Goal: Task Accomplishment & Management: Use online tool/utility

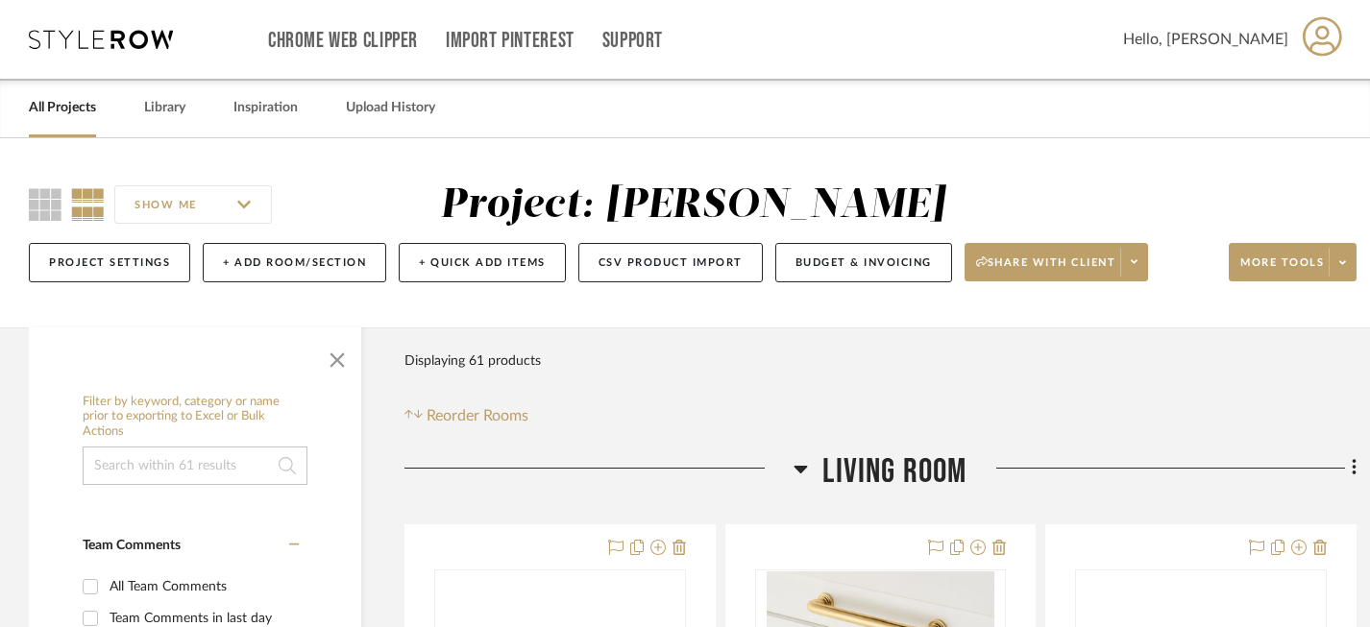
click at [96, 26] on div "Chrome Web Clipper Import Pinterest Support All Projects Library Inspiration Up…" at bounding box center [686, 39] width 1314 height 79
click at [99, 39] on icon at bounding box center [101, 39] width 144 height 19
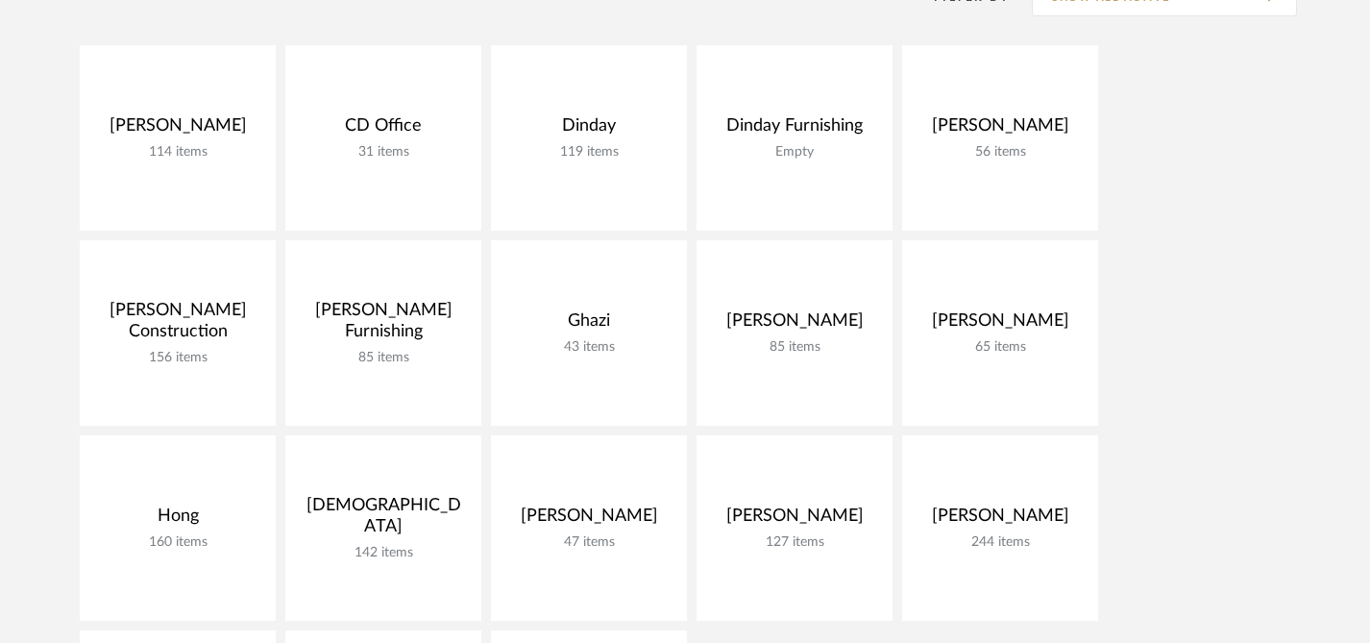
scroll to position [483, 0]
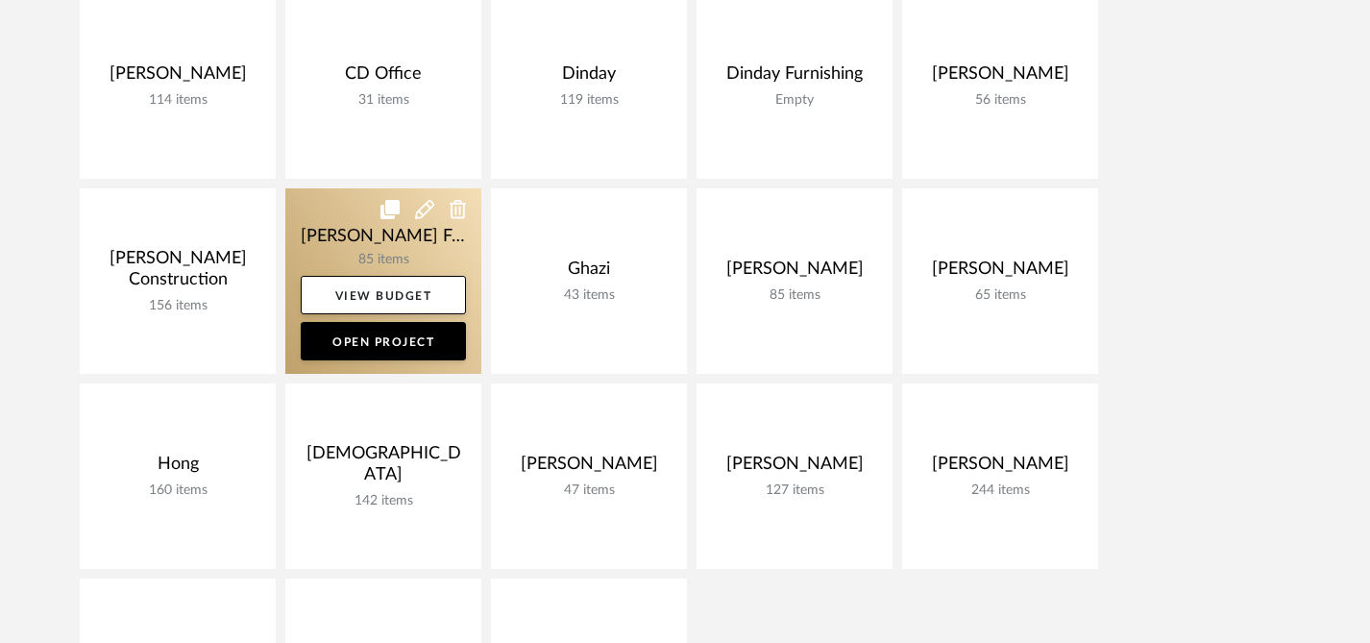
click at [381, 248] on link at bounding box center [383, 280] width 196 height 185
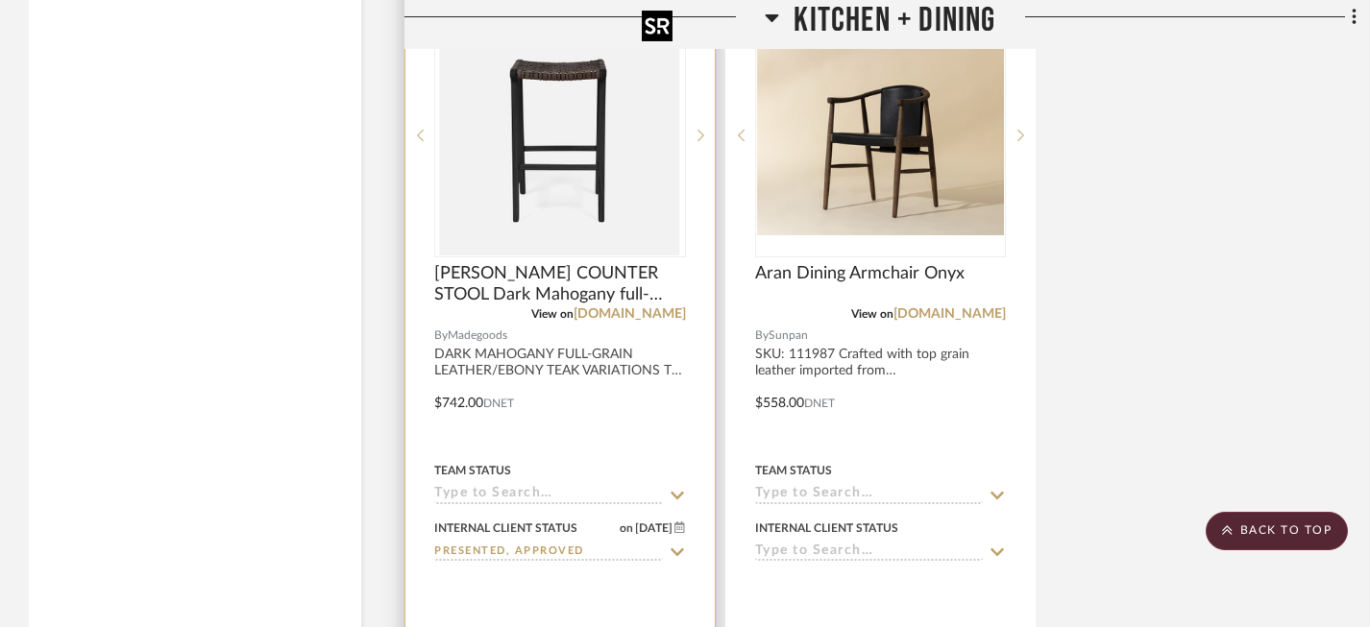
scroll to position [7925, 0]
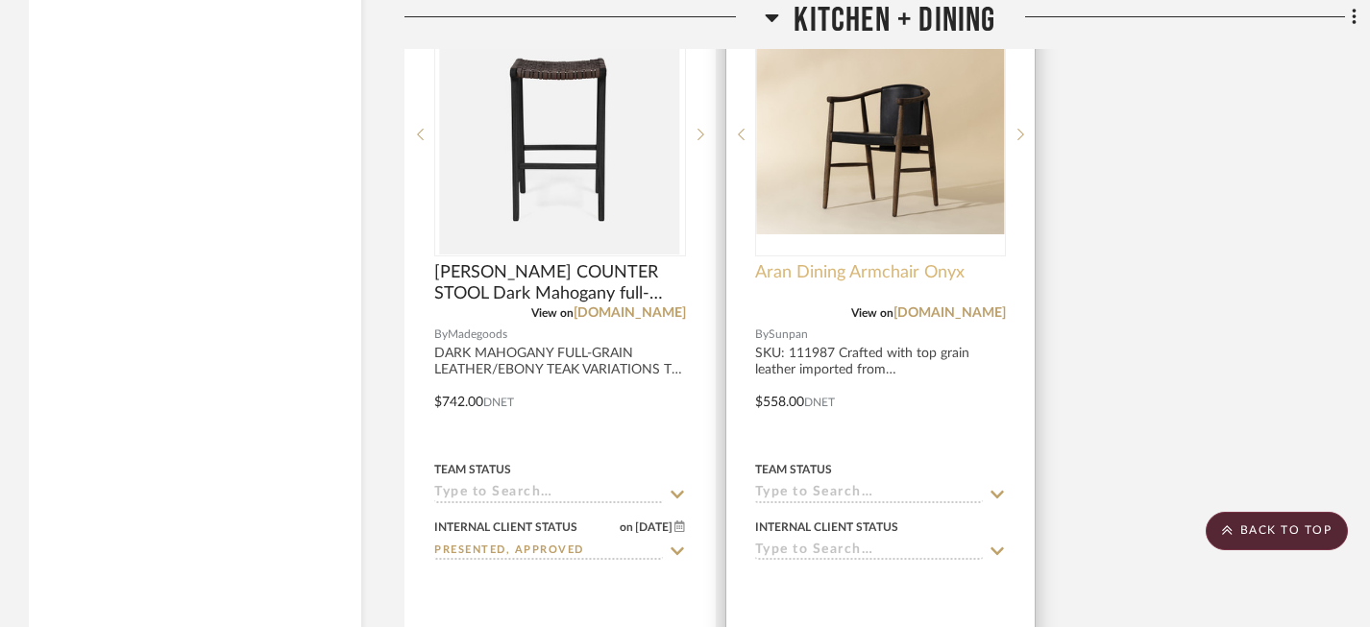
click at [882, 262] on span "Aran Dining Armchair Onyx" at bounding box center [859, 272] width 209 height 21
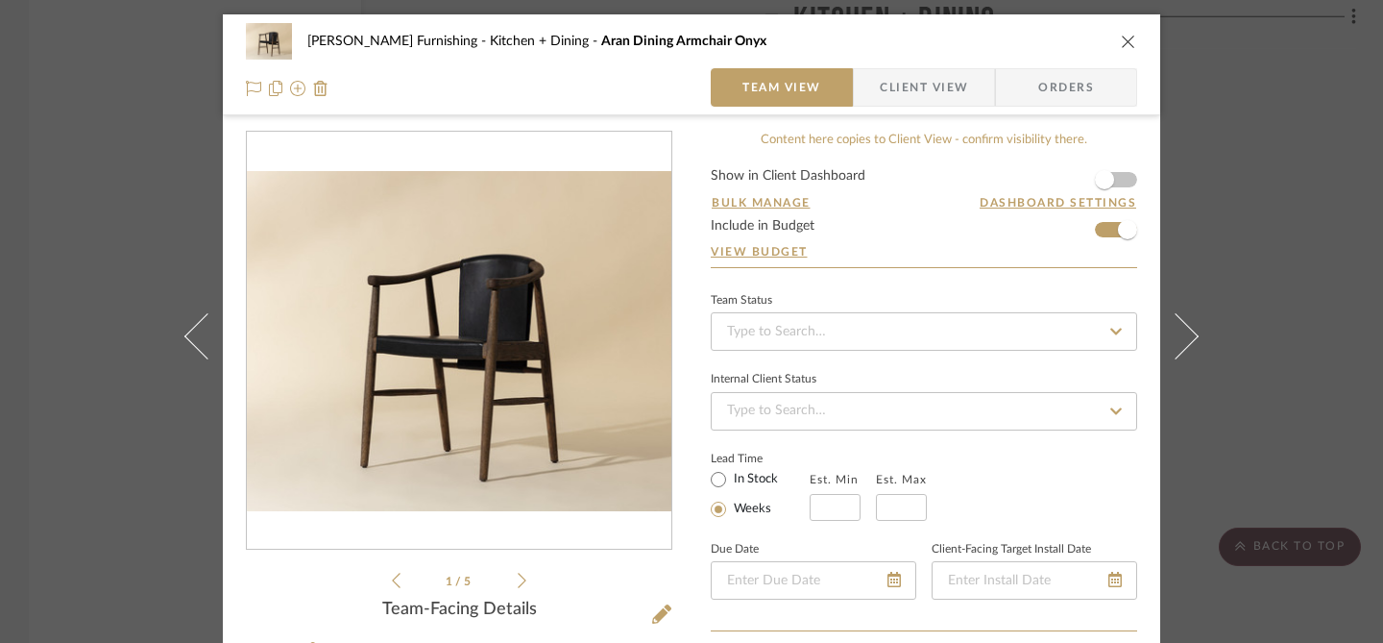
scroll to position [451, 0]
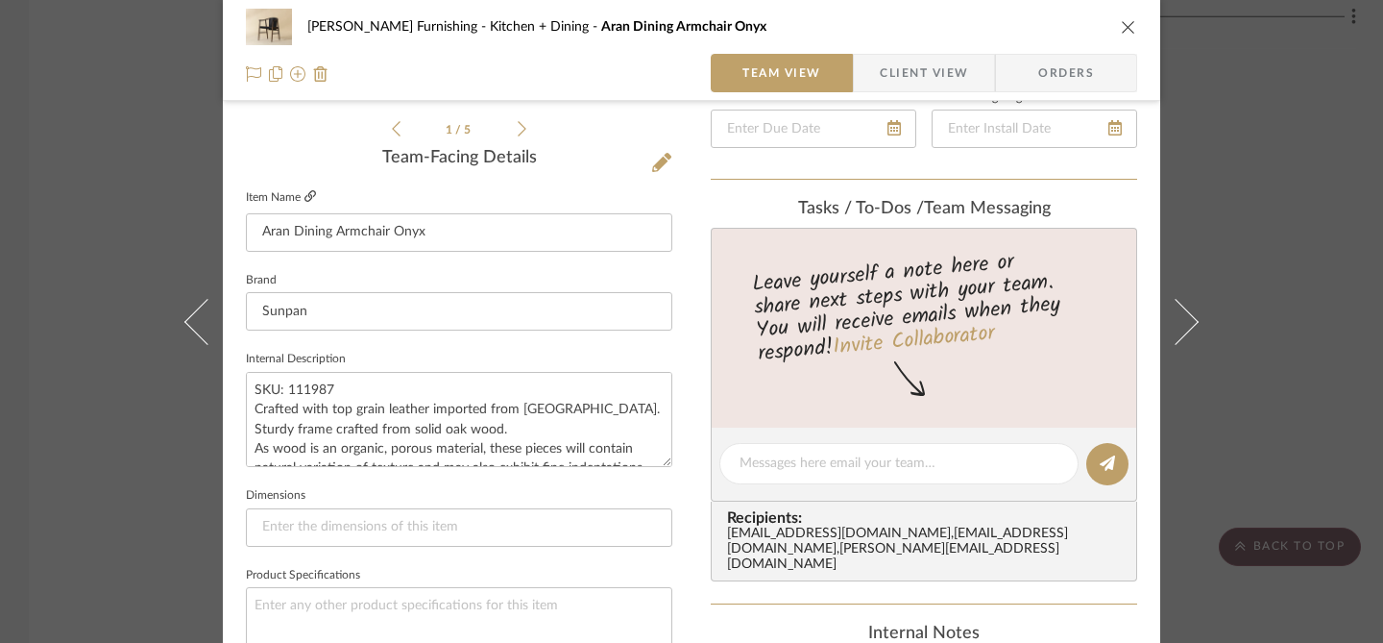
click at [304, 192] on icon at bounding box center [310, 196] width 12 height 12
click at [1121, 22] on icon "close" at bounding box center [1128, 26] width 15 height 15
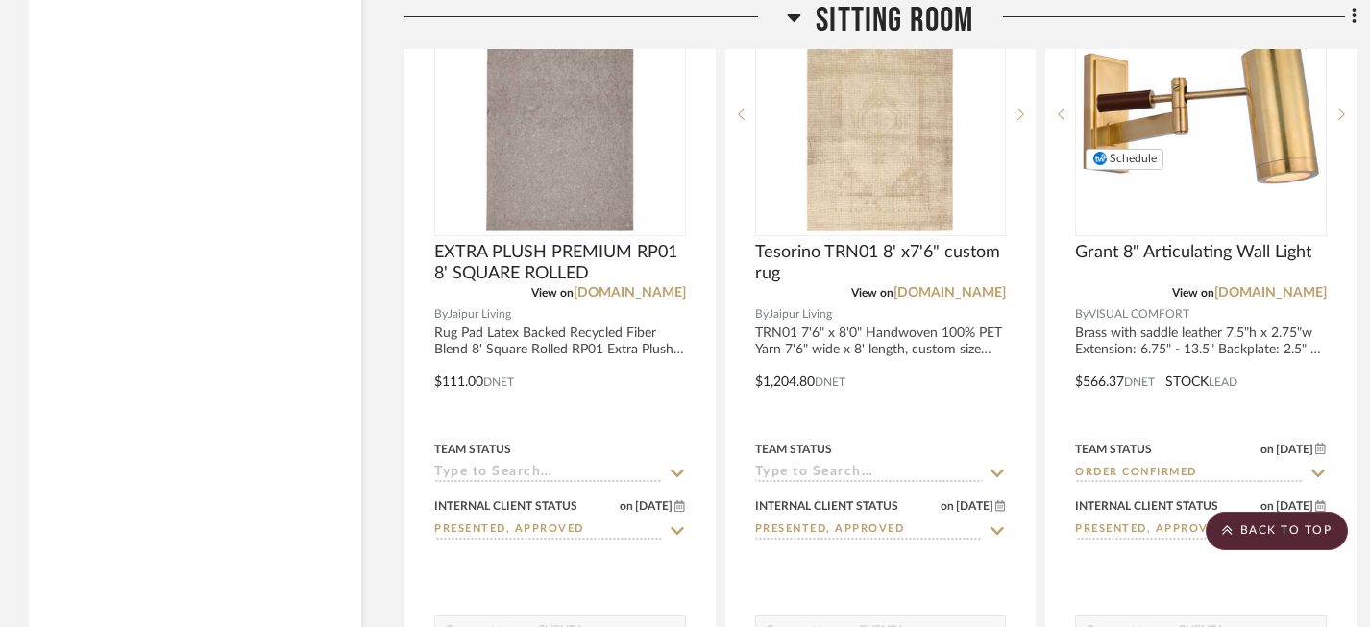
scroll to position [9165, 0]
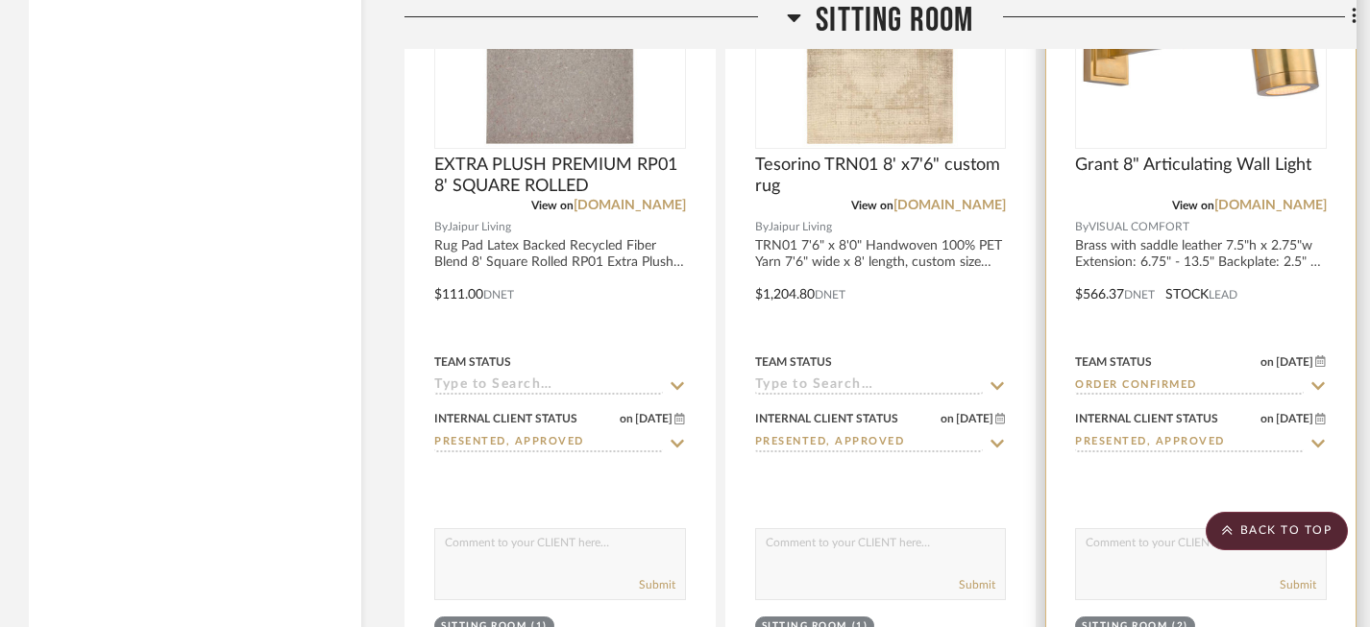
click at [1314, 439] on icon at bounding box center [1317, 443] width 13 height 8
click at [1316, 439] on icon at bounding box center [1318, 444] width 10 height 10
type input "9/29/2025"
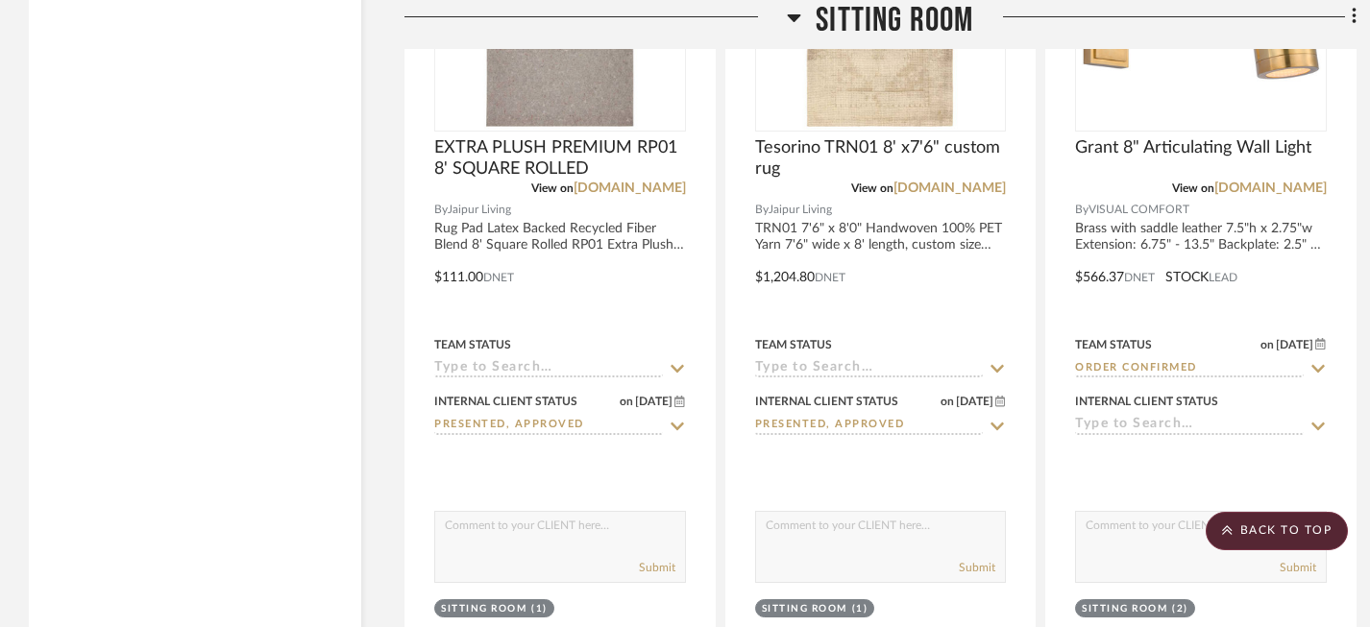
scroll to position [9227, 0]
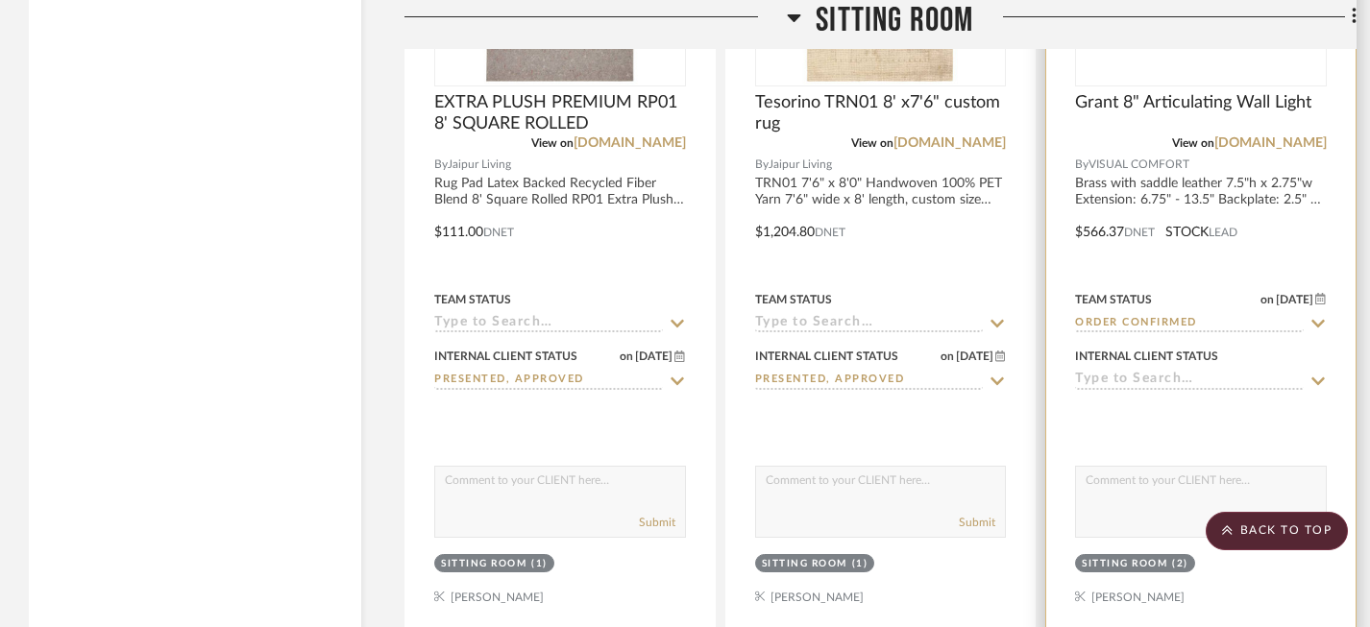
click at [1162, 344] on div "Internal Client Status 9/29/2025" at bounding box center [1201, 367] width 252 height 46
click at [1175, 372] on input at bounding box center [1189, 381] width 229 height 18
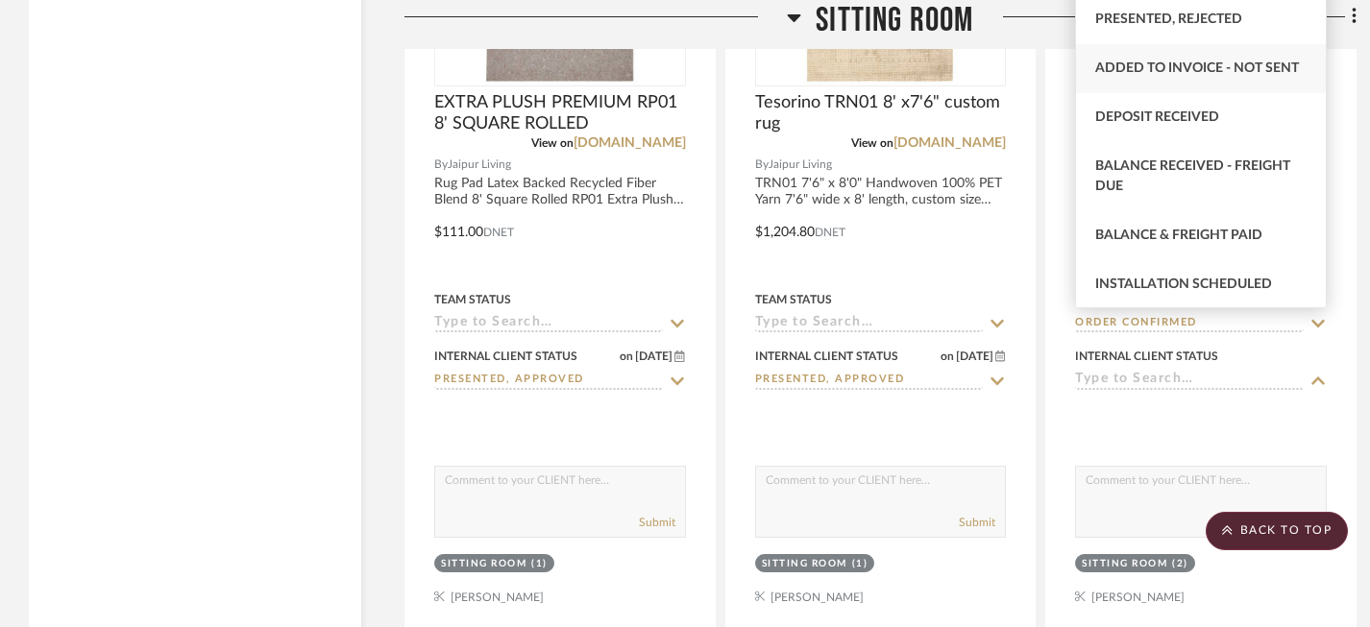
scroll to position [295, 0]
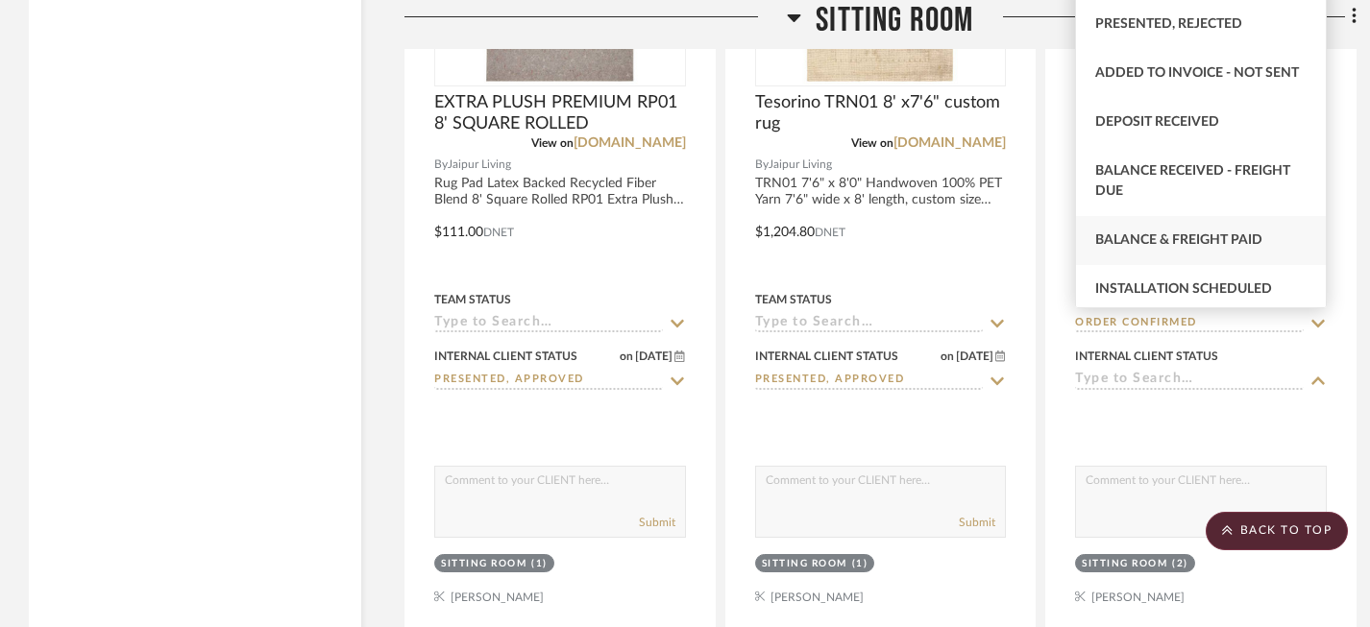
click at [1215, 247] on span "Balance & Freight Paid" at bounding box center [1178, 239] width 167 height 13
type input "Balance & Freight Paid"
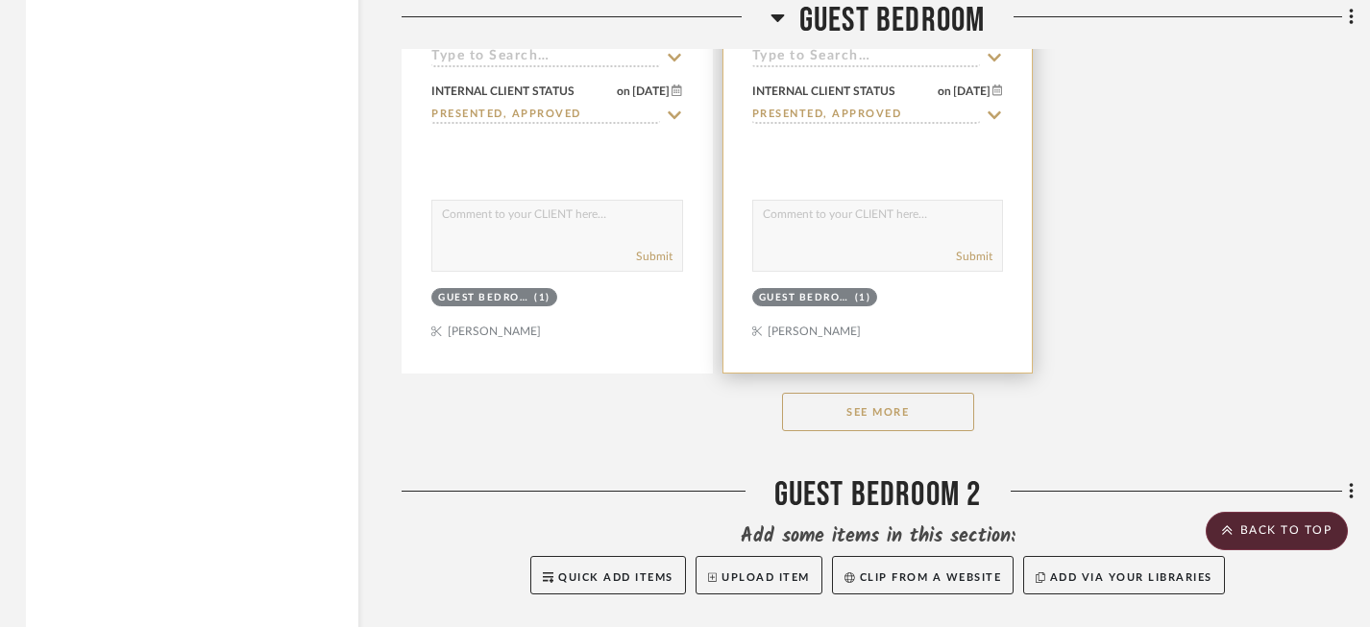
scroll to position [12367, 3]
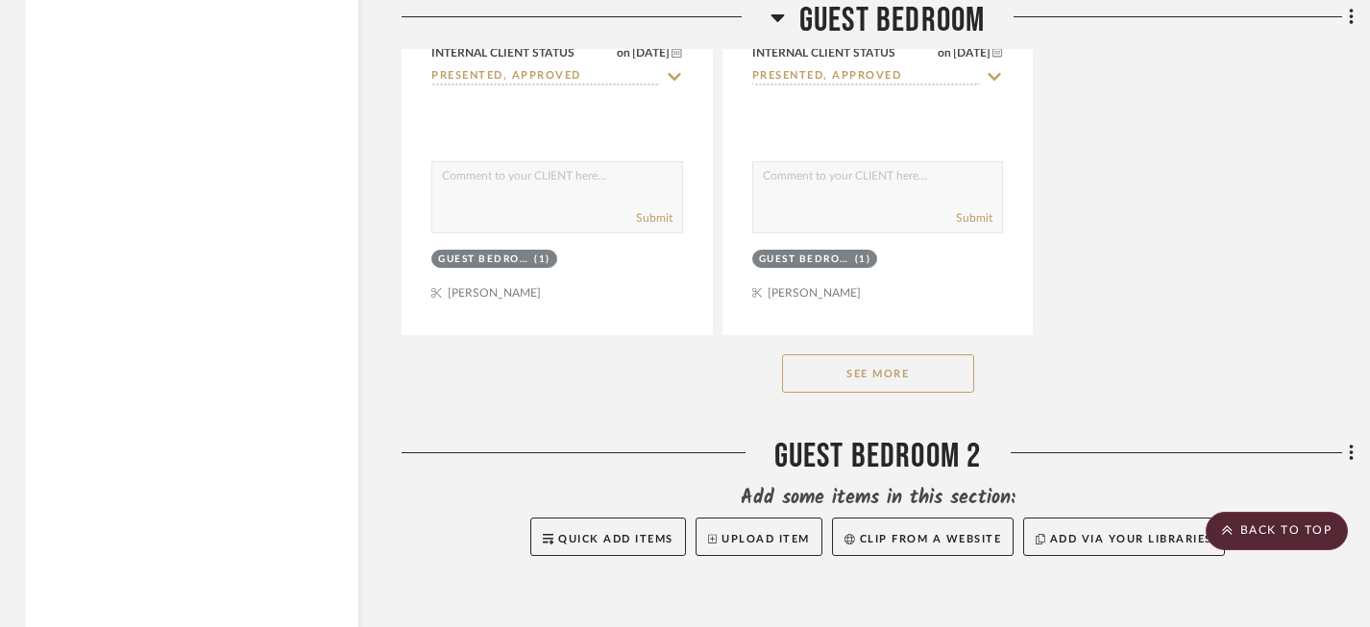
click at [849, 354] on button "See More" at bounding box center [878, 373] width 192 height 38
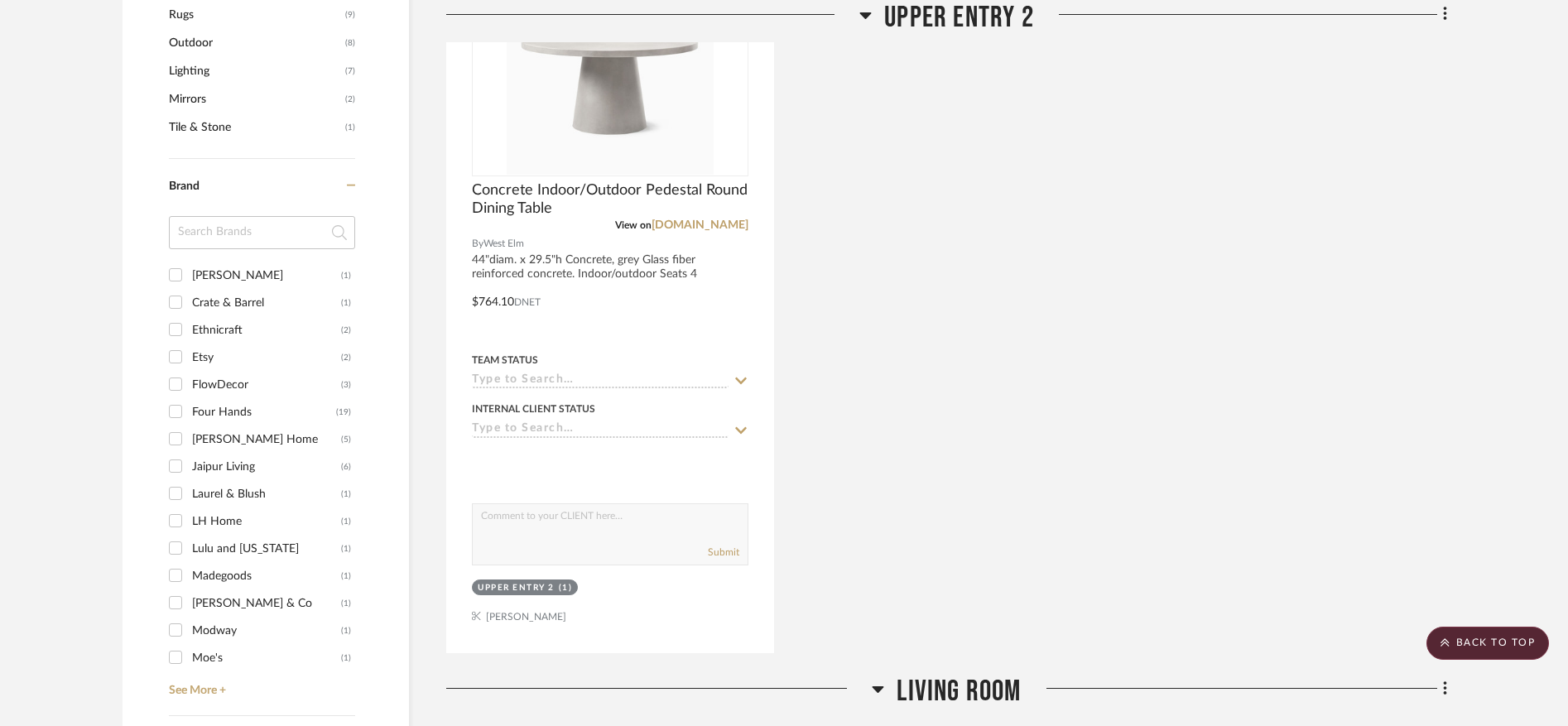
scroll to position [0, 0]
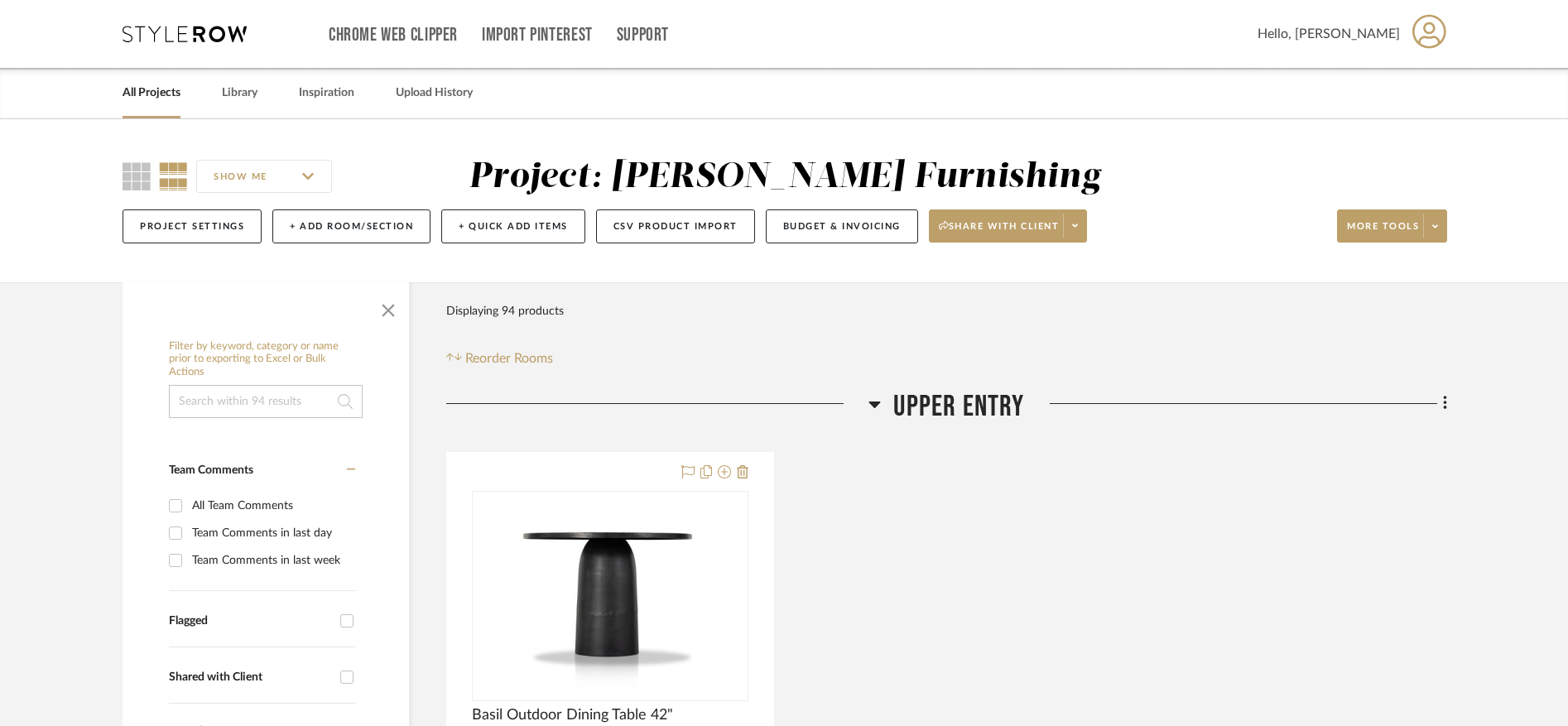
click at [166, 44] on div "Chrome Web Clipper Import Pinterest Support All Projects Library Inspiration Up…" at bounding box center [784, 34] width 1325 height 68
click at [161, 34] on icon at bounding box center [184, 34] width 124 height 16
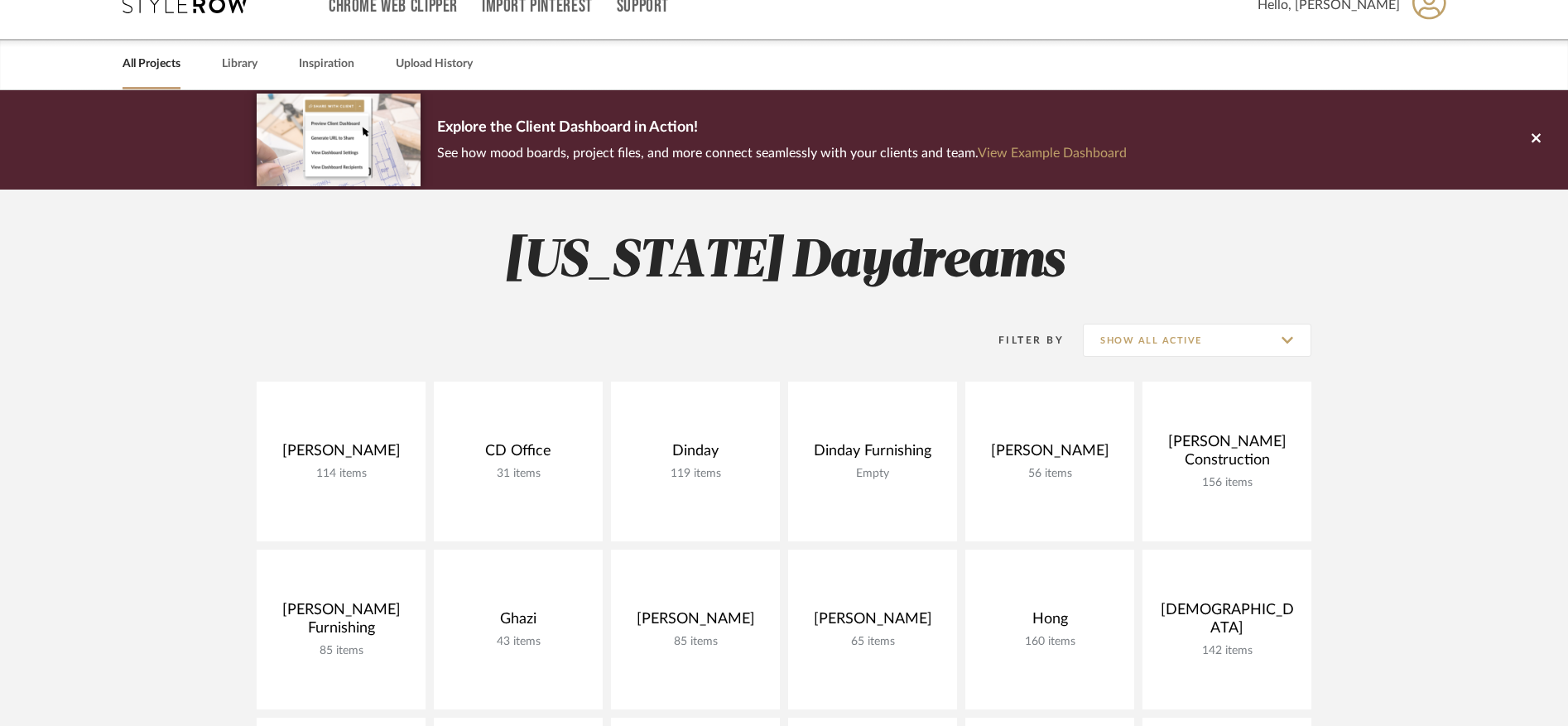
scroll to position [31, 0]
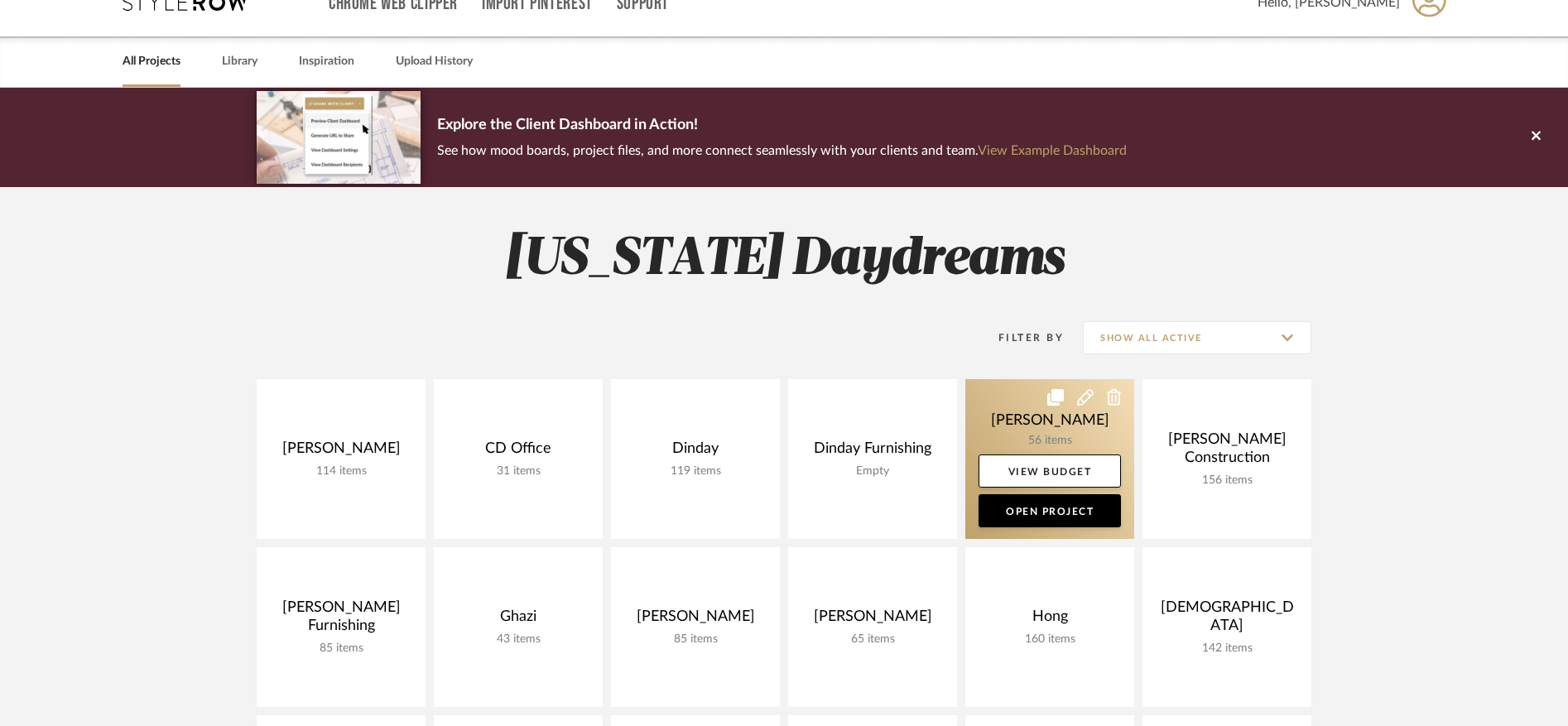
click at [1007, 414] on link at bounding box center [1050, 459] width 169 height 160
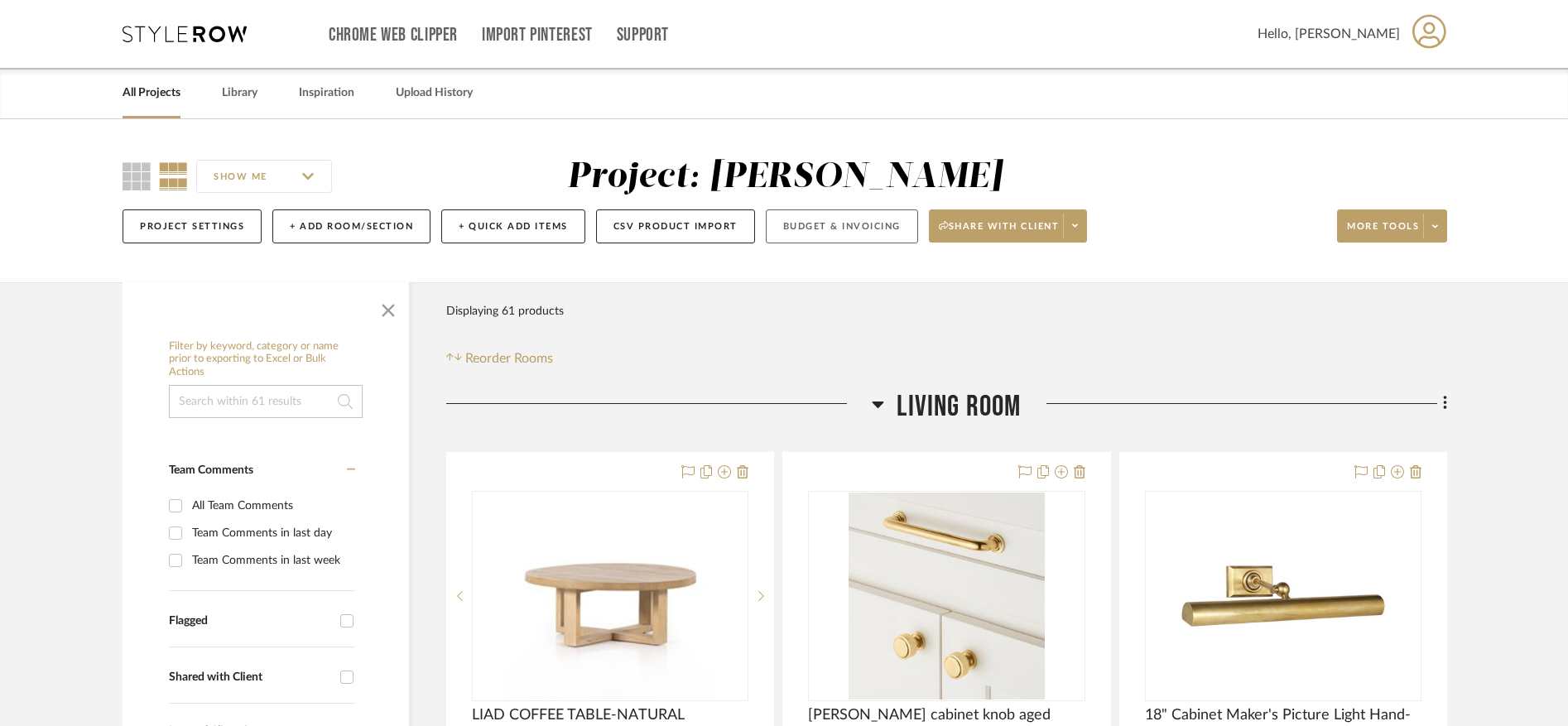
click at [818, 232] on button "Budget & Invoicing" at bounding box center [841, 226] width 153 height 34
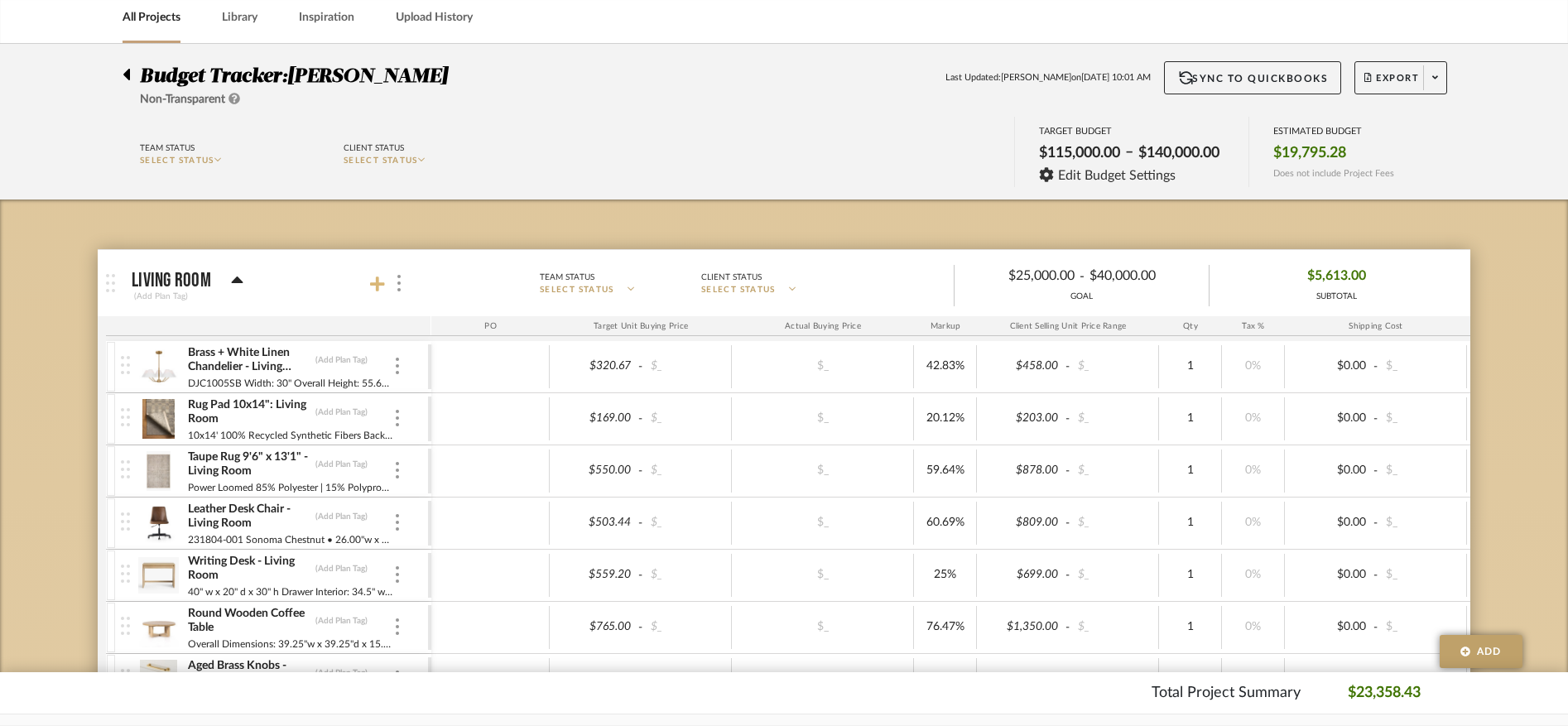
scroll to position [118, 0]
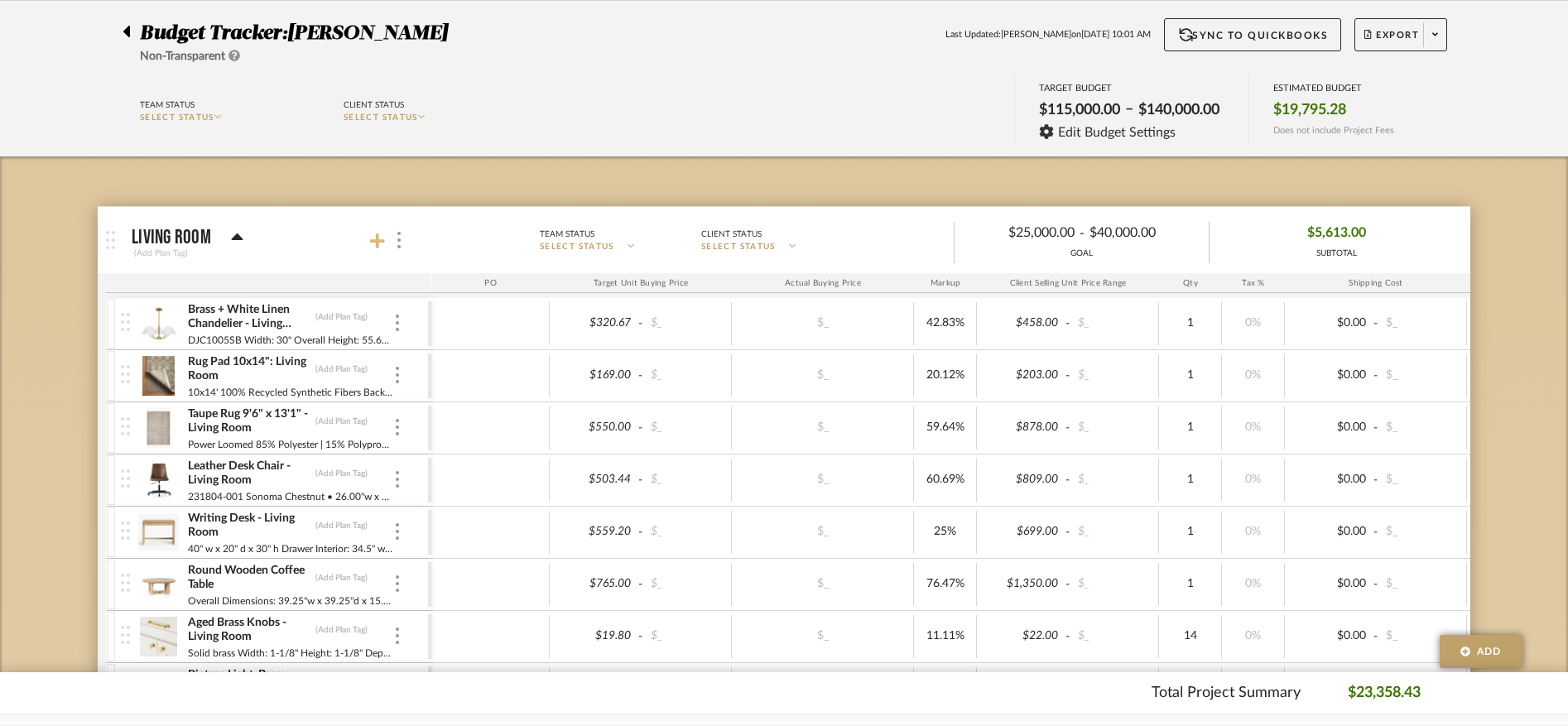
click at [377, 242] on icon at bounding box center [377, 241] width 15 height 15
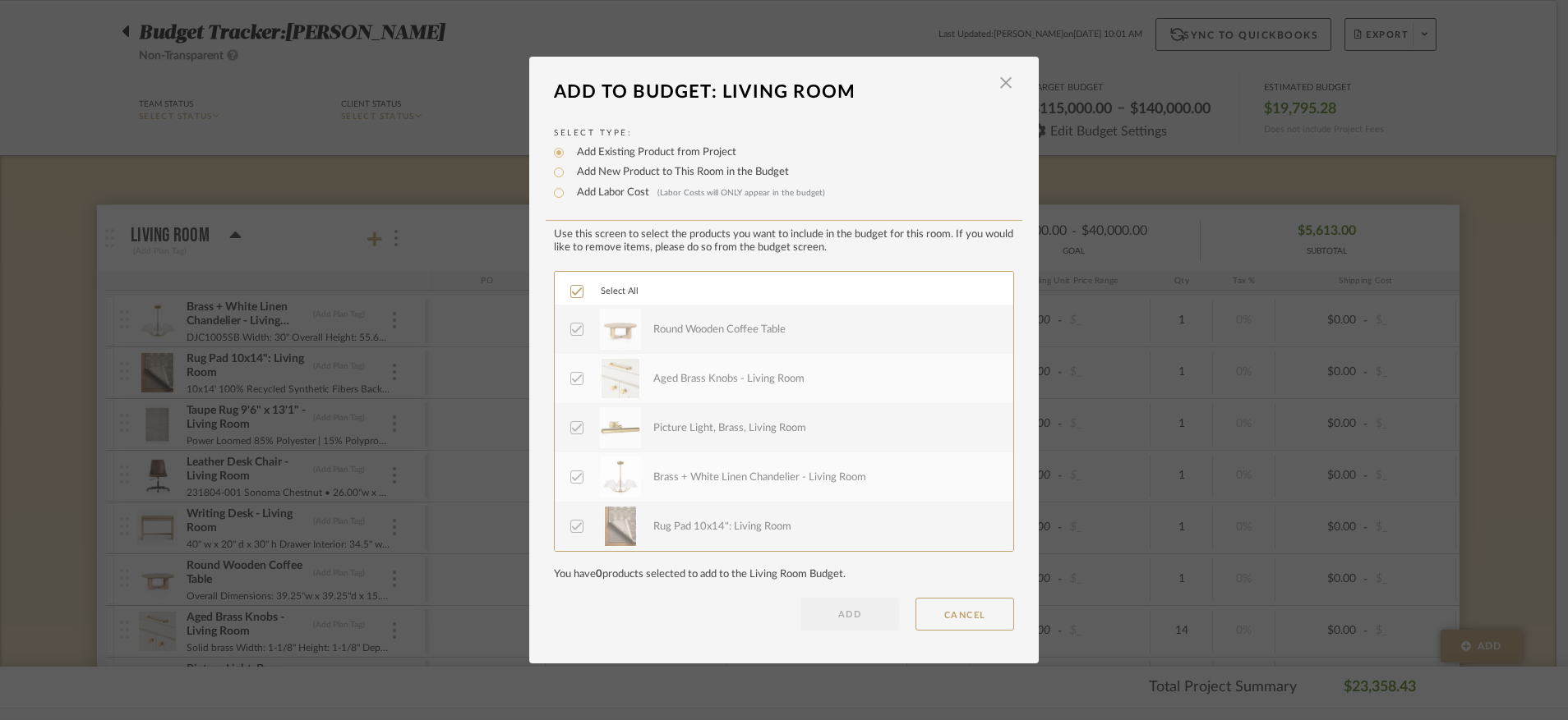
scroll to position [148, 0]
click at [1000, 86] on span "button" at bounding box center [1005, 83] width 33 height 32
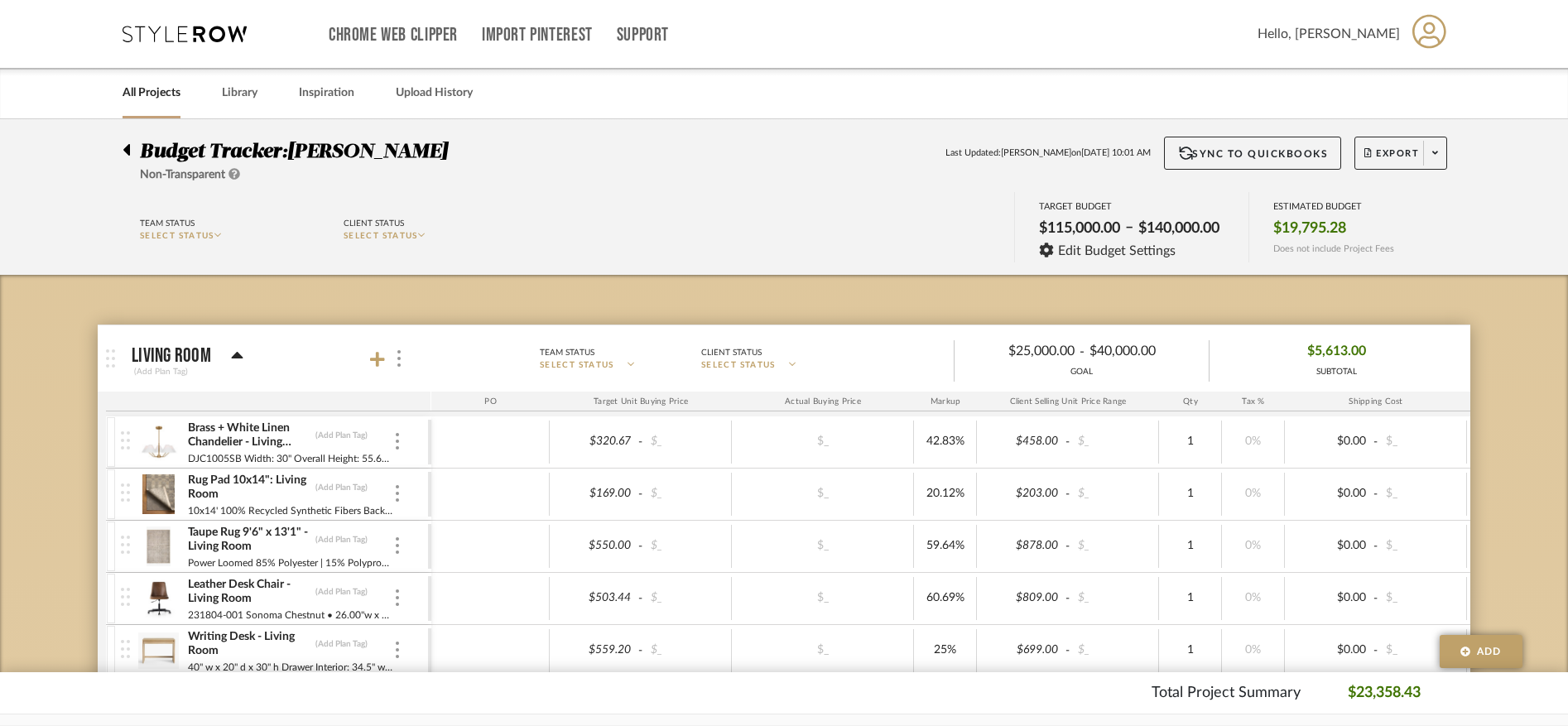
scroll to position [6, 0]
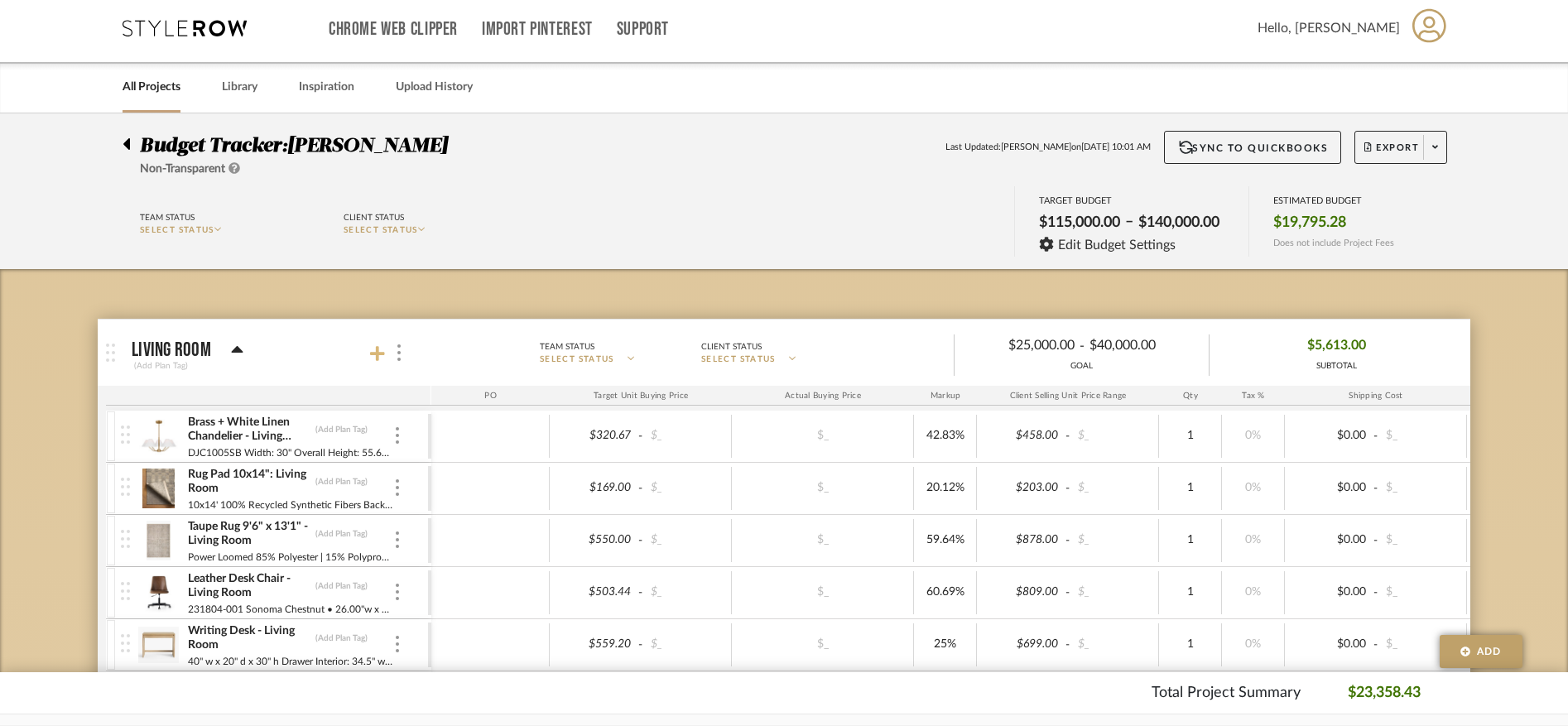
click at [373, 355] on icon at bounding box center [377, 354] width 15 height 16
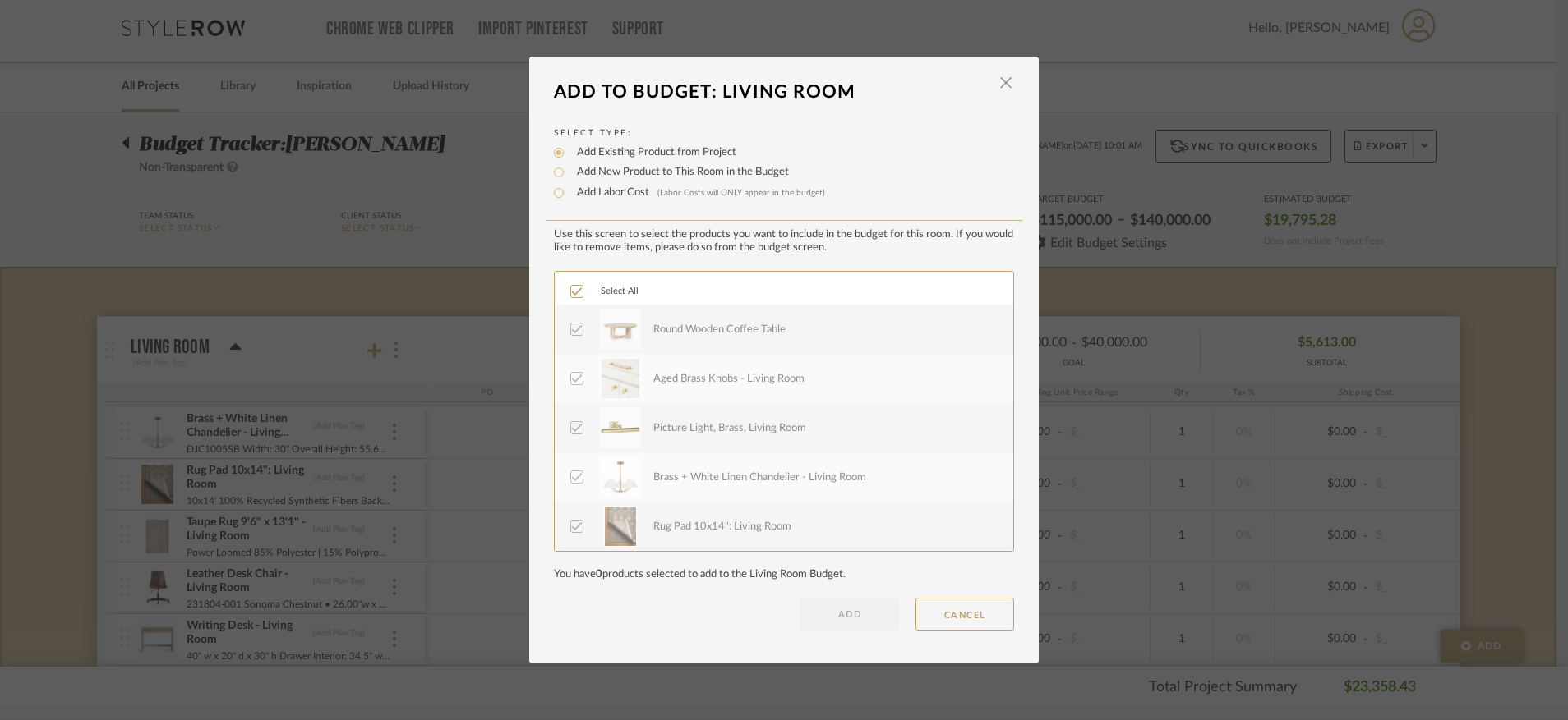
scroll to position [148, 0]
click at [1003, 88] on span "button" at bounding box center [1005, 83] width 33 height 32
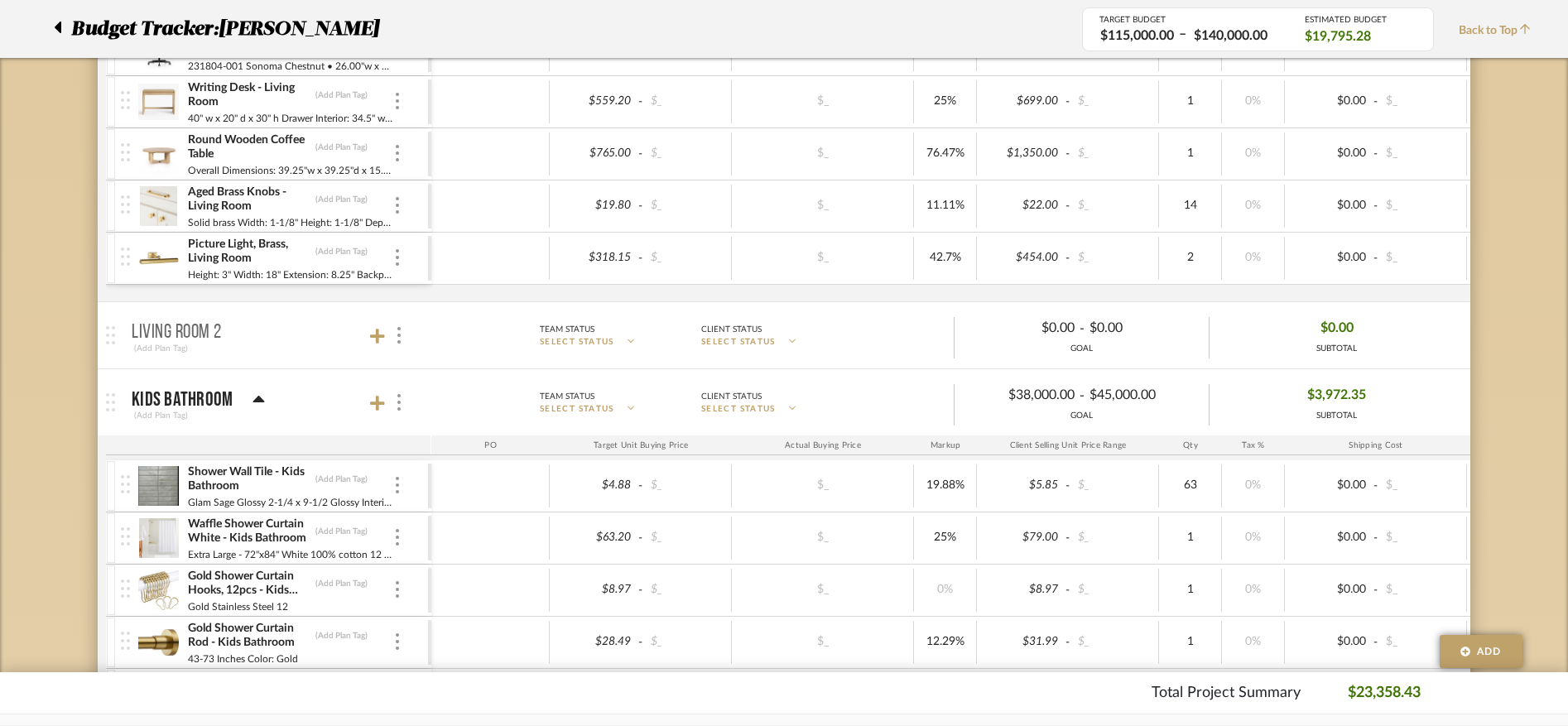
scroll to position [692, 0]
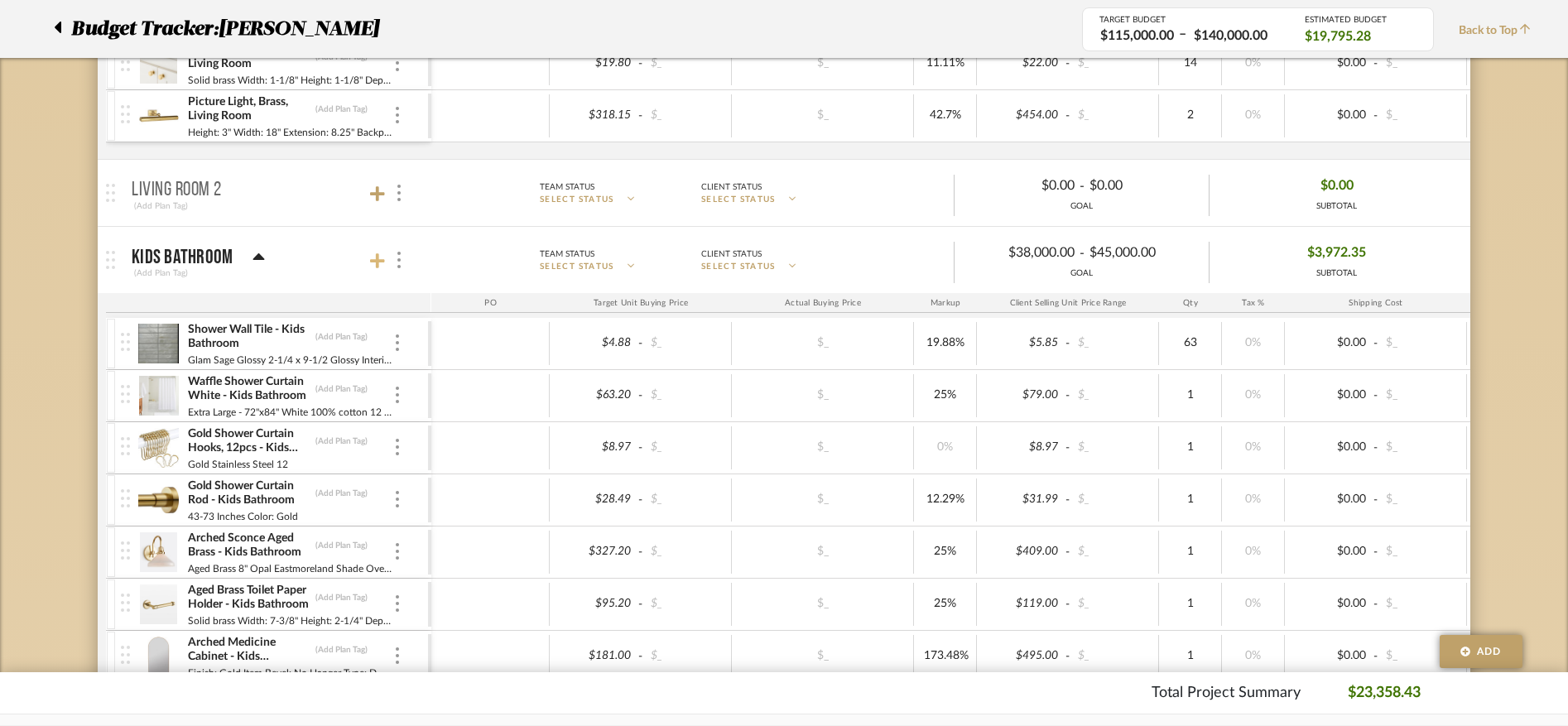
click at [376, 264] on icon at bounding box center [377, 260] width 15 height 15
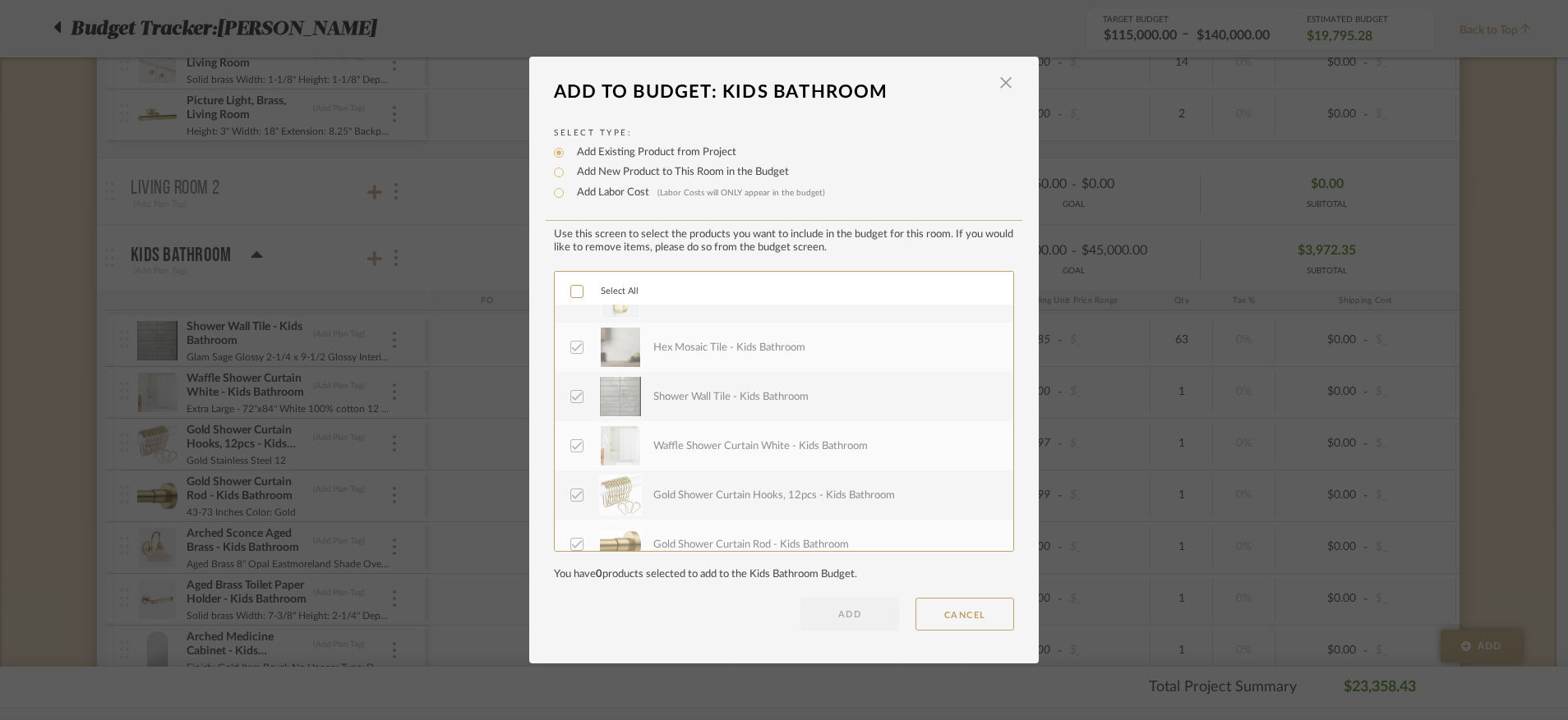
scroll to position [0, 0]
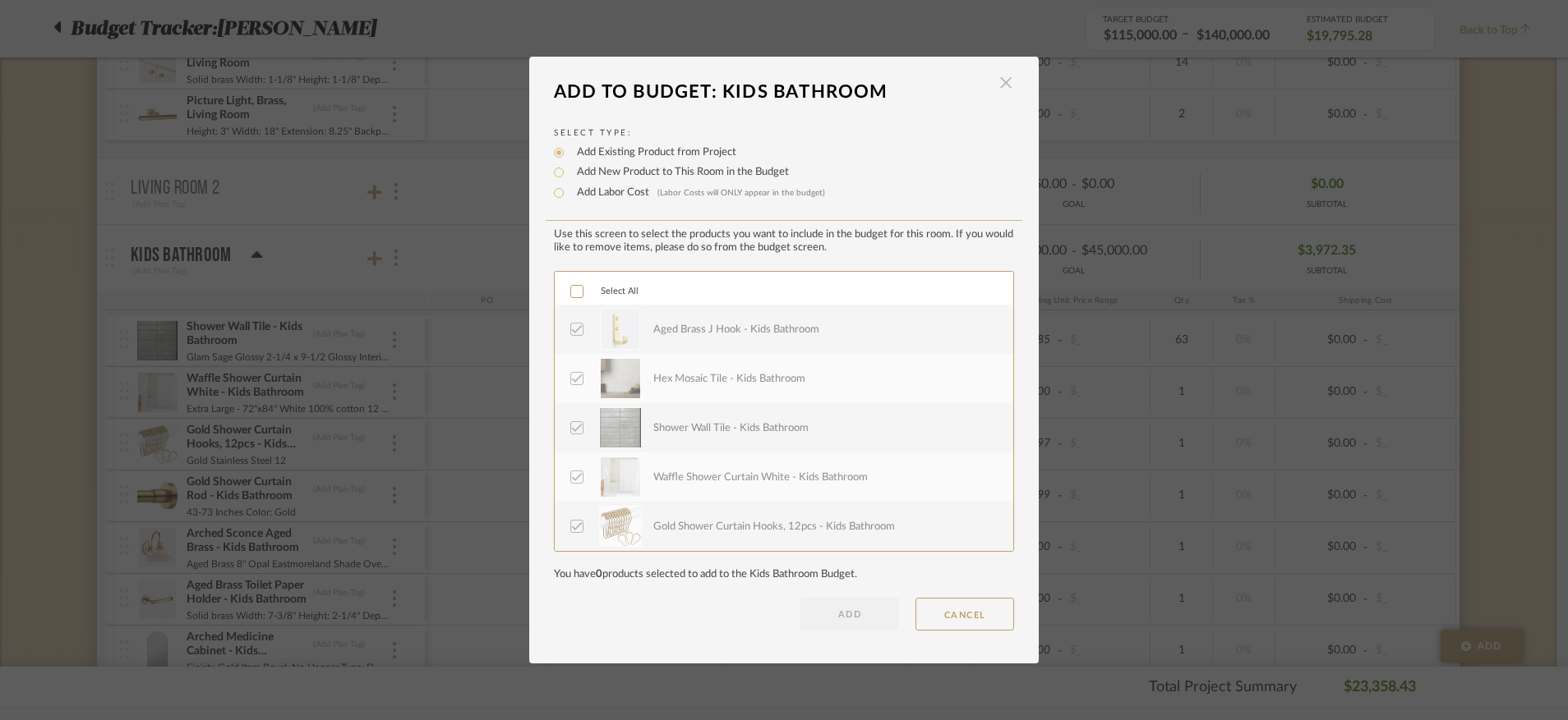
click at [1004, 80] on span "button" at bounding box center [1005, 83] width 33 height 32
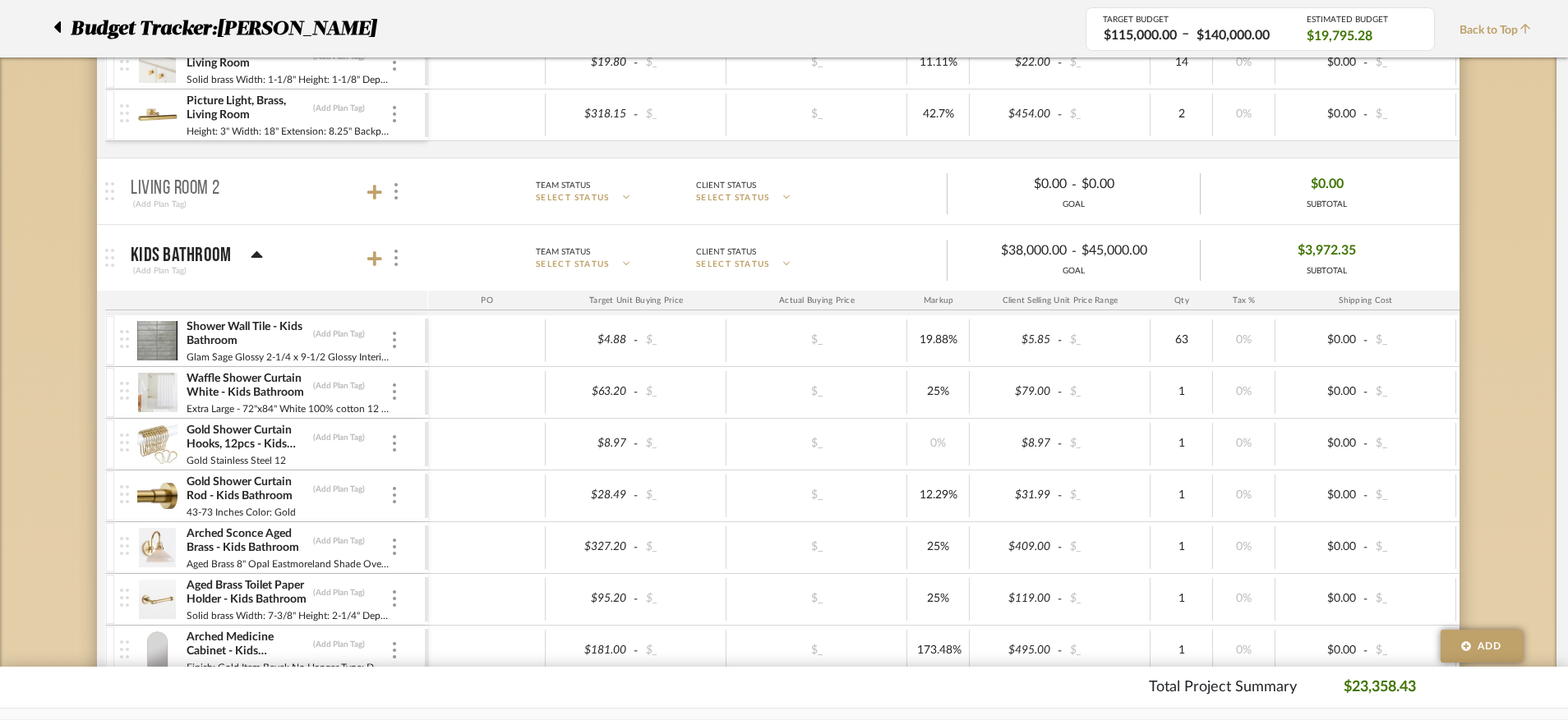
click at [393, 350] on div "Shower Wall Tile - Kids Bathroom (Add Plan Tag) Glam Sage Glossy 2-1/4 x 9-1/2 …" at bounding box center [272, 341] width 305 height 51
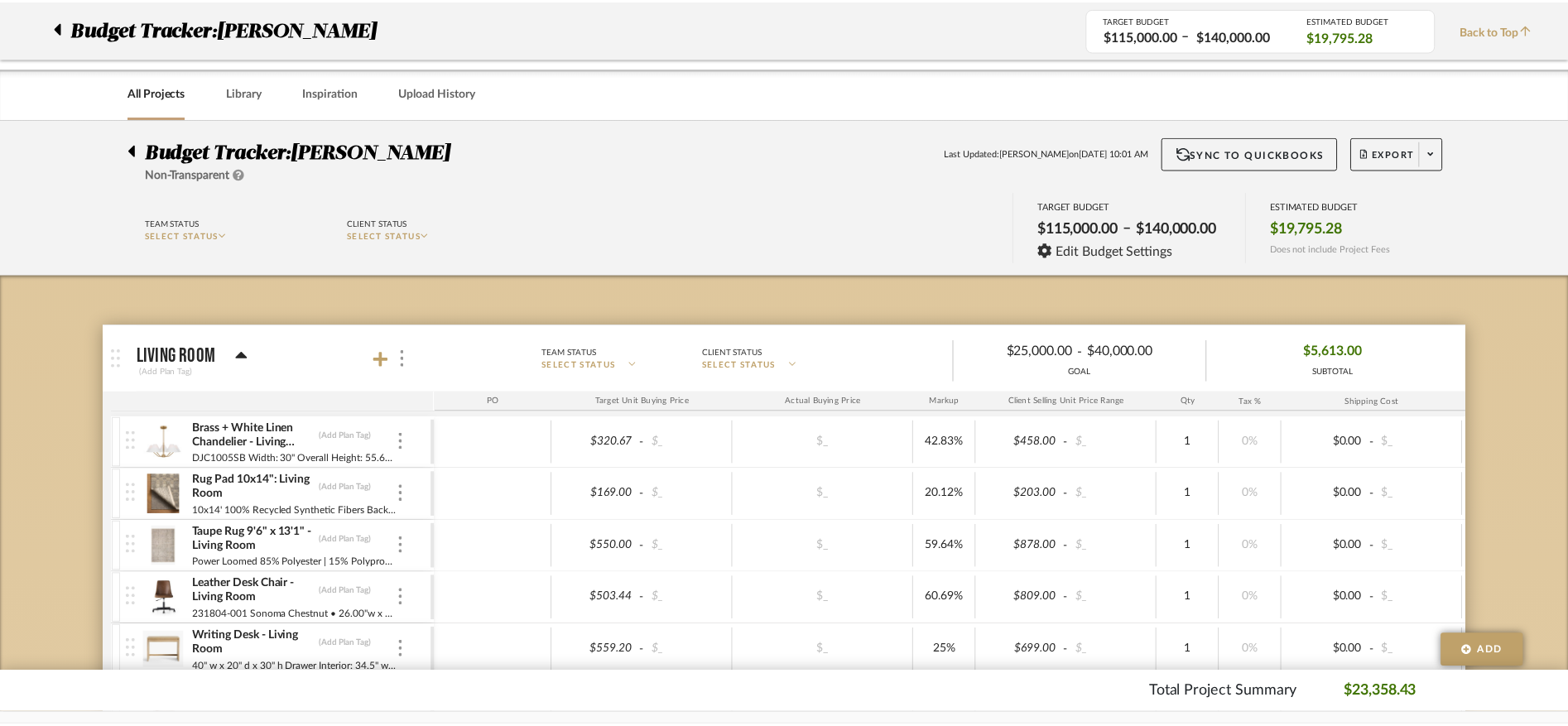
scroll to position [692, 0]
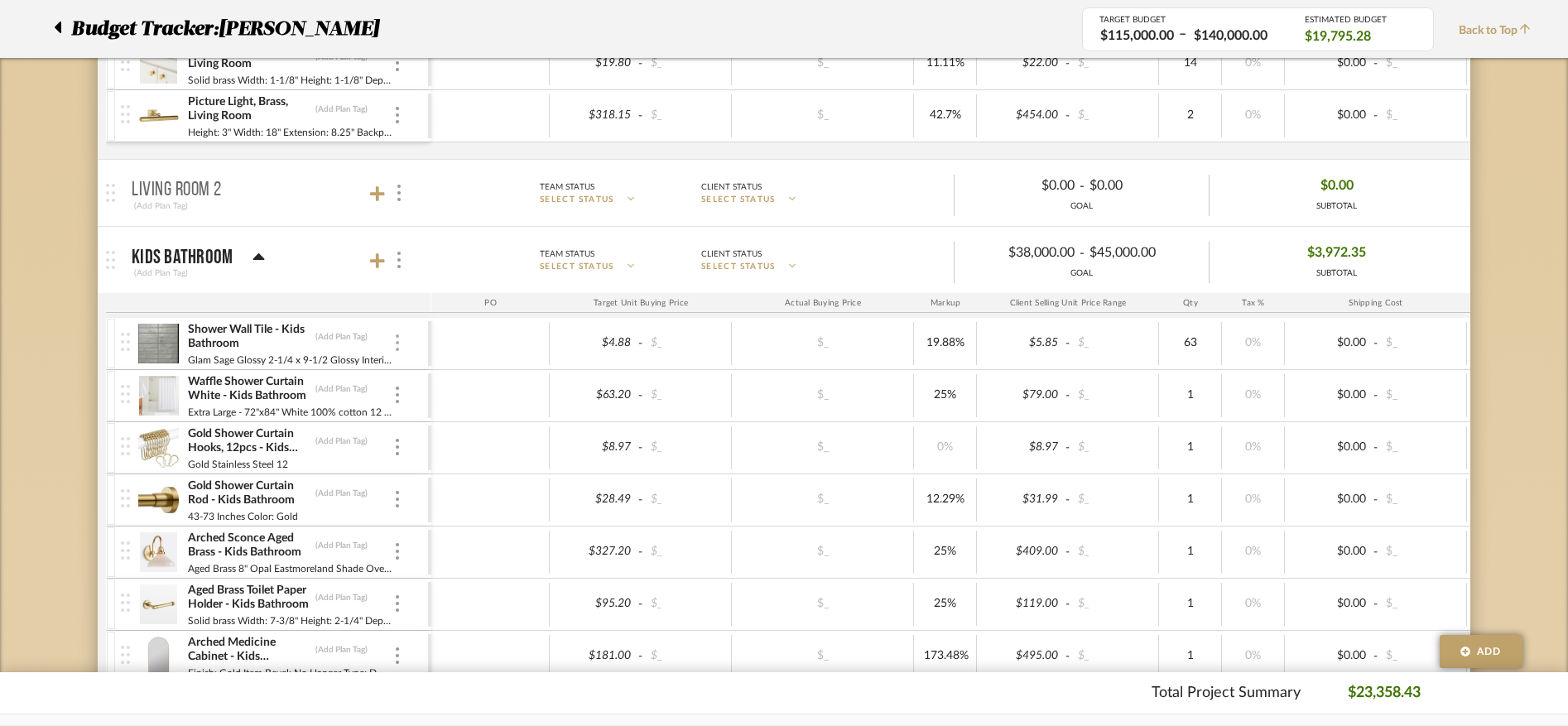
click at [396, 346] on img at bounding box center [397, 342] width 3 height 16
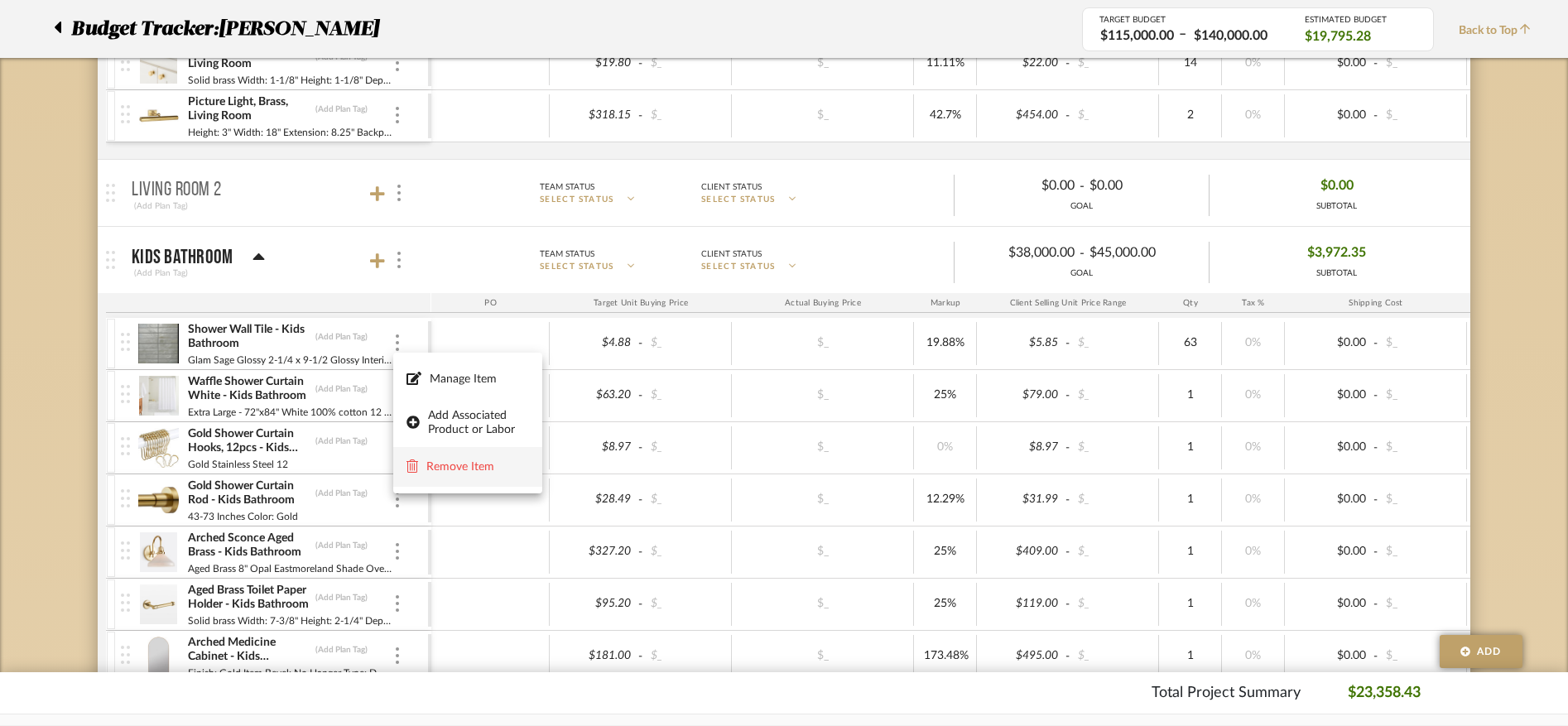
click at [471, 468] on span "Remove Item" at bounding box center [478, 467] width 103 height 14
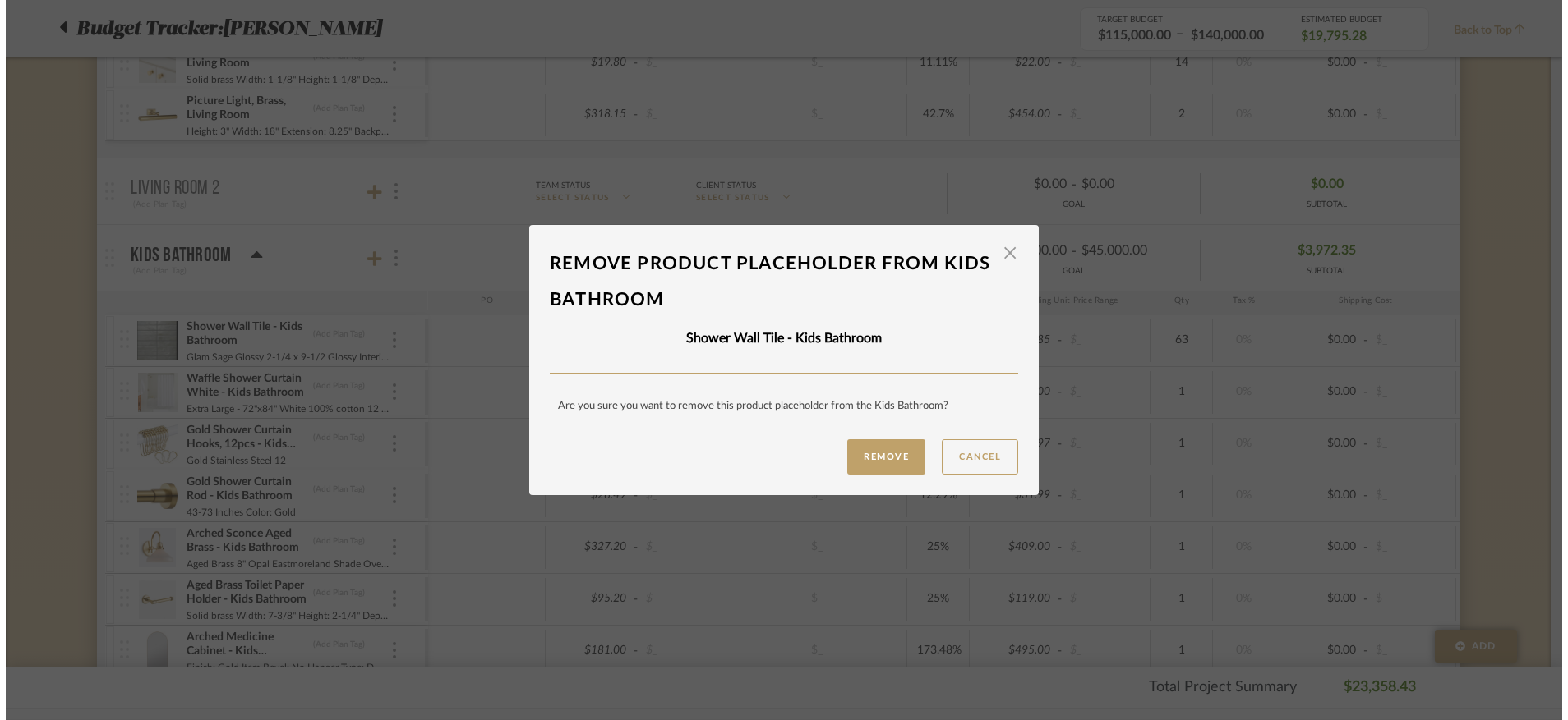
scroll to position [0, 0]
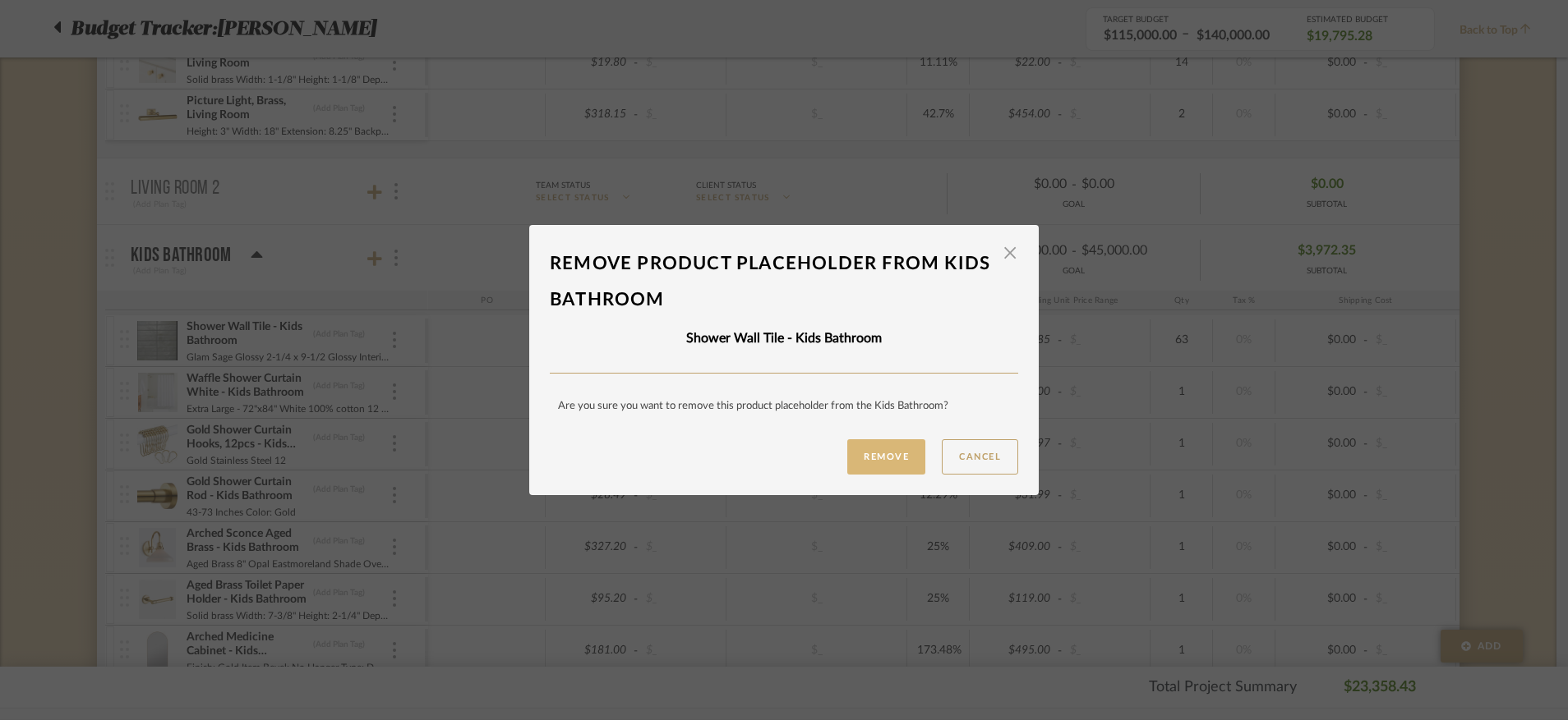
click at [861, 450] on button "Remove" at bounding box center [885, 457] width 78 height 35
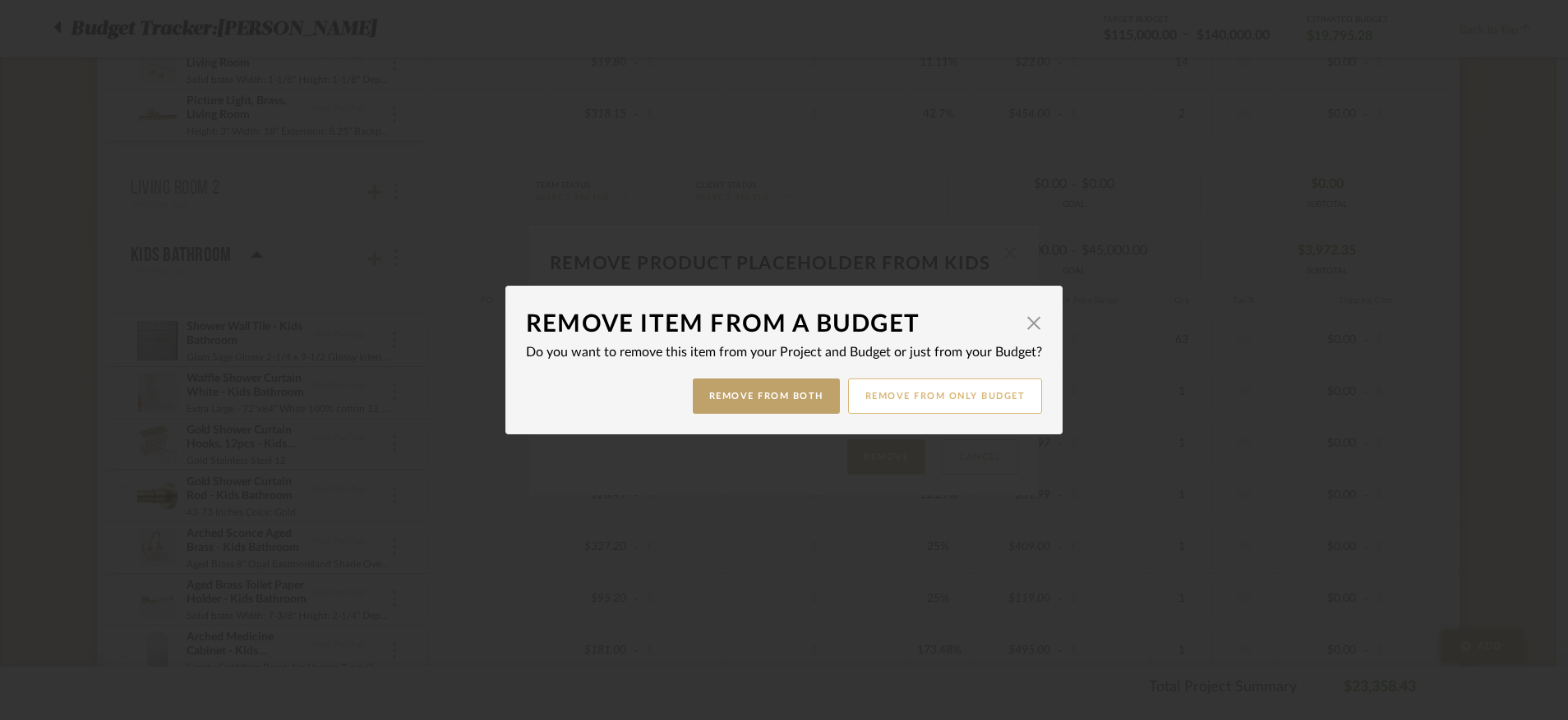
click at [928, 397] on button "Remove from only Budget" at bounding box center [945, 396] width 195 height 35
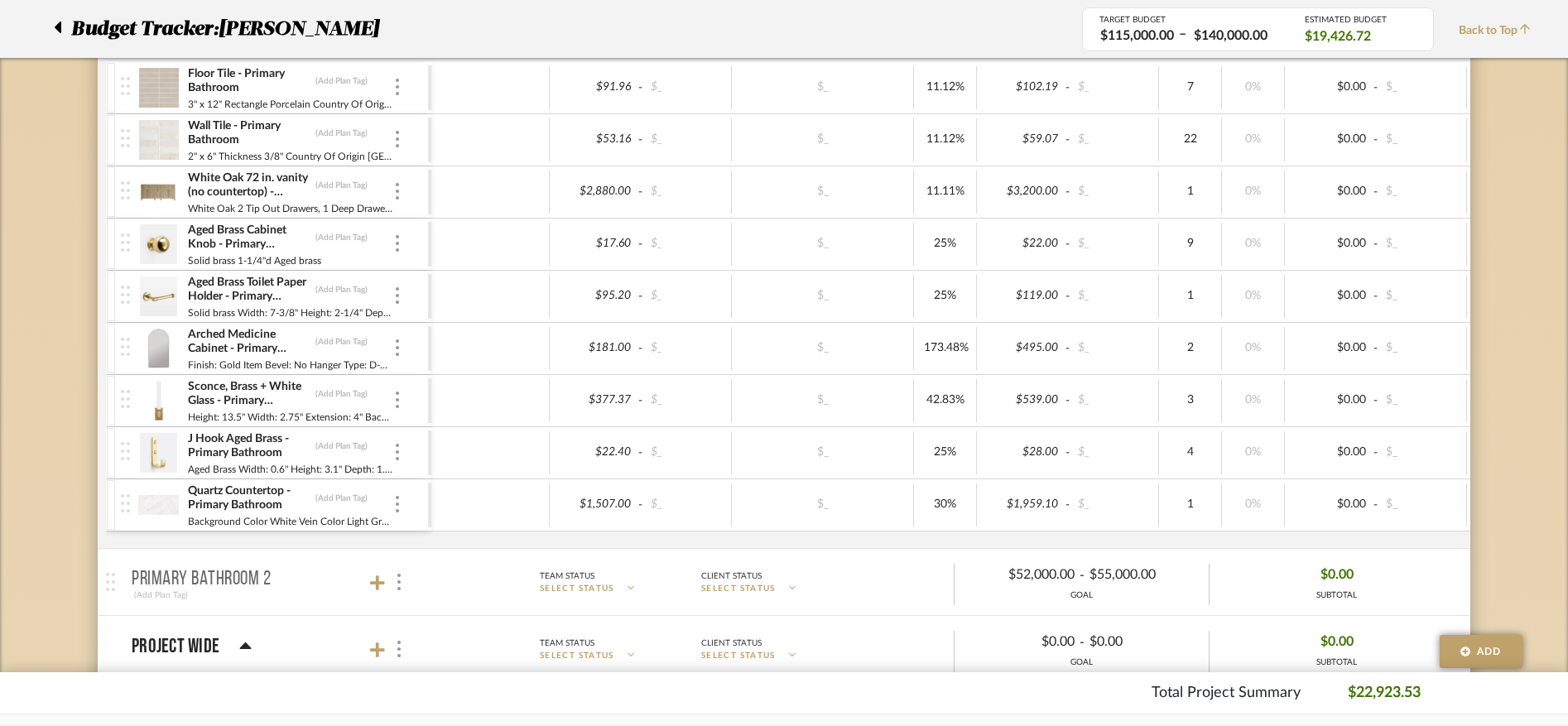
scroll to position [1784, 0]
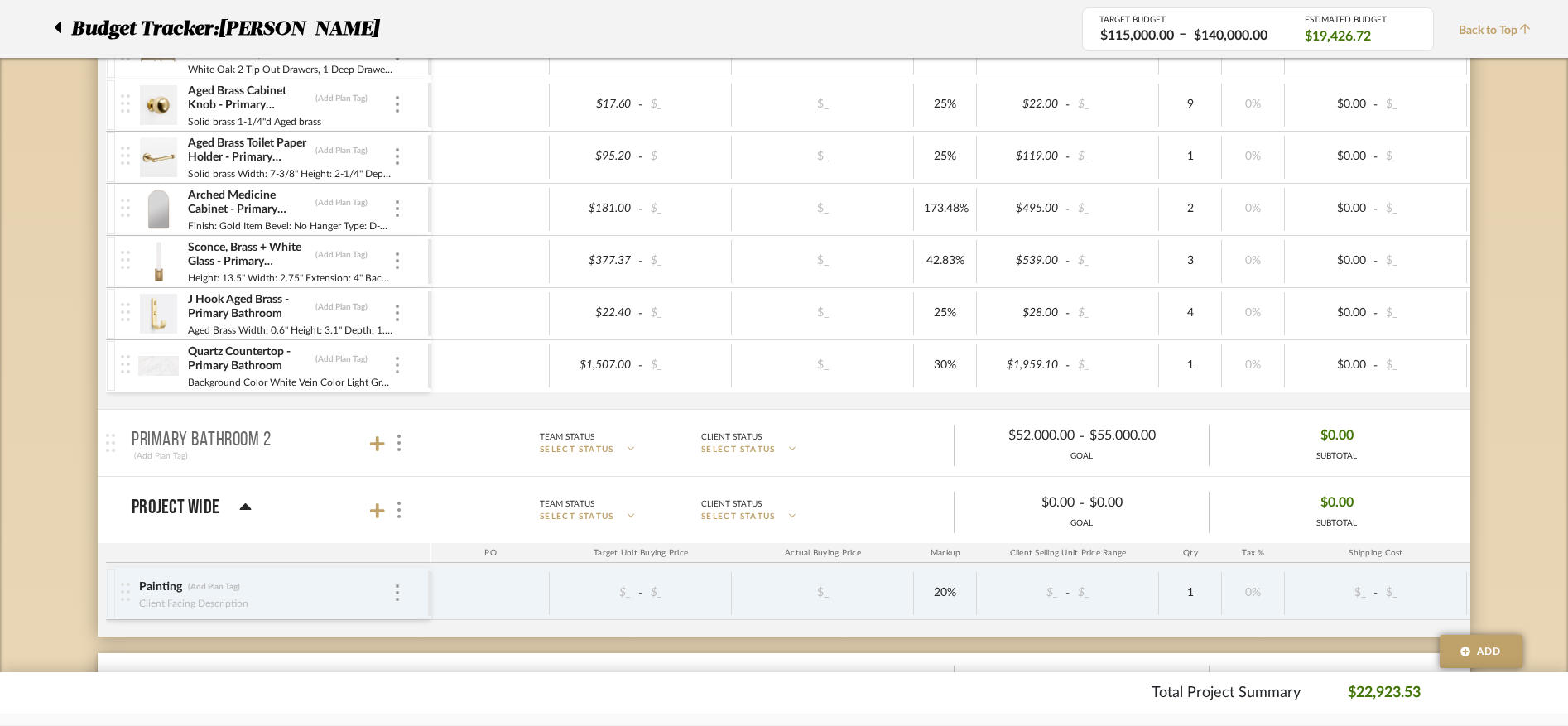
click at [398, 366] on img at bounding box center [397, 365] width 3 height 16
click at [484, 485] on span "Remove Item" at bounding box center [478, 490] width 103 height 14
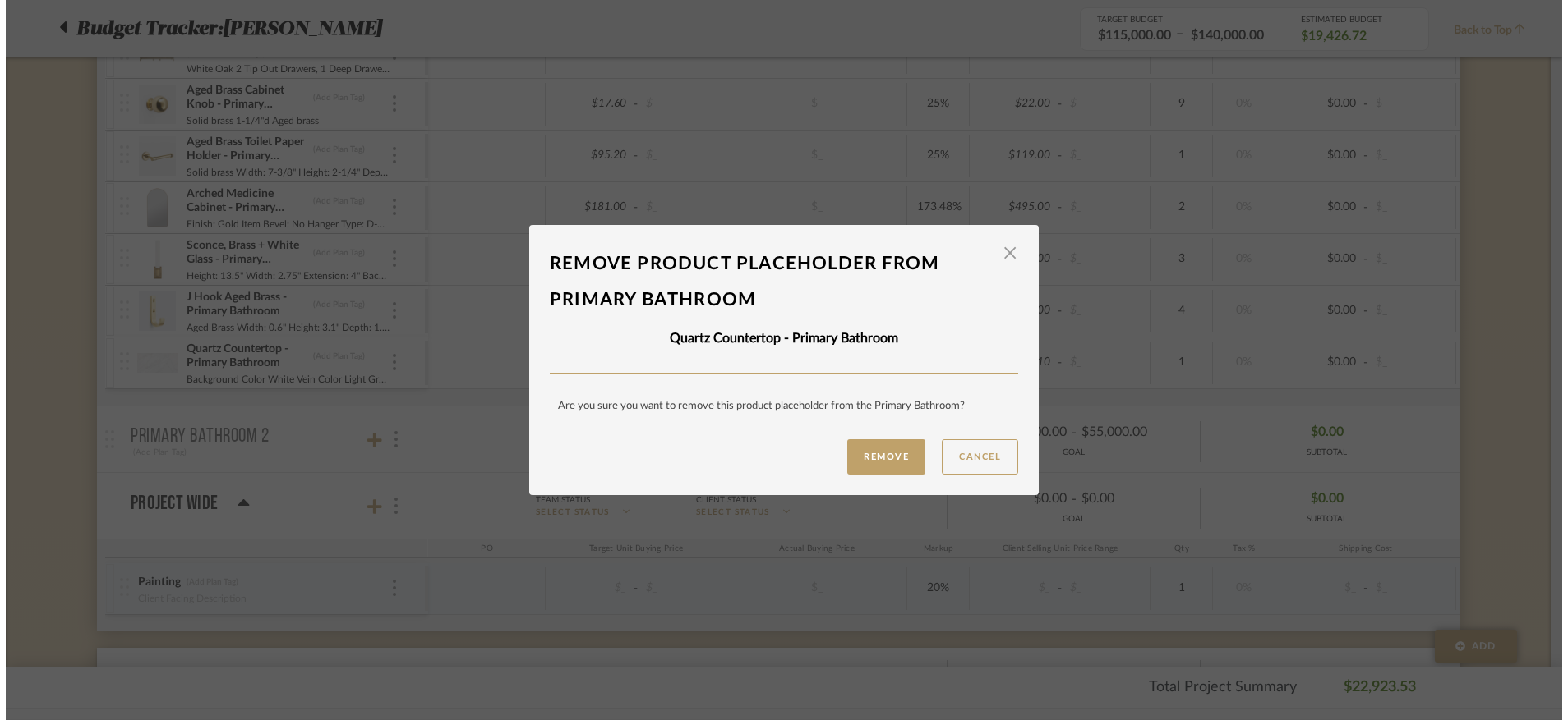
scroll to position [0, 0]
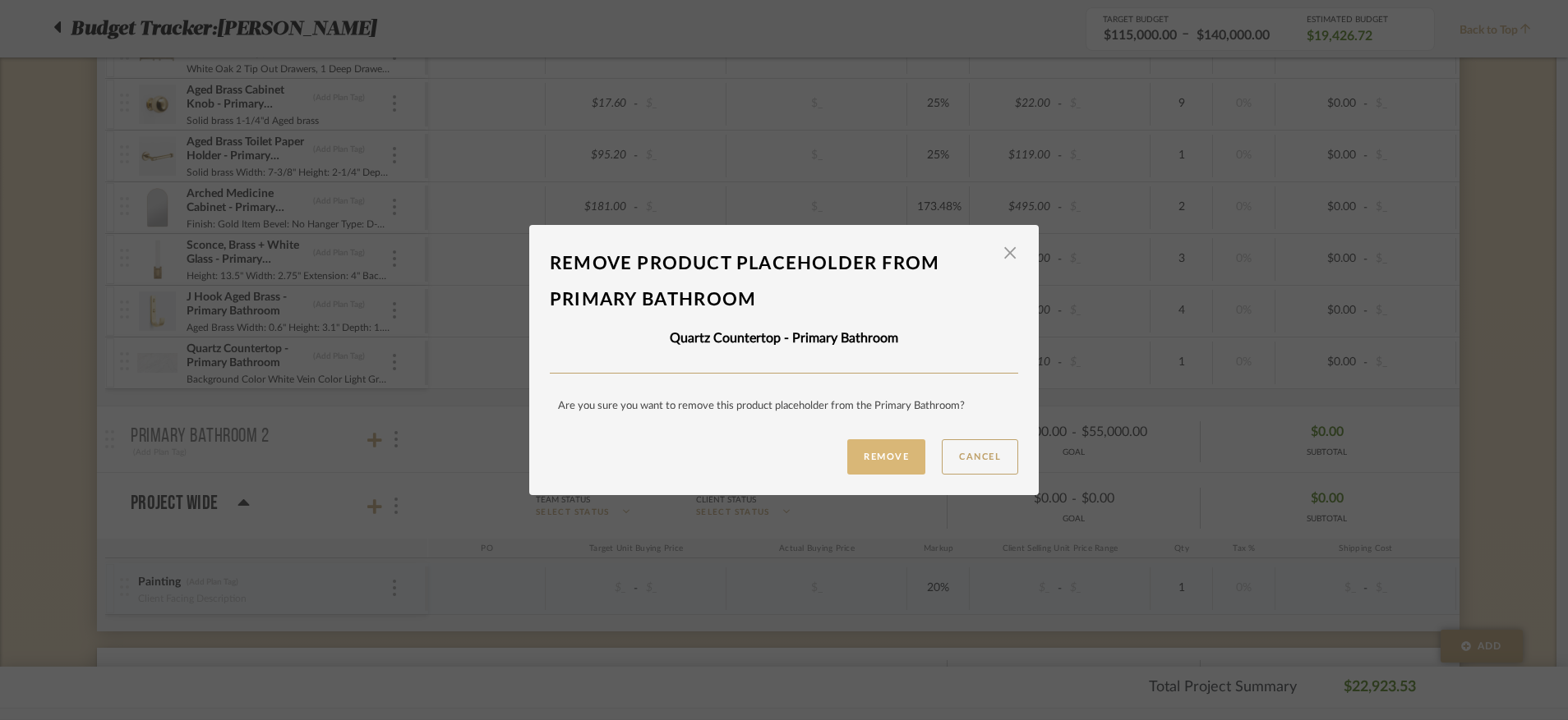
click at [873, 451] on button "Remove" at bounding box center [885, 457] width 78 height 35
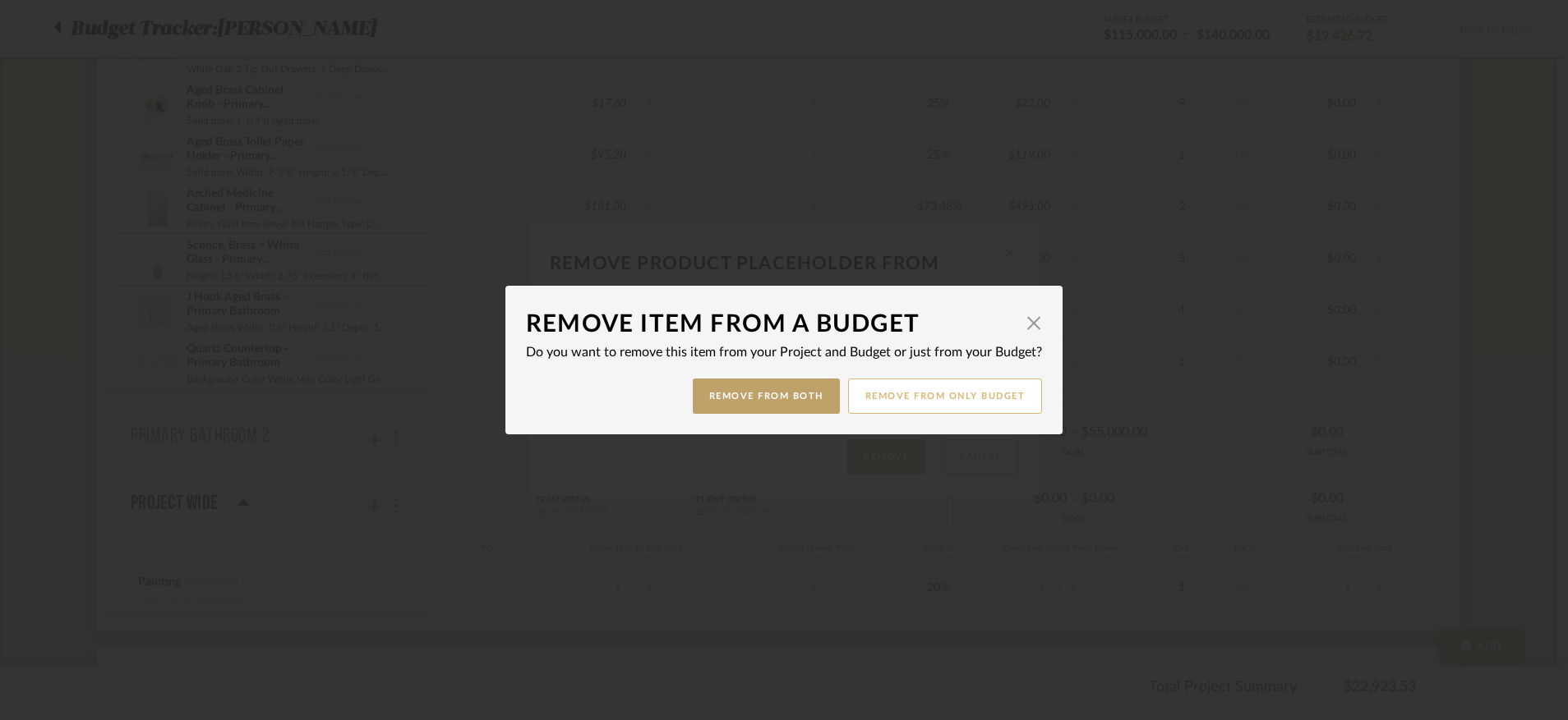
click at [891, 403] on button "Remove from only Budget" at bounding box center [945, 396] width 195 height 35
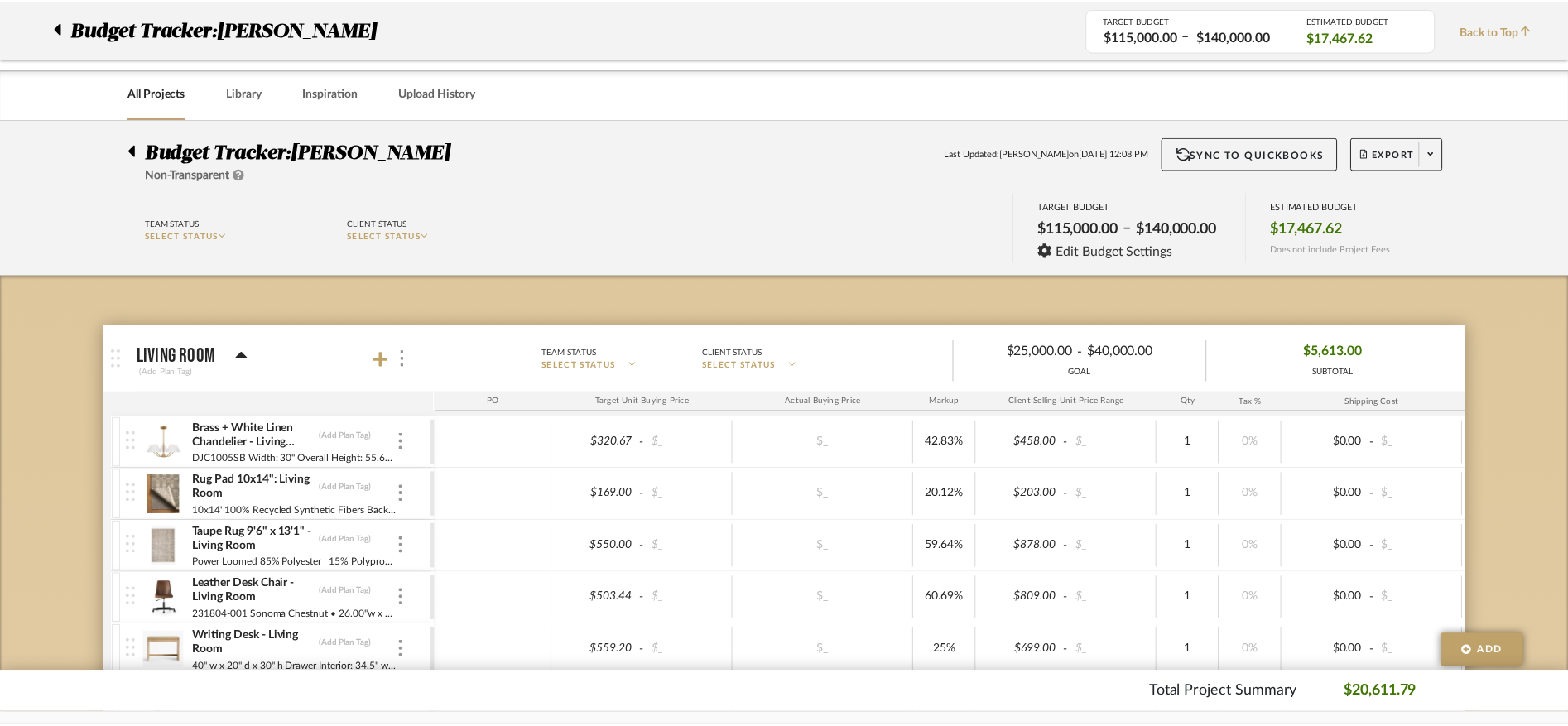
scroll to position [1241, 0]
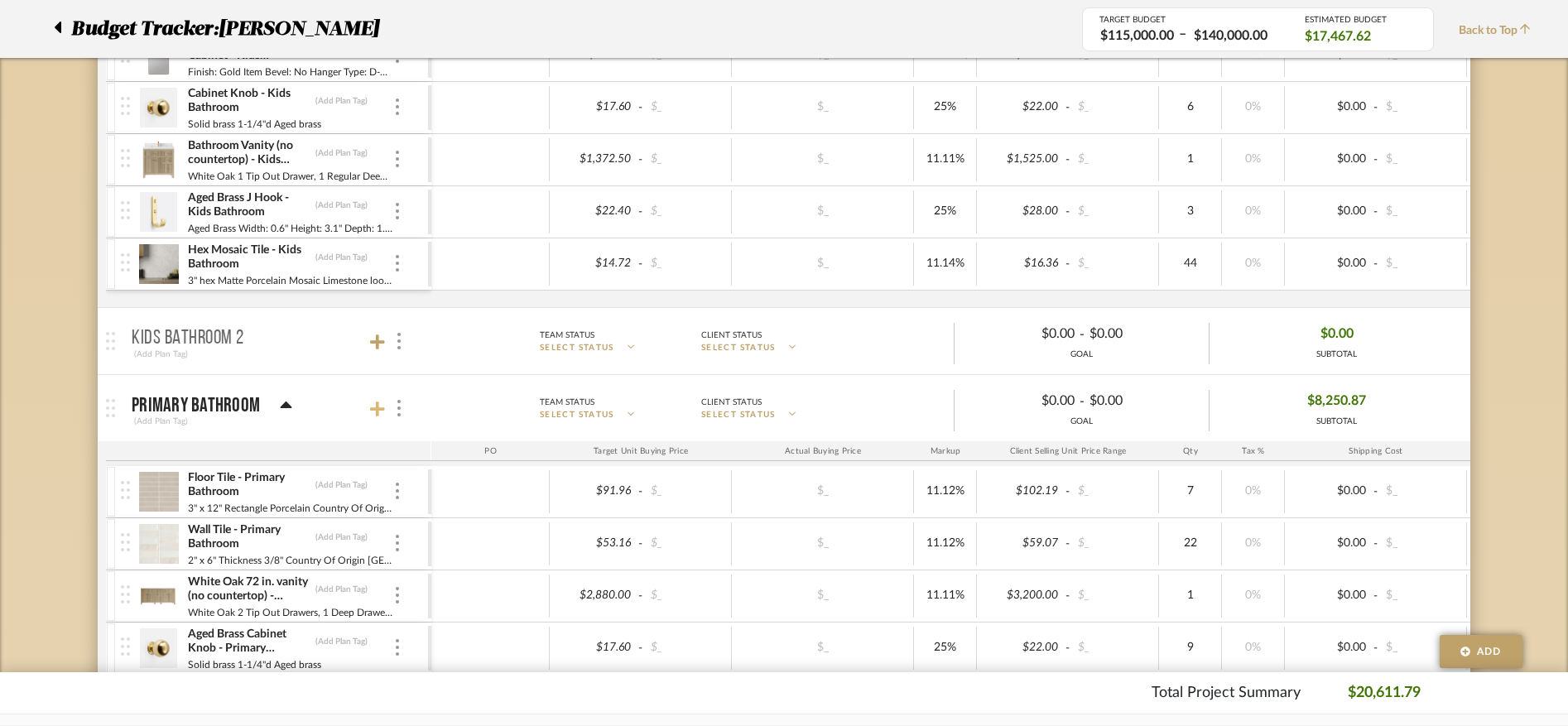
click at [381, 407] on icon at bounding box center [377, 409] width 15 height 16
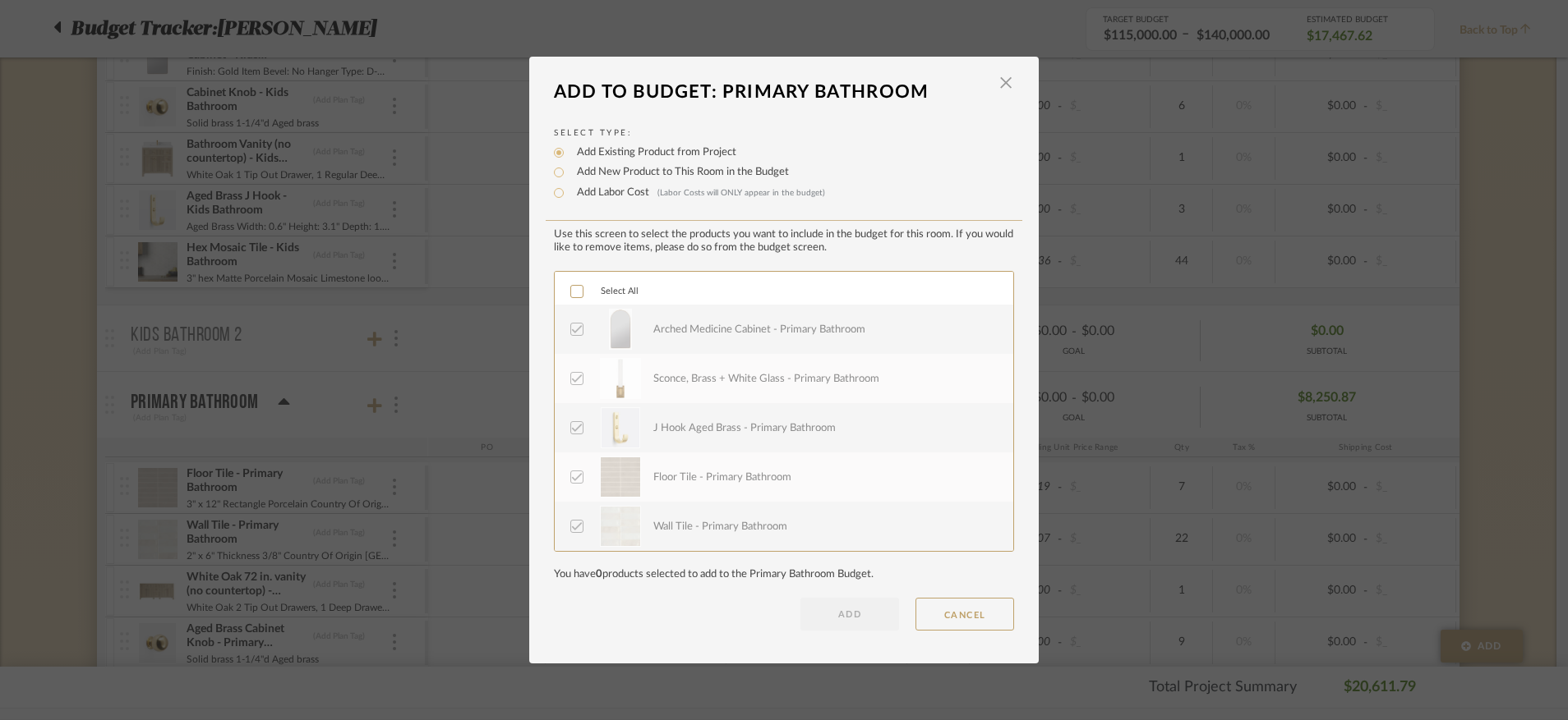
scroll to position [198, 0]
click at [1002, 81] on span "button" at bounding box center [1005, 83] width 33 height 32
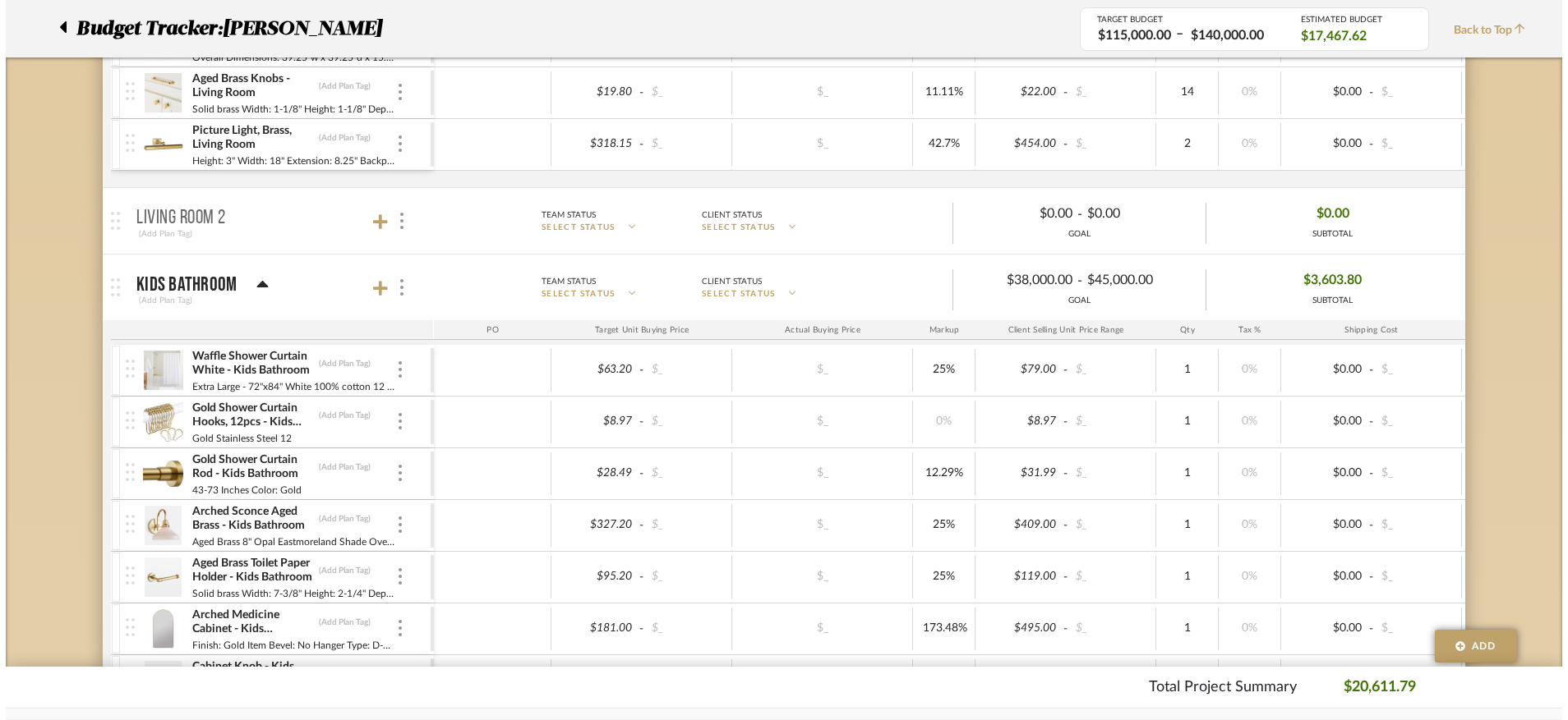
scroll to position [0, 0]
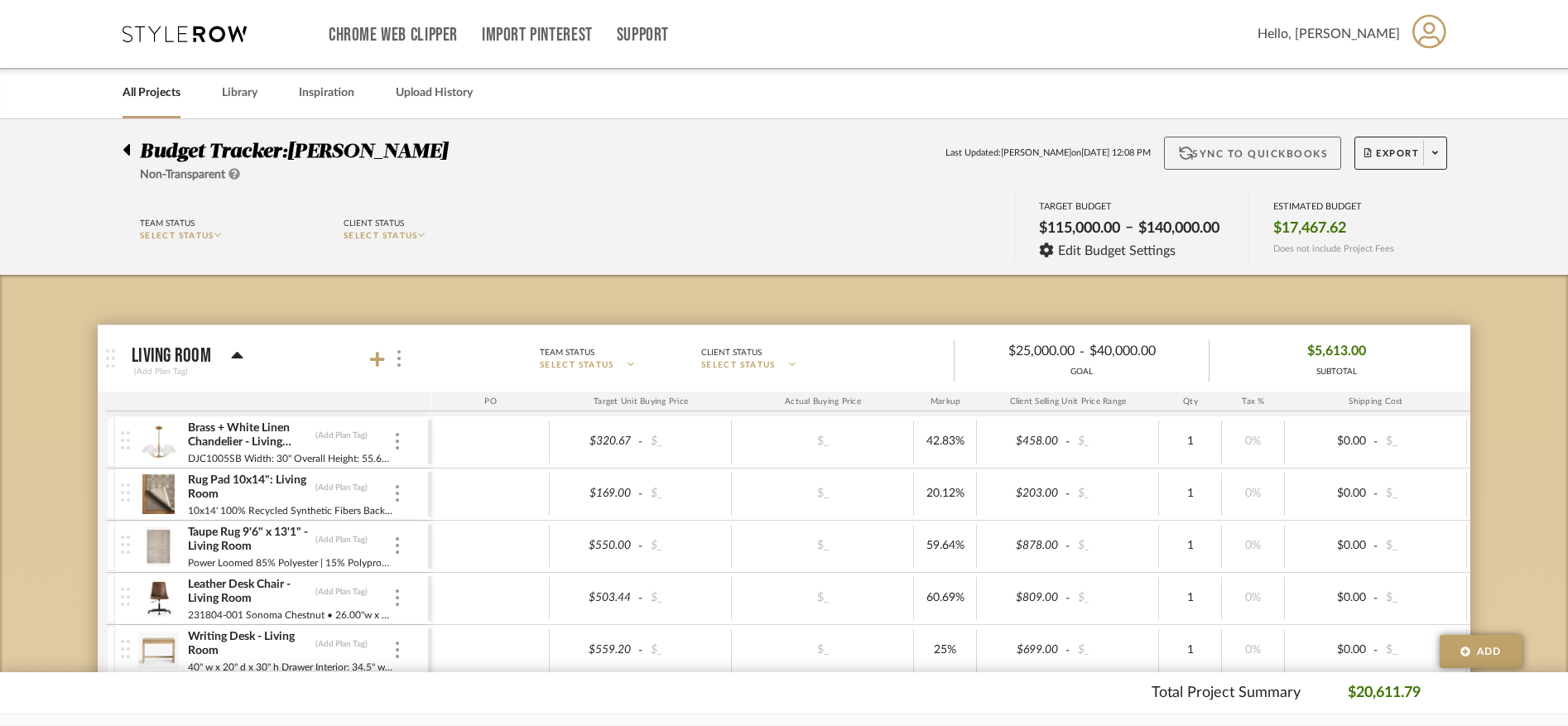
click at [1180, 150] on button "Sync to QuickBooks" at bounding box center [1253, 153] width 178 height 33
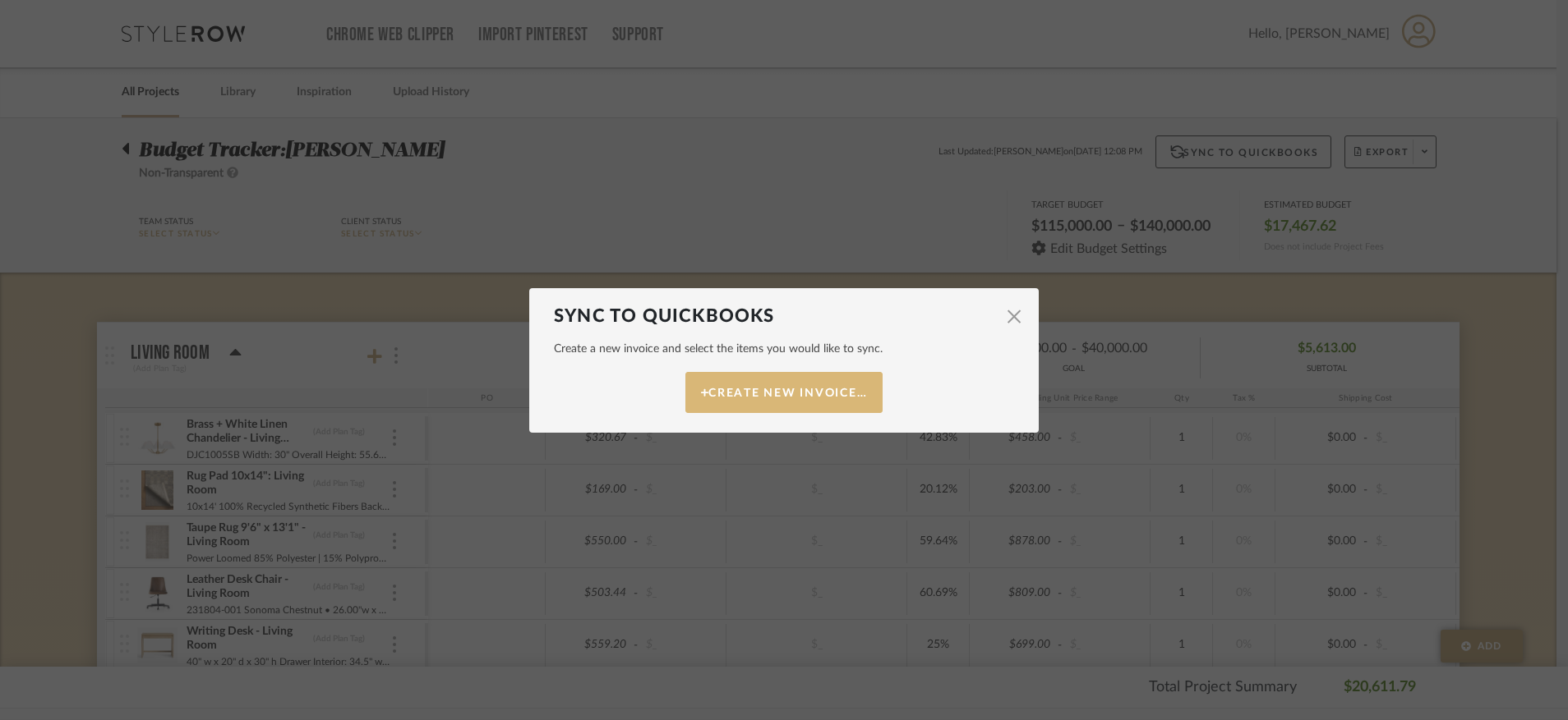
click at [797, 406] on button "Create New Invoice…" at bounding box center [784, 392] width 198 height 41
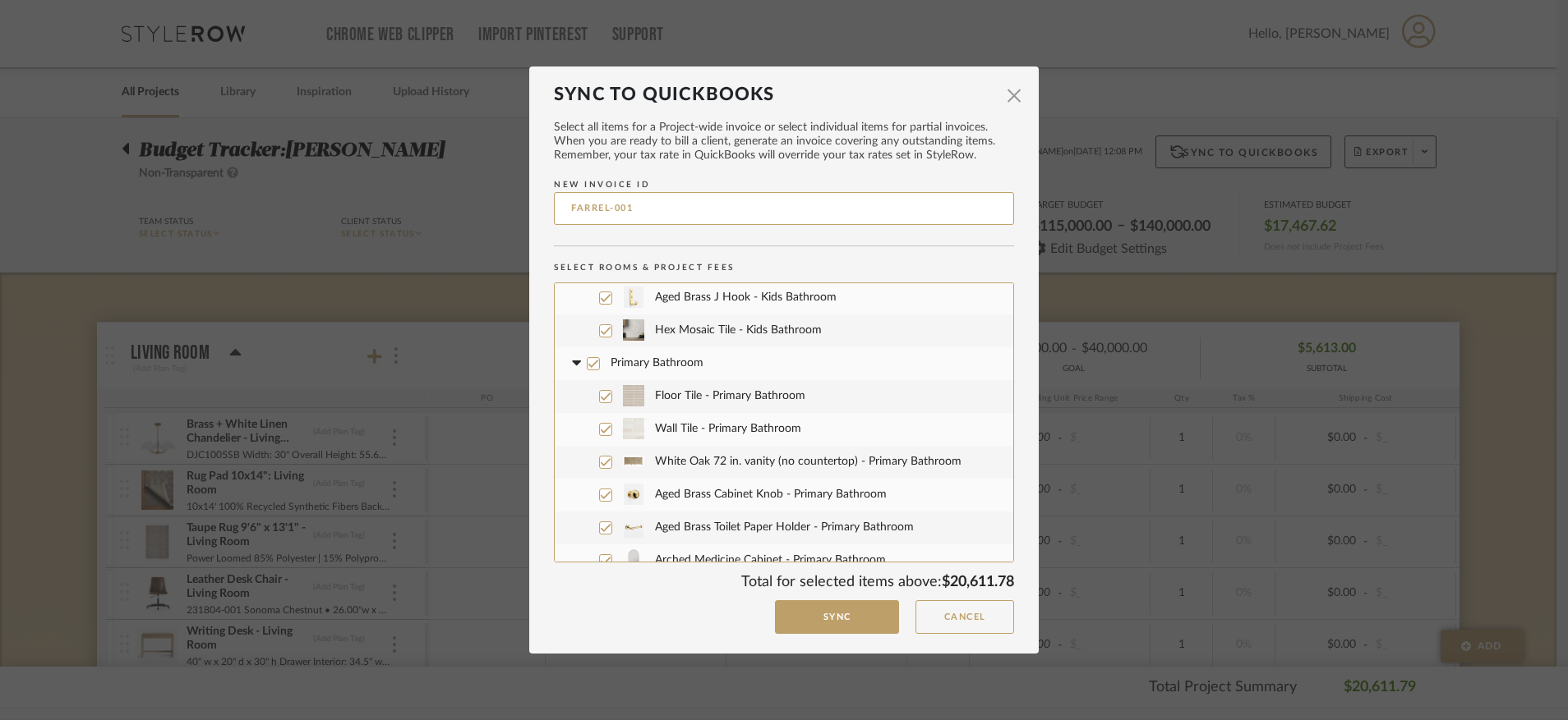
scroll to position [806, 0]
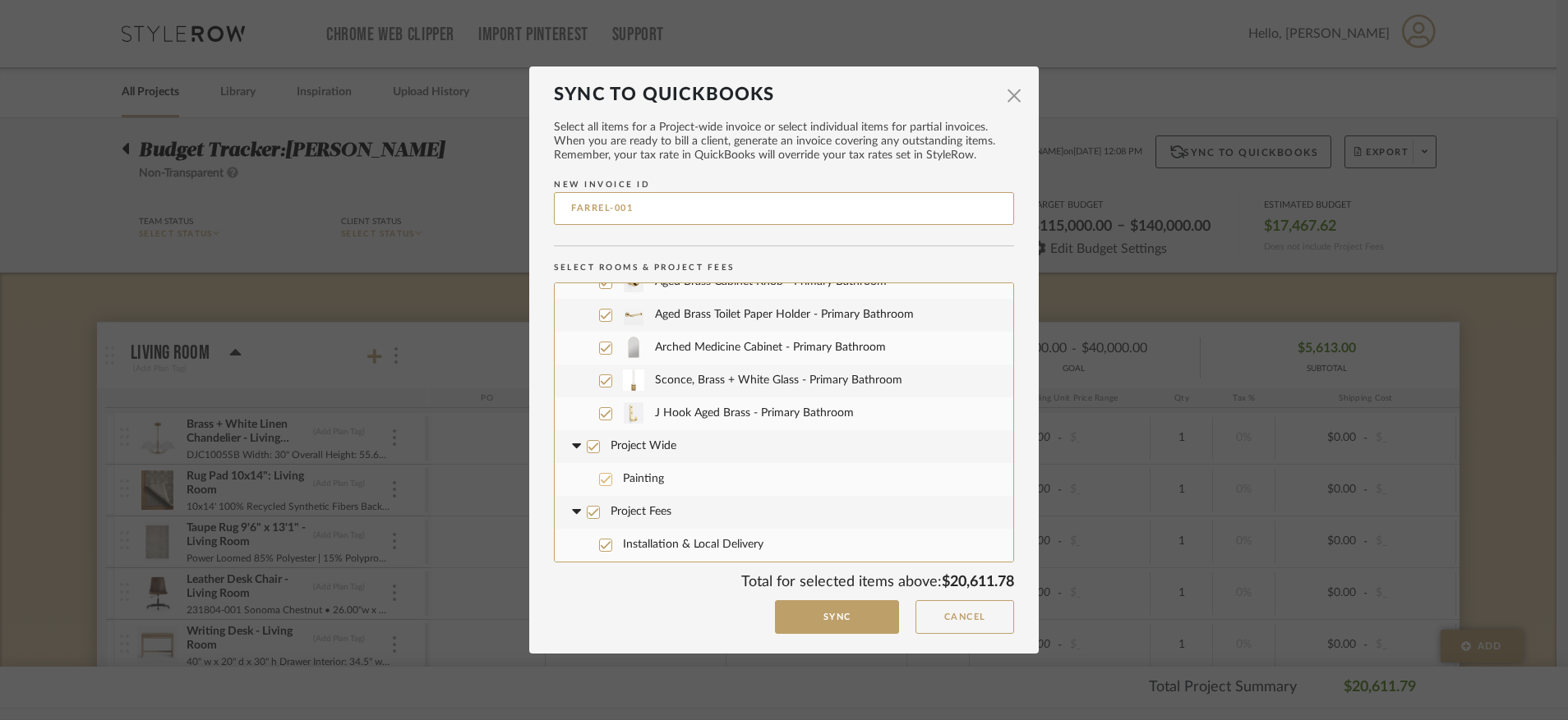
click at [650, 482] on span "Painting" at bounding box center [812, 480] width 378 height 32
click at [623, 535] on span "Installation & Local Delivery" at bounding box center [812, 546] width 378 height 32
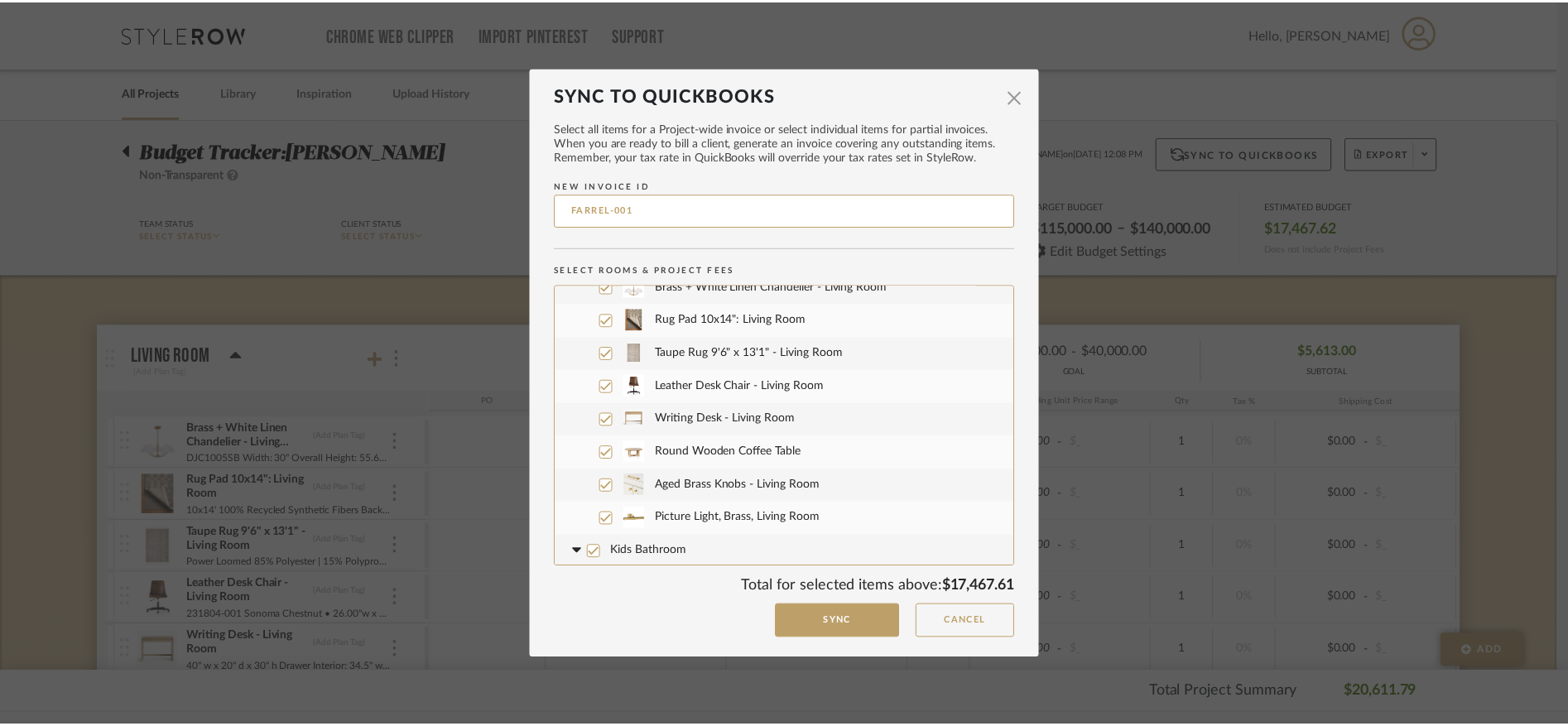
scroll to position [0, 0]
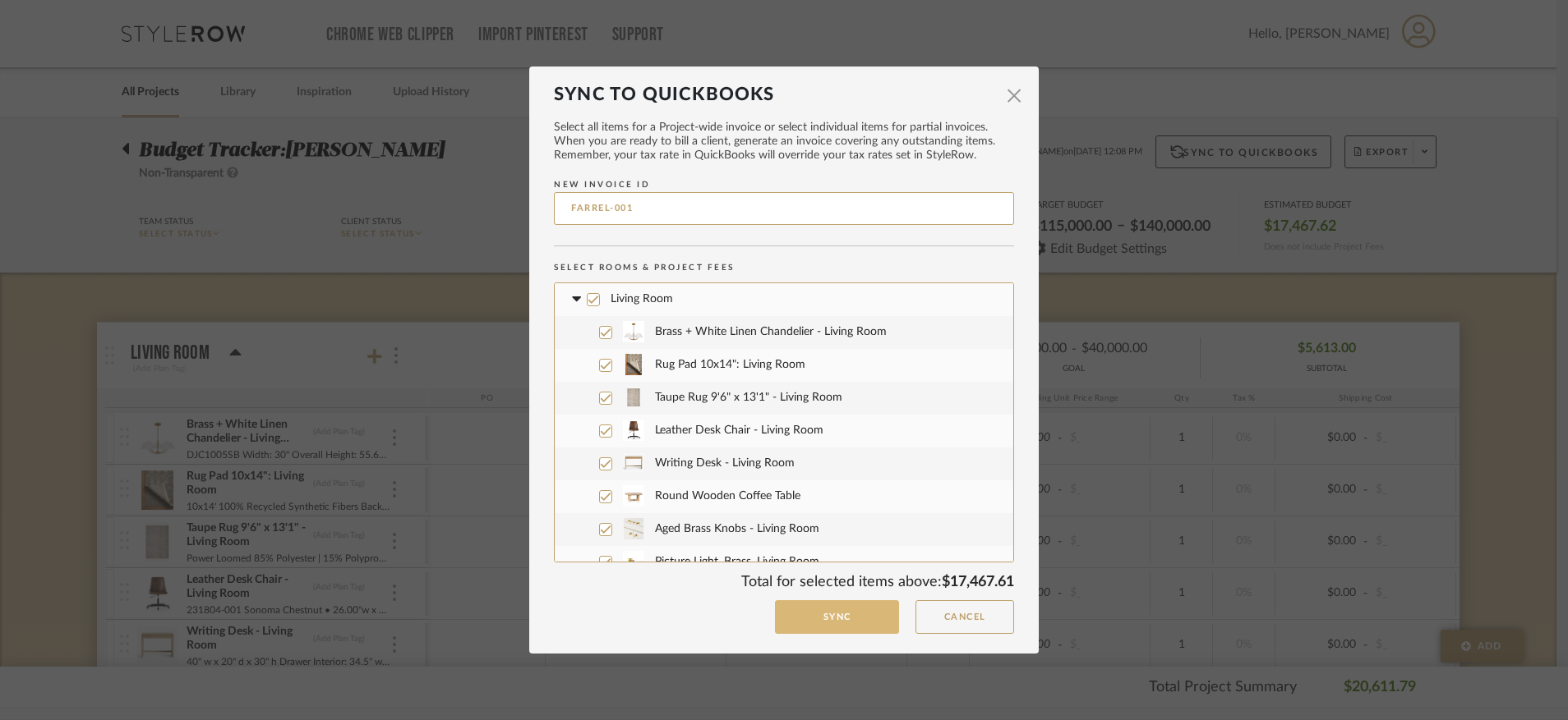
click at [850, 535] on button "Sync" at bounding box center [837, 617] width 124 height 33
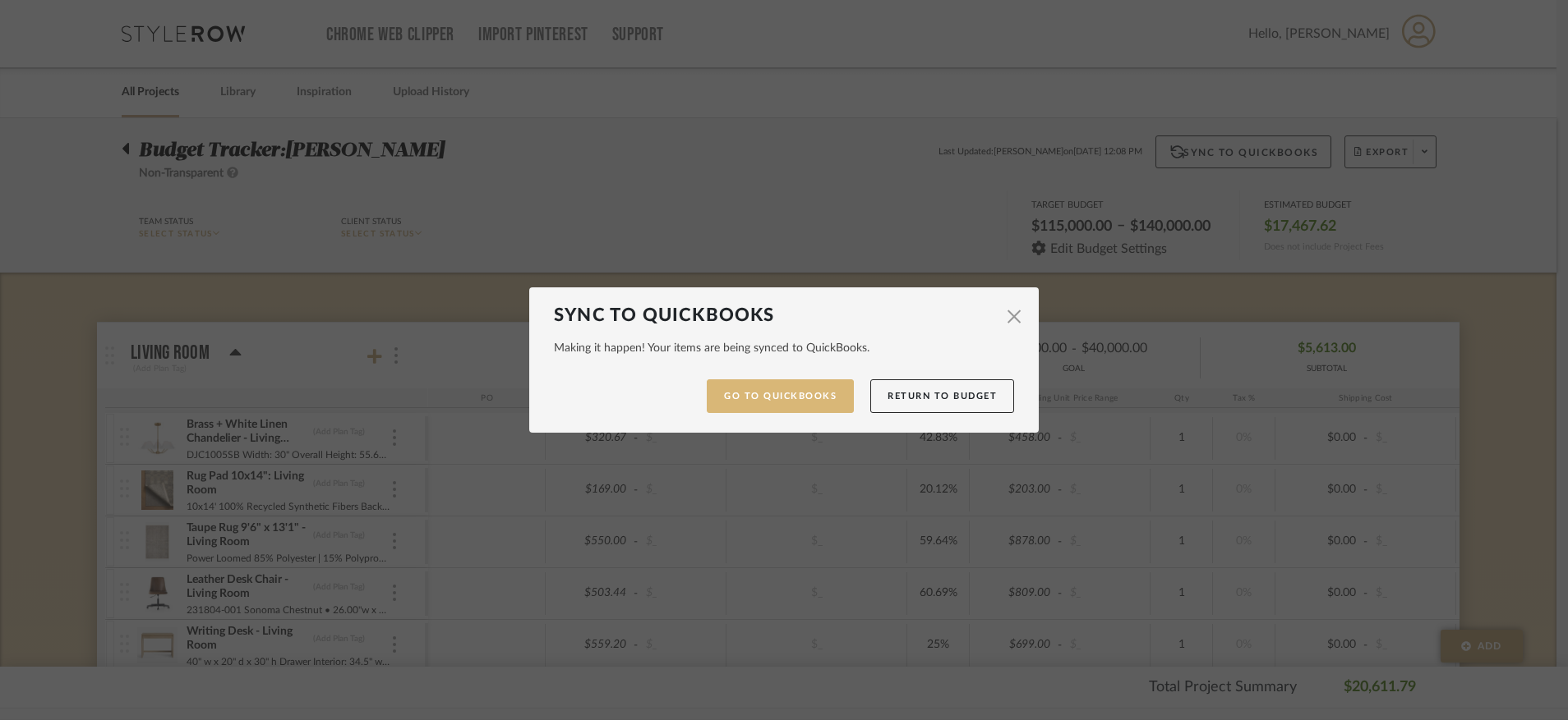
click at [766, 410] on link "Go to QuickBooks" at bounding box center [780, 396] width 147 height 33
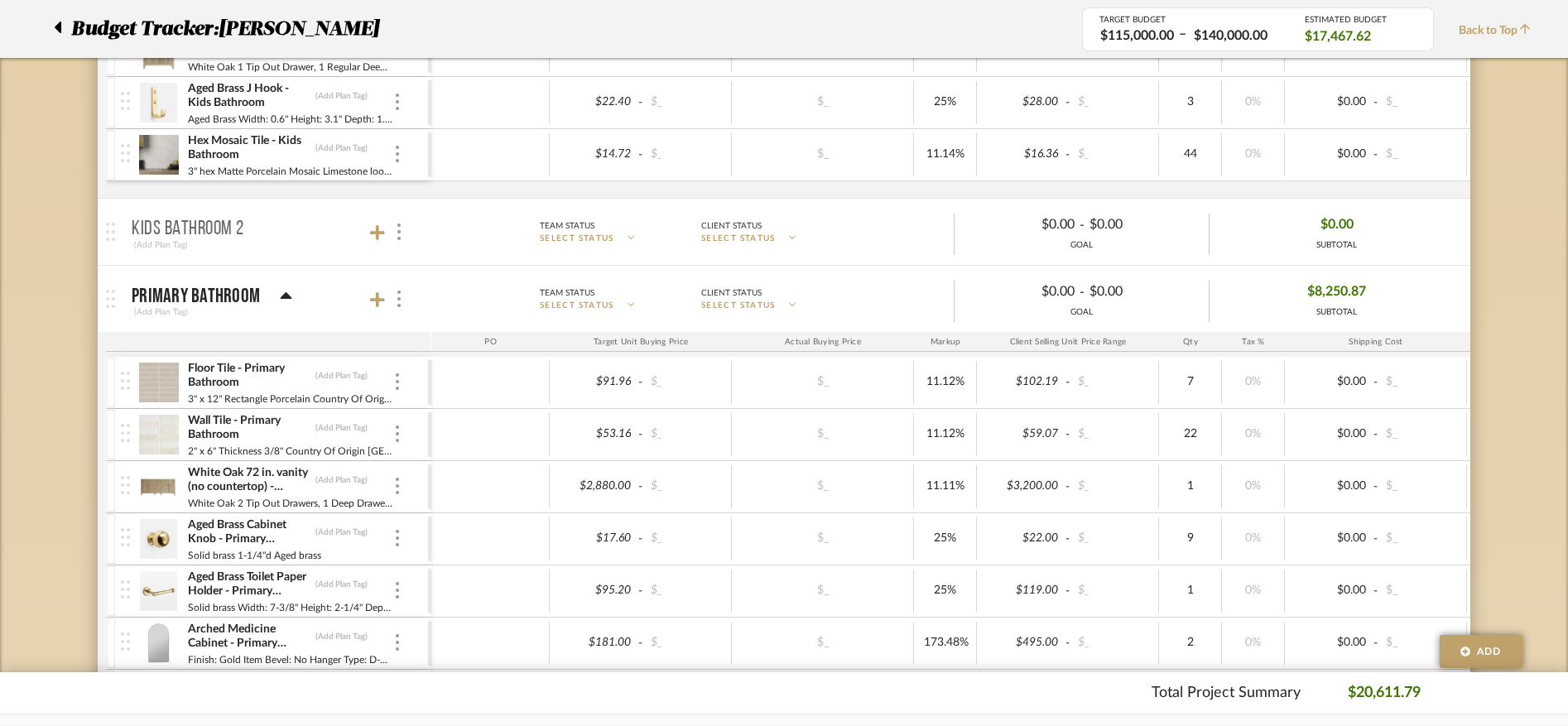
scroll to position [1300, 0]
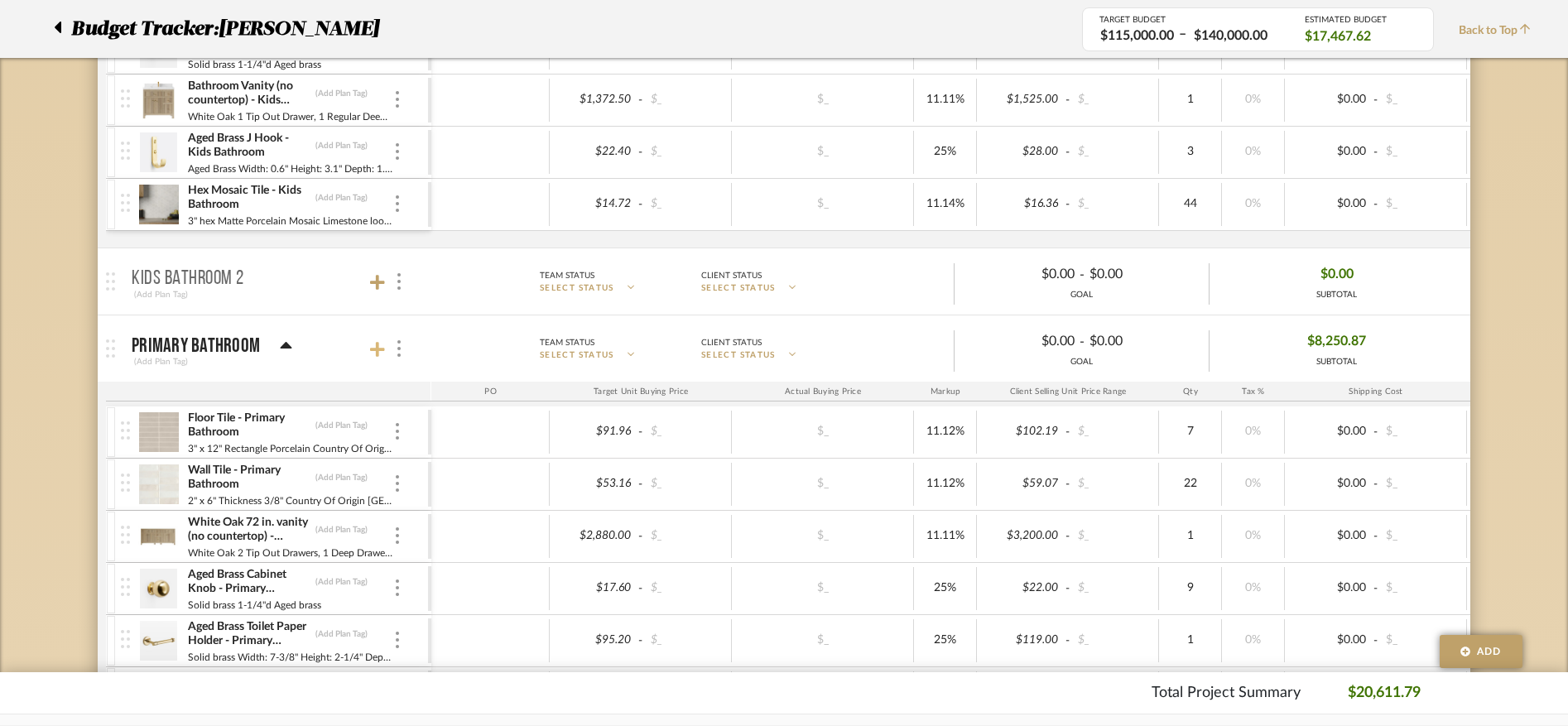
click at [374, 353] on icon at bounding box center [377, 349] width 15 height 16
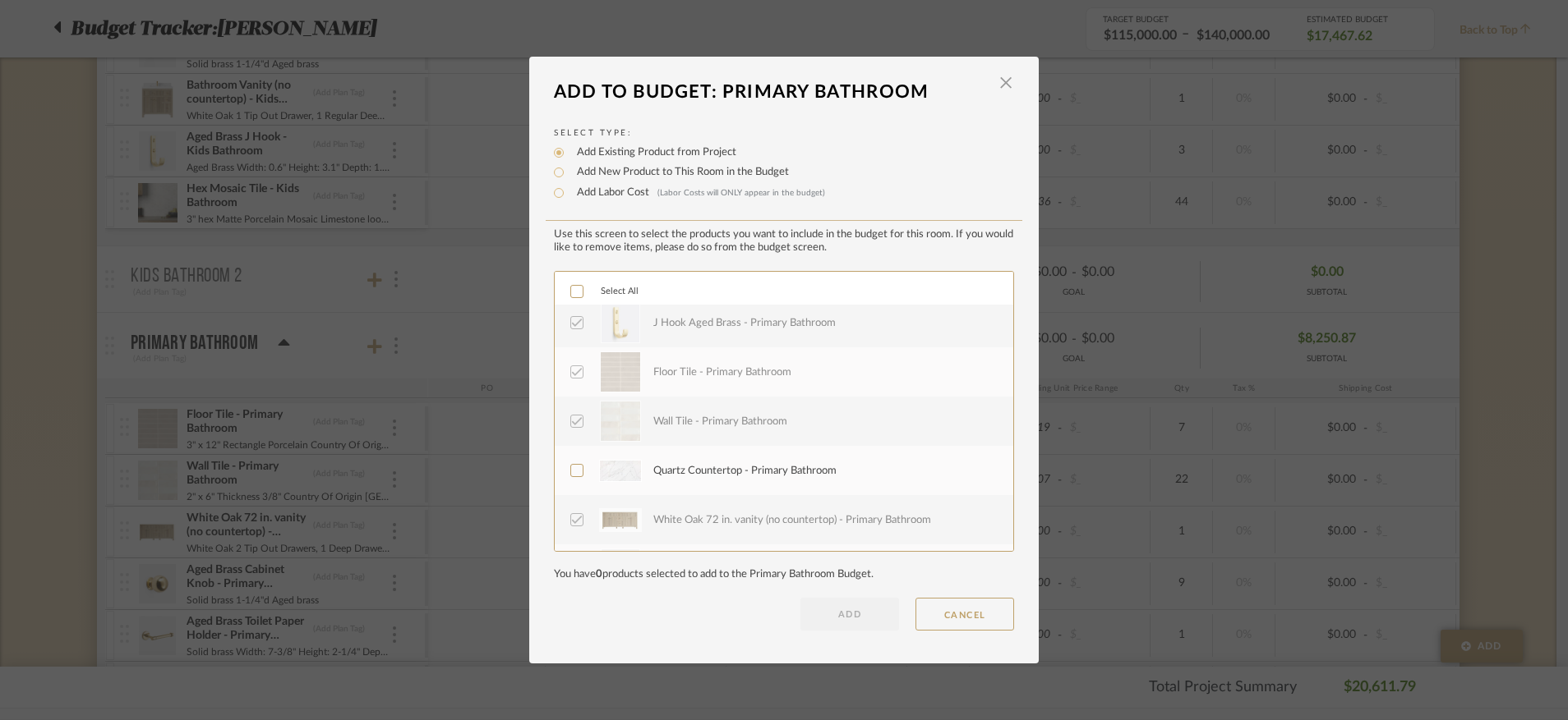
scroll to position [198, 0]
click at [571, 379] on icon at bounding box center [577, 378] width 11 height 11
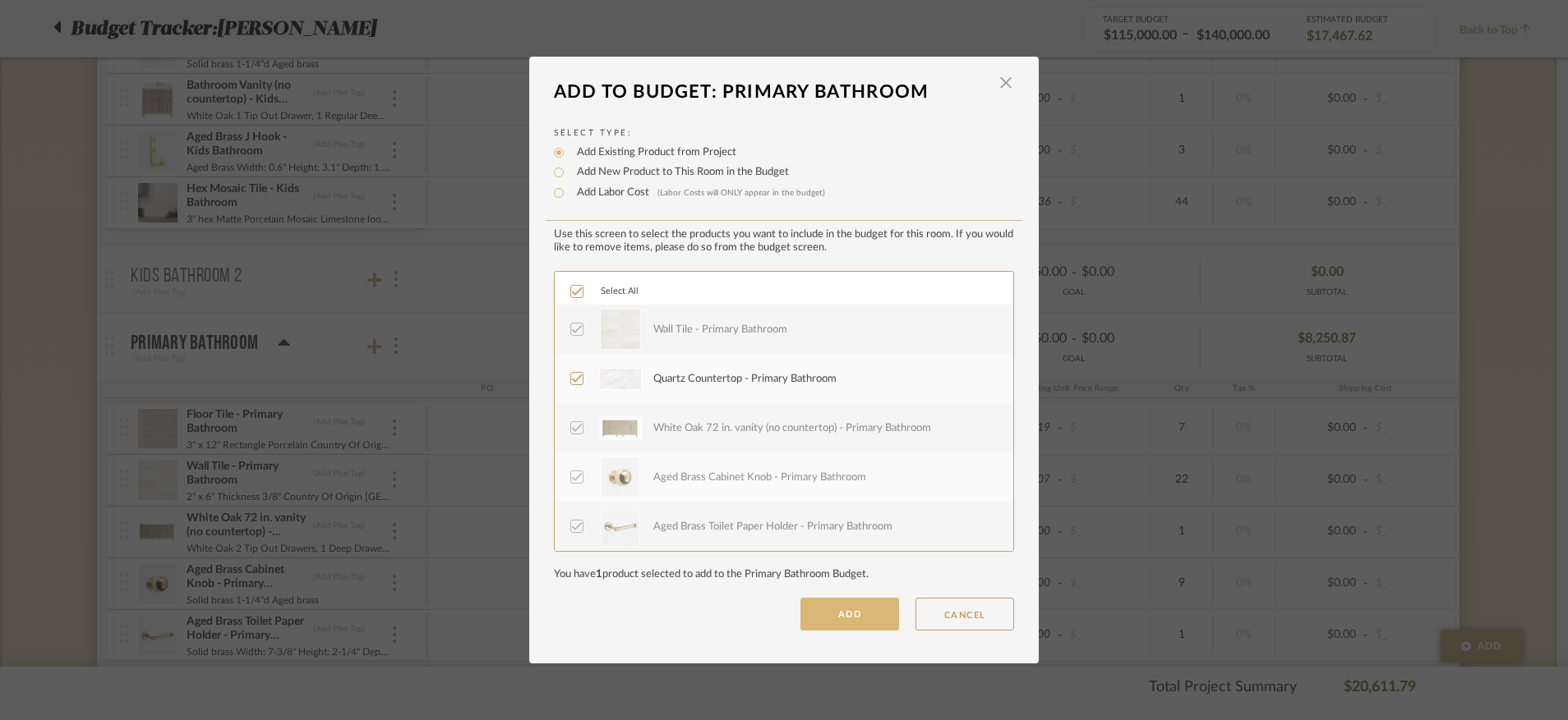
click at [833, 535] on button "ADD" at bounding box center [849, 614] width 98 height 32
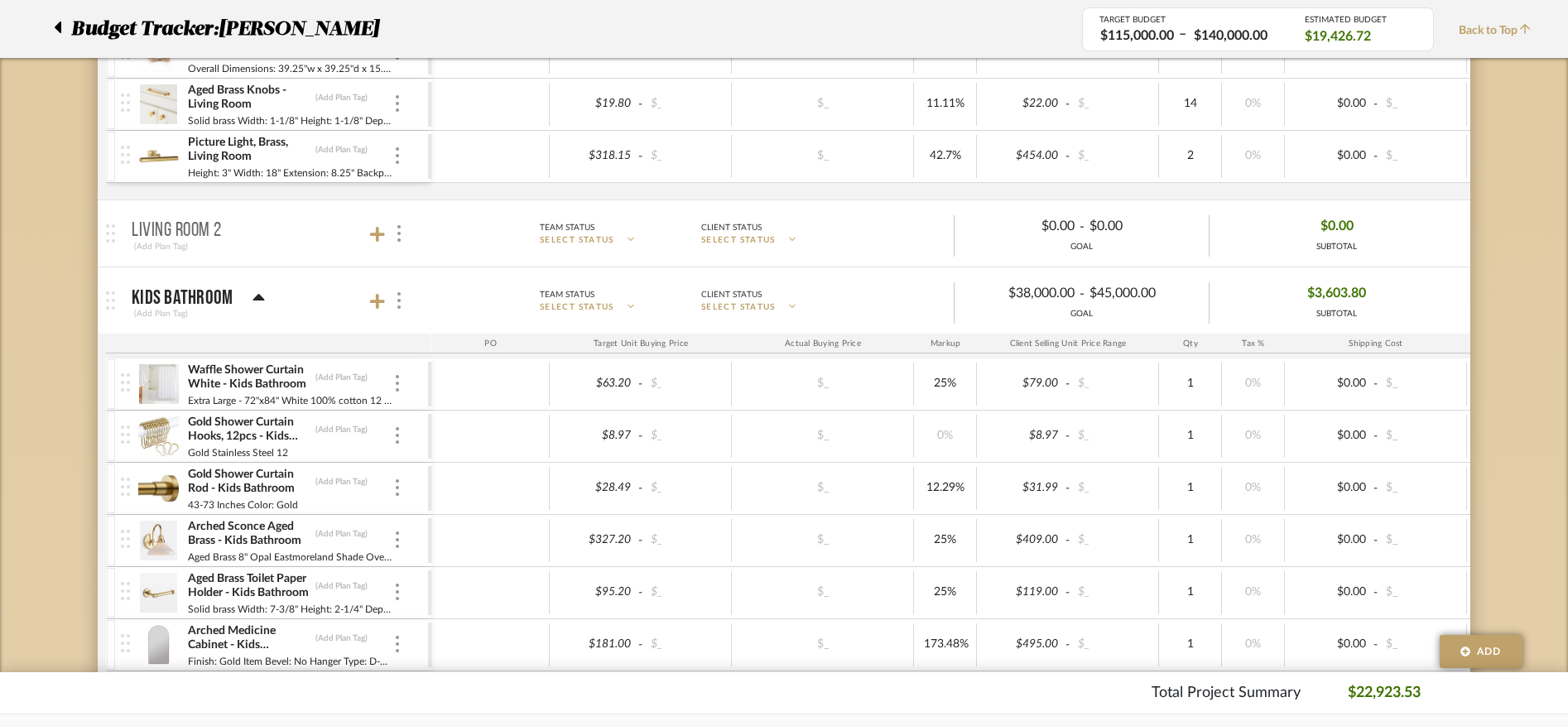
scroll to position [676, 0]
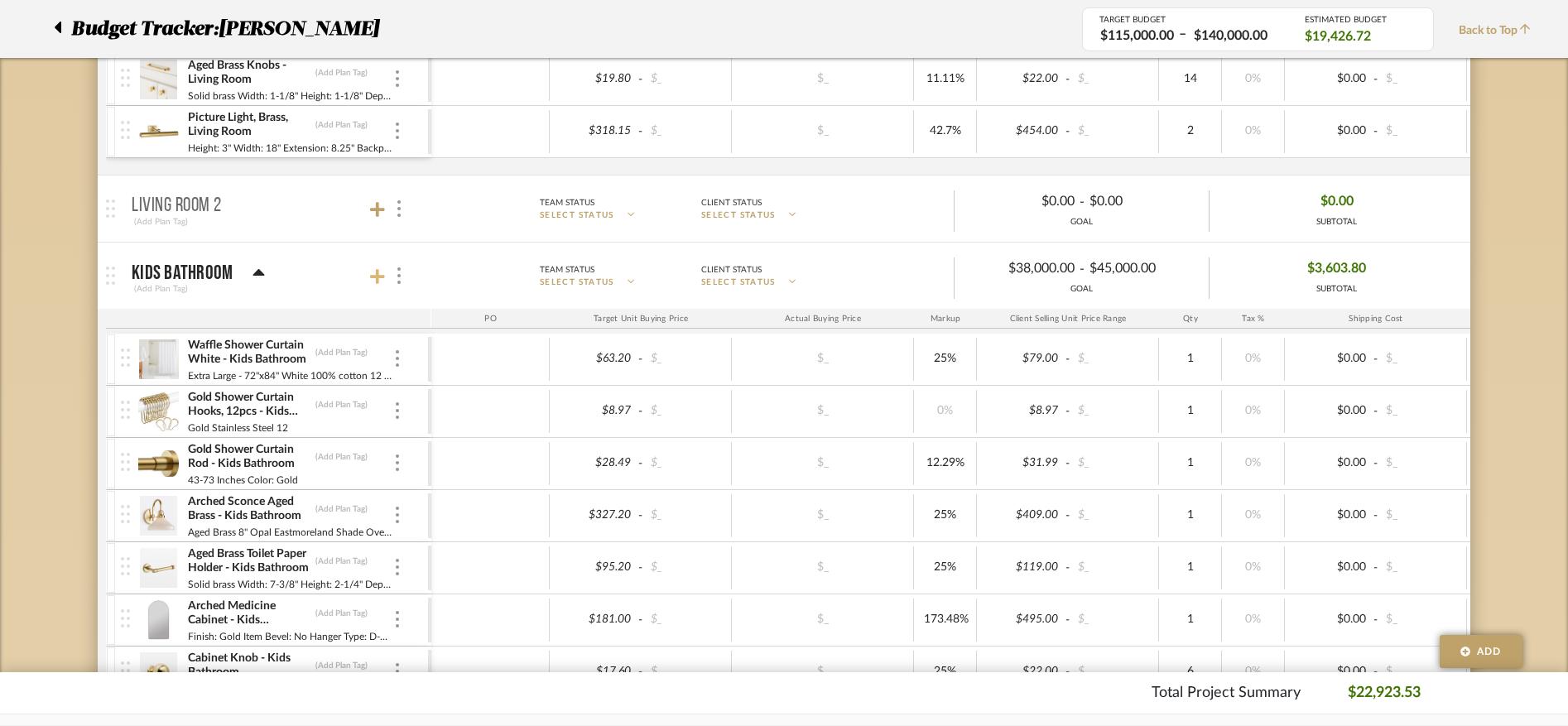
click at [371, 275] on icon at bounding box center [377, 276] width 15 height 15
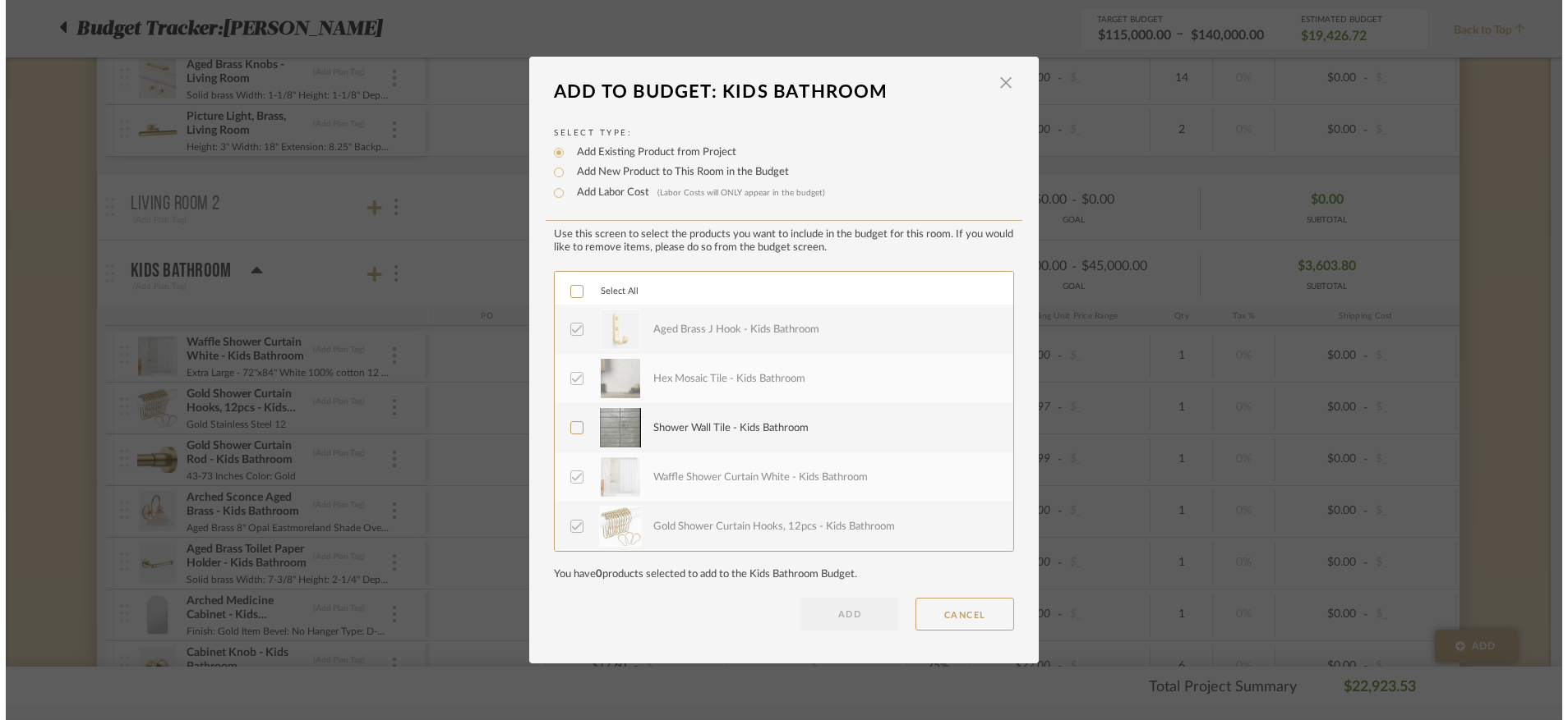
scroll to position [0, 0]
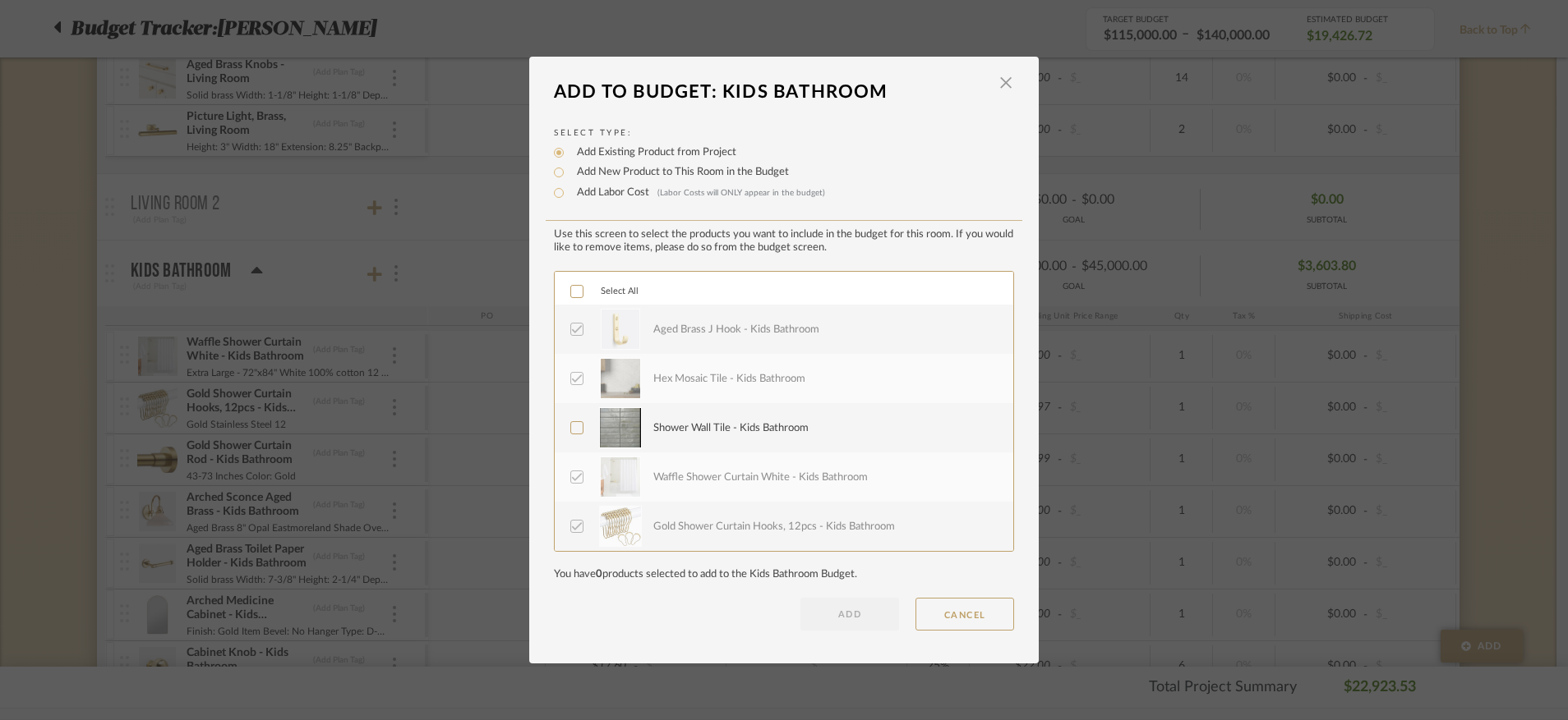
click at [500, 260] on div "LOADING" at bounding box center [784, 360] width 1568 height 720
click at [1000, 83] on span "button" at bounding box center [1005, 83] width 33 height 32
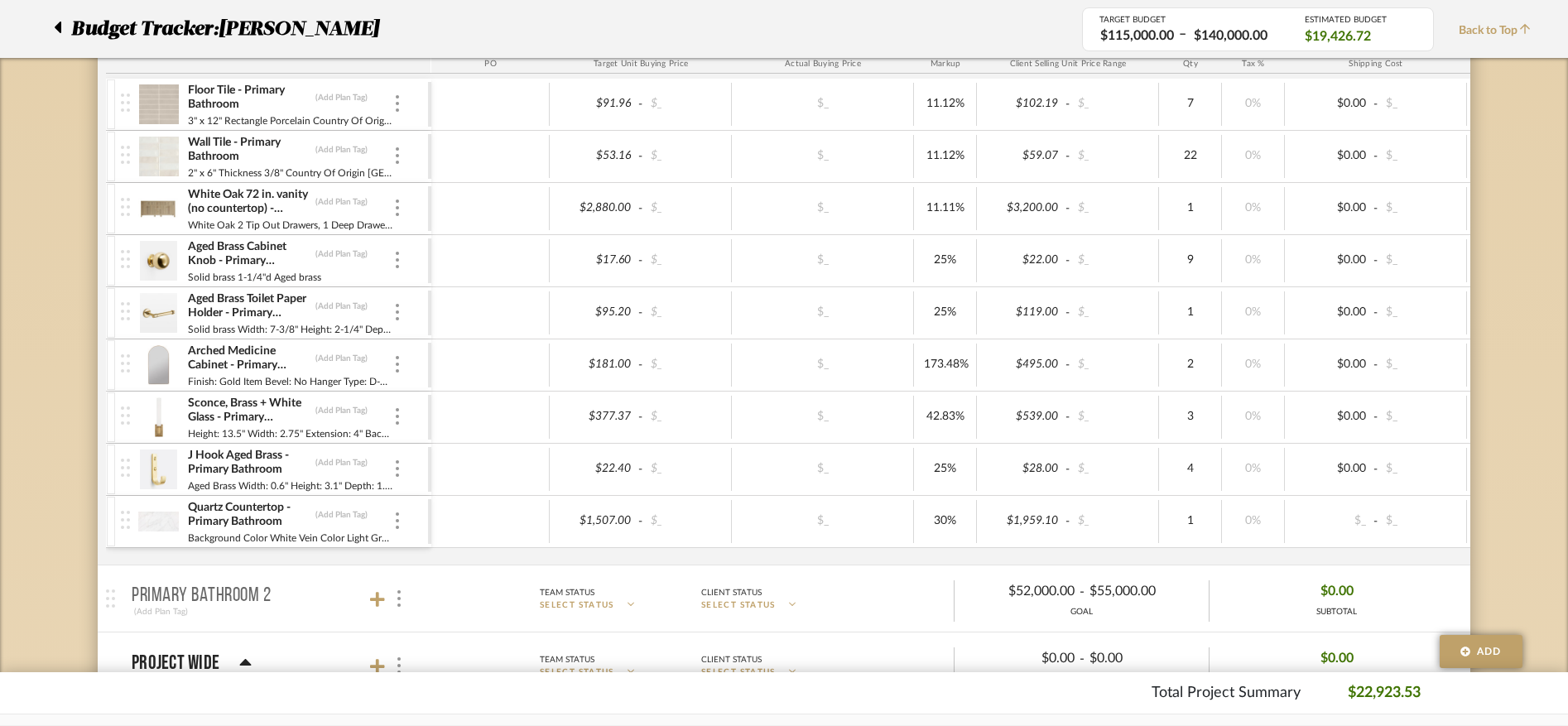
scroll to position [1675, 0]
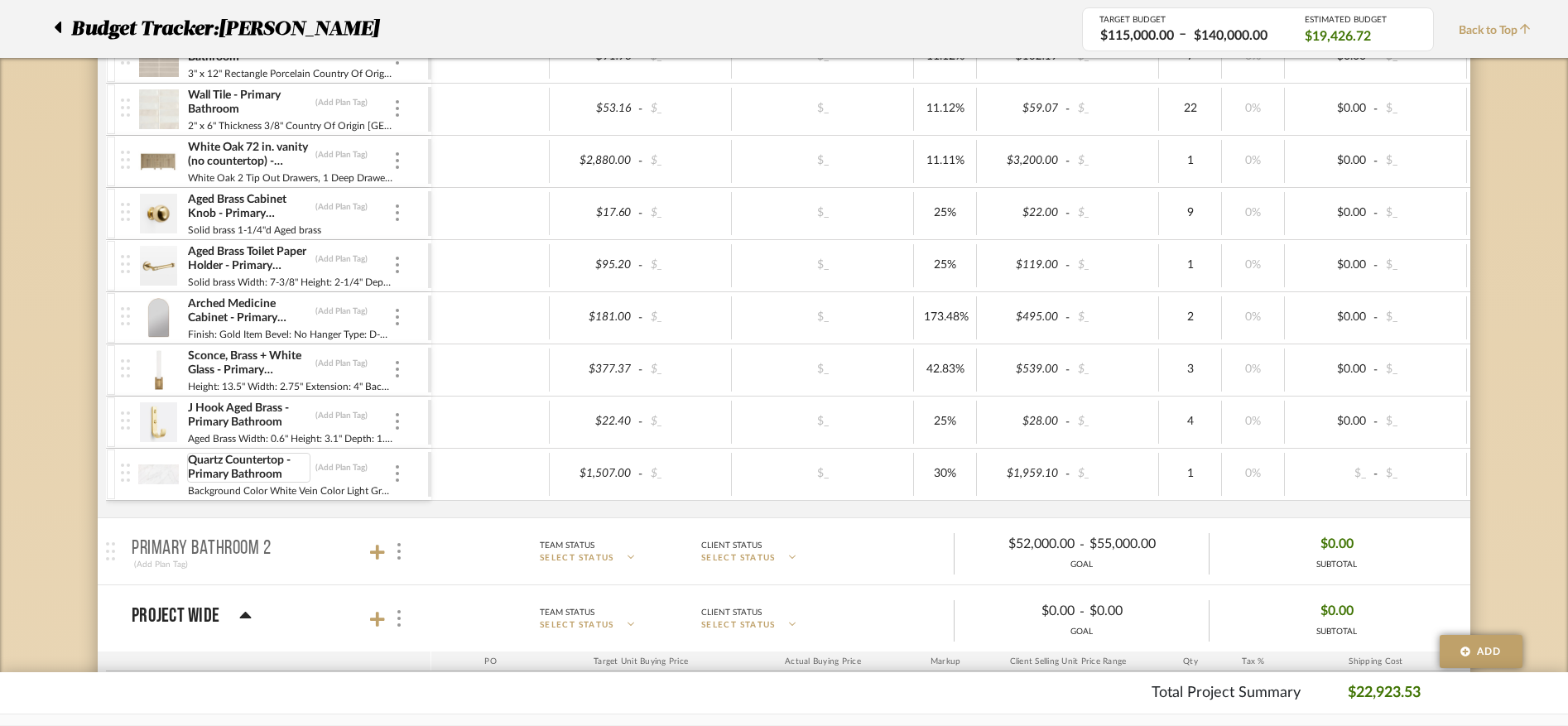
click at [262, 466] on div "Quartz Countertop - Primary Bathroom" at bounding box center [248, 467] width 123 height 30
click at [268, 467] on input "Quartz Countertop - Primary Bathroom" at bounding box center [248, 467] width 123 height 16
type input "Quartz Countertop - Primary and Kids Bathroom"
click at [1034, 466] on div "$1,959.10" at bounding box center [1022, 474] width 81 height 24
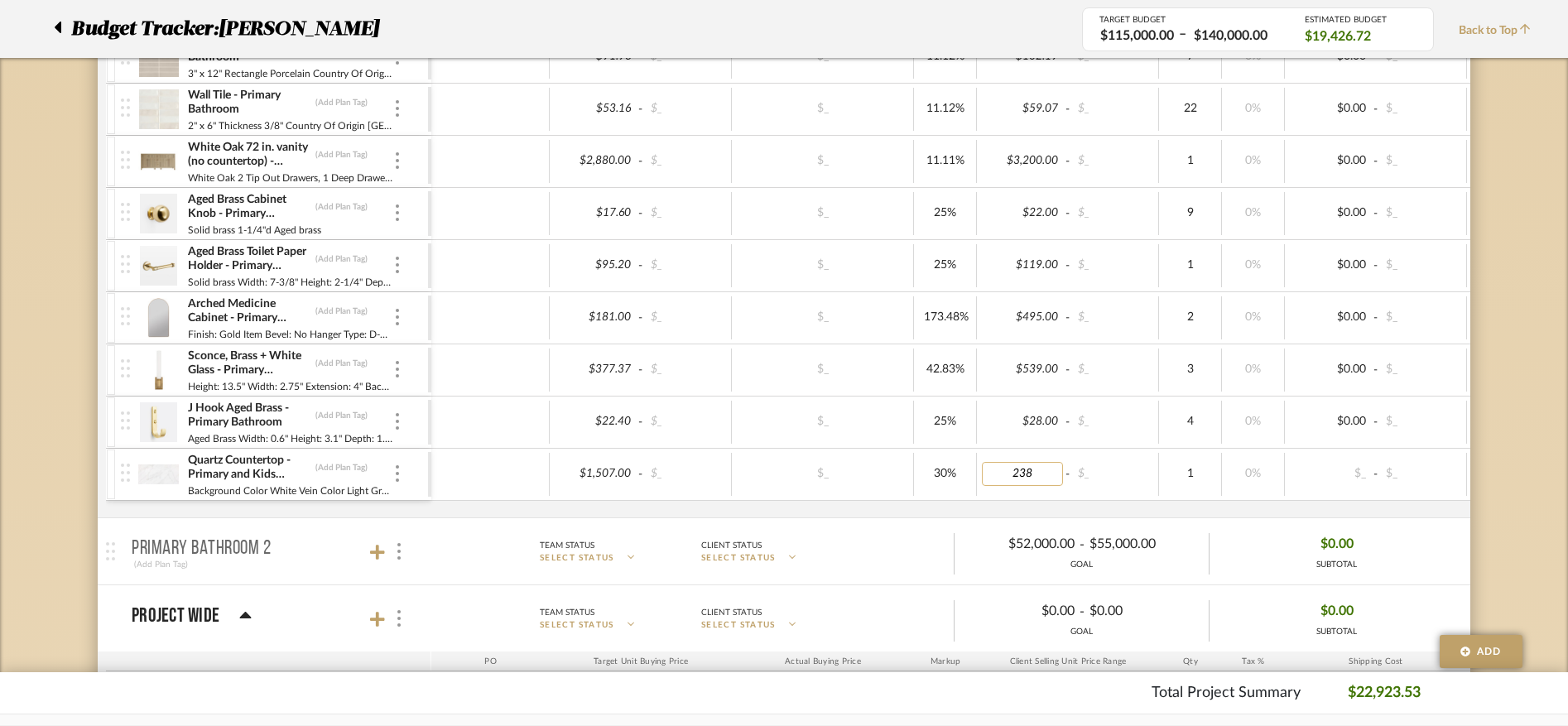
type input "2385"
click at [1180, 473] on div "1" at bounding box center [1190, 474] width 53 height 24
type input "2"
click at [1180, 506] on div "Floor Tile - Primary Bathroom (Add Plan Tag) 3" x 12" Rectangle Porcelain Count…" at bounding box center [962, 274] width 1712 height 486
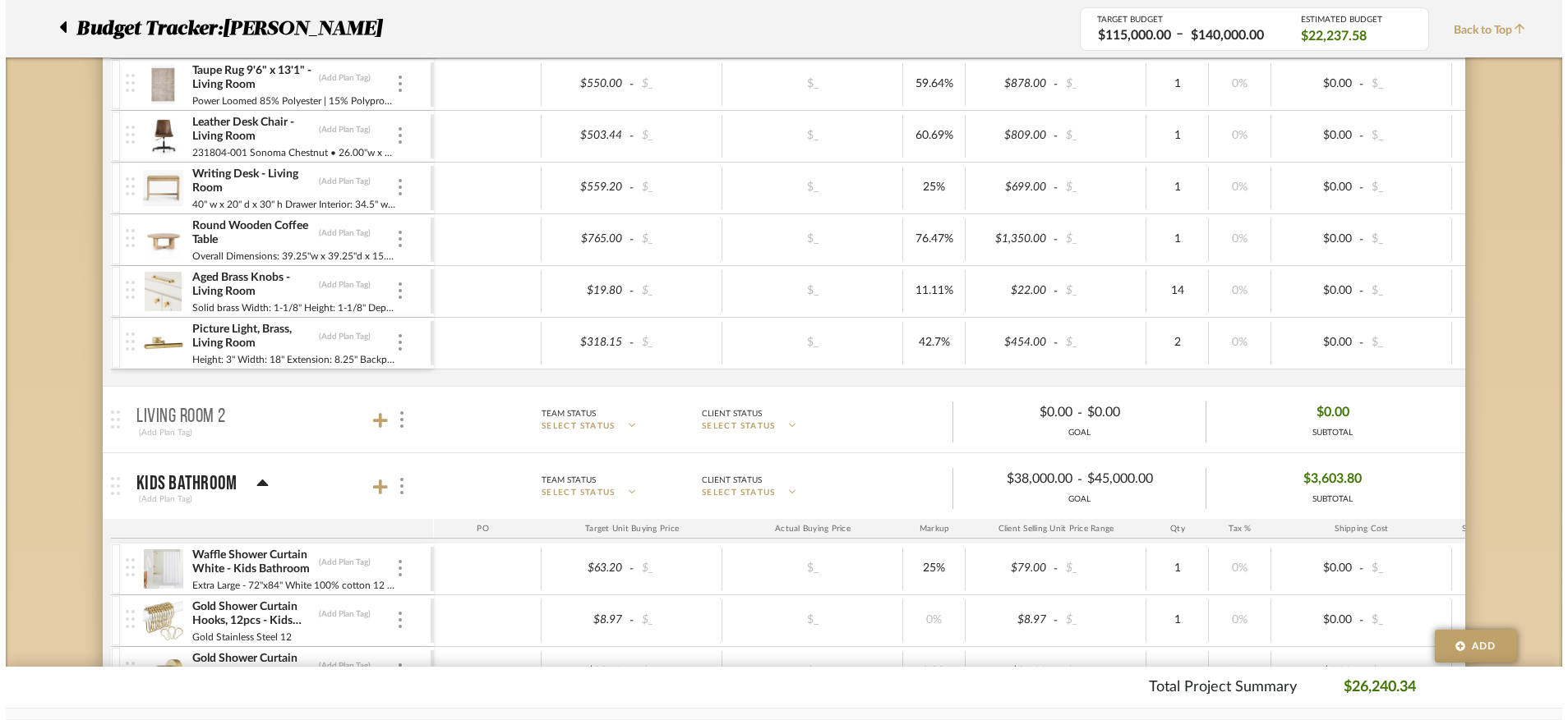
scroll to position [0, 0]
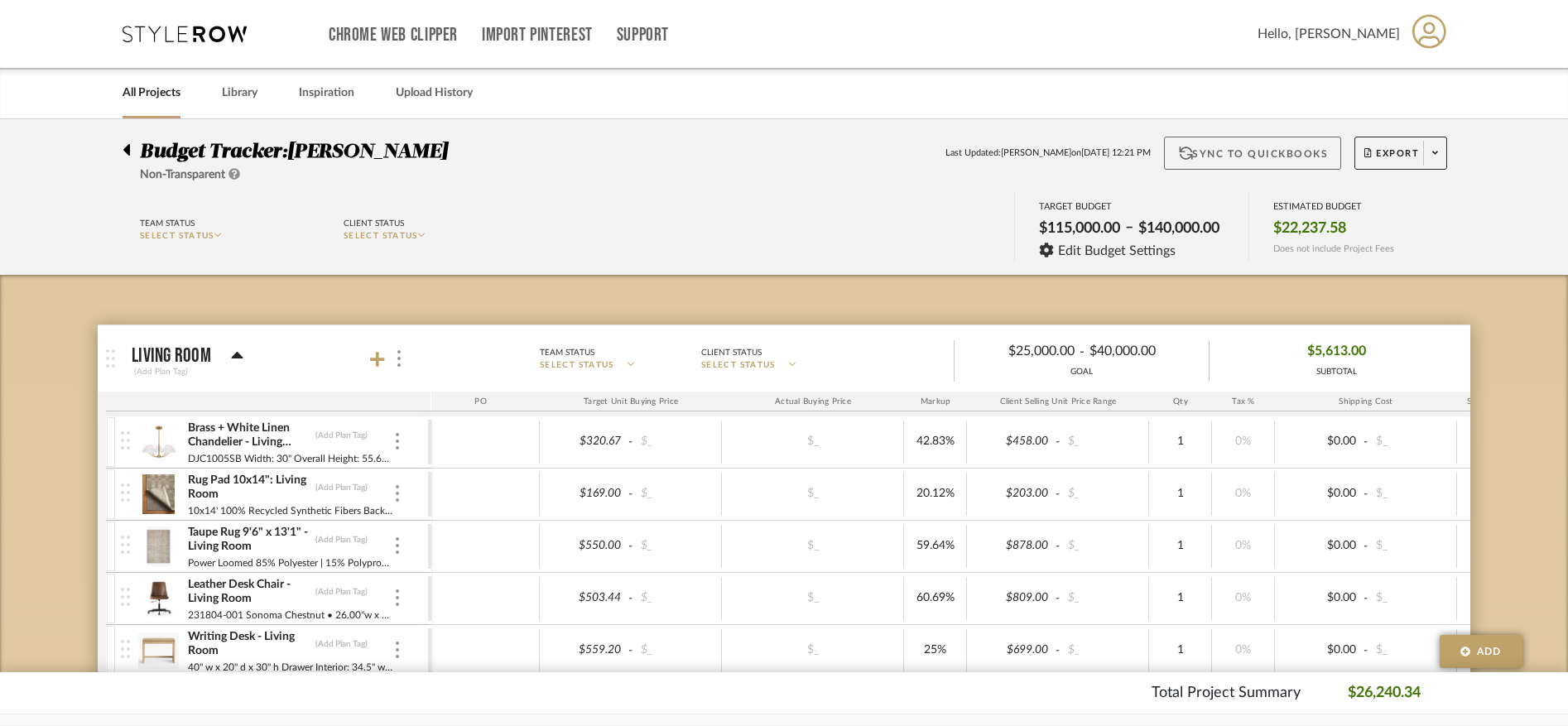
click at [1180, 161] on button "Sync to QuickBooks" at bounding box center [1253, 153] width 178 height 33
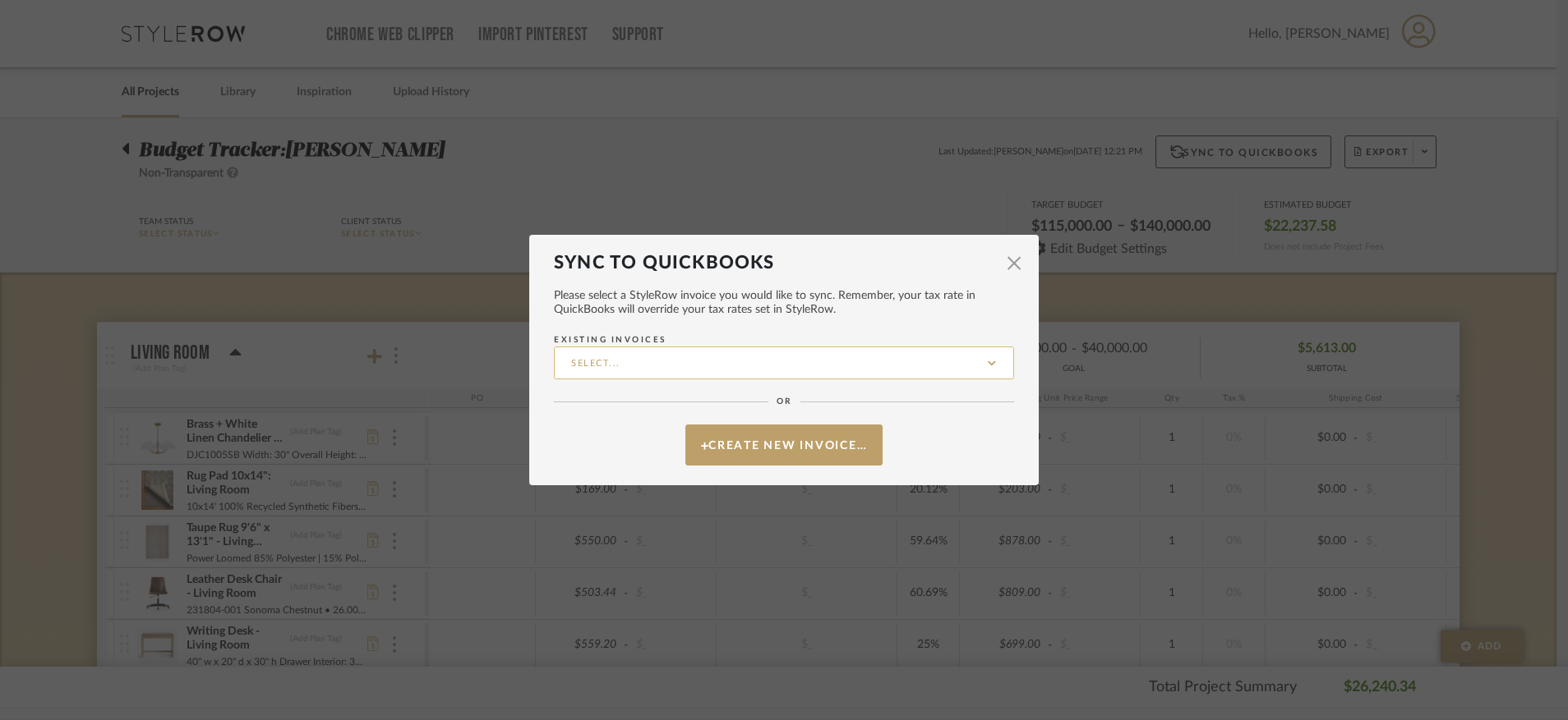
click at [741, 369] on input "Existing Invoices" at bounding box center [784, 363] width 460 height 32
click at [698, 415] on span "FARREL-001" at bounding box center [778, 404] width 459 height 39
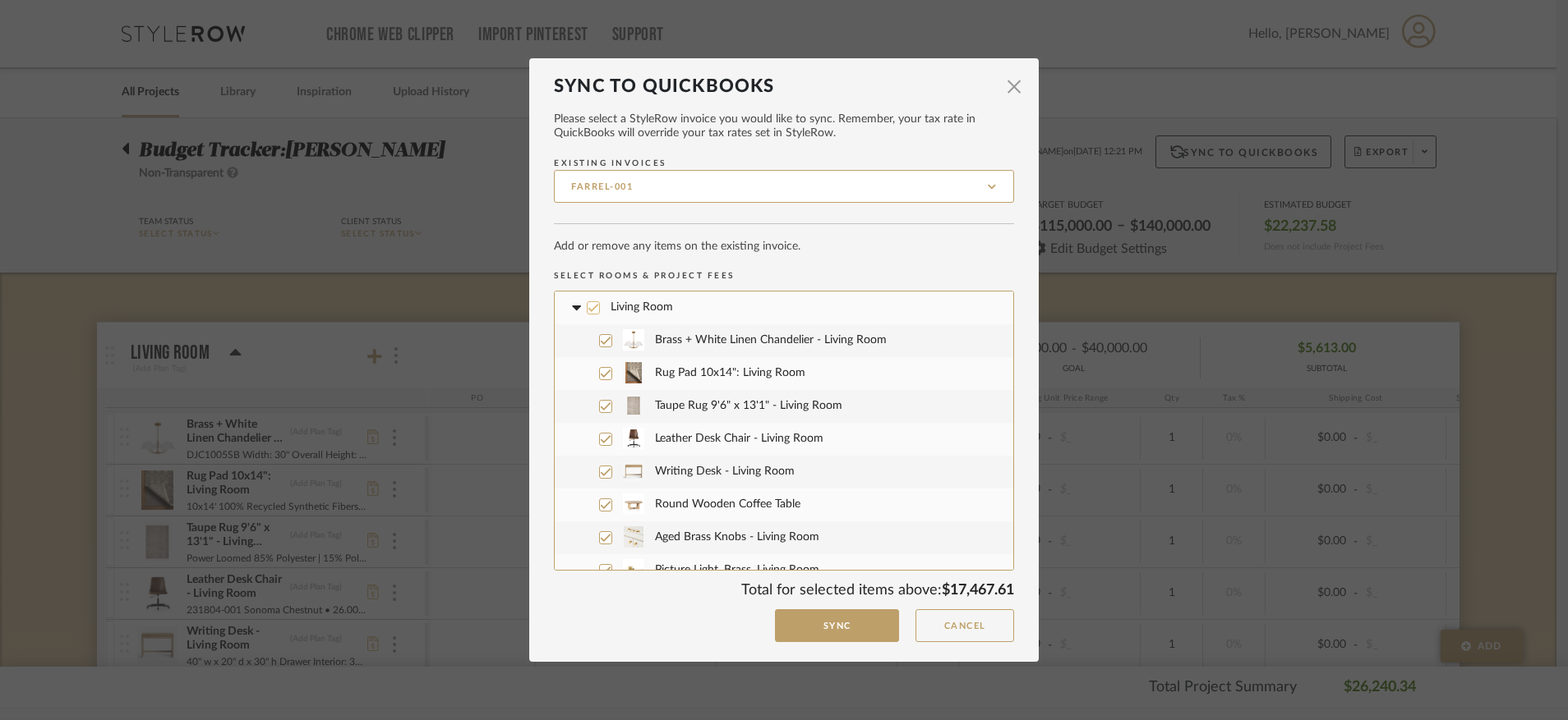
click at [589, 309] on icon at bounding box center [593, 307] width 11 height 11
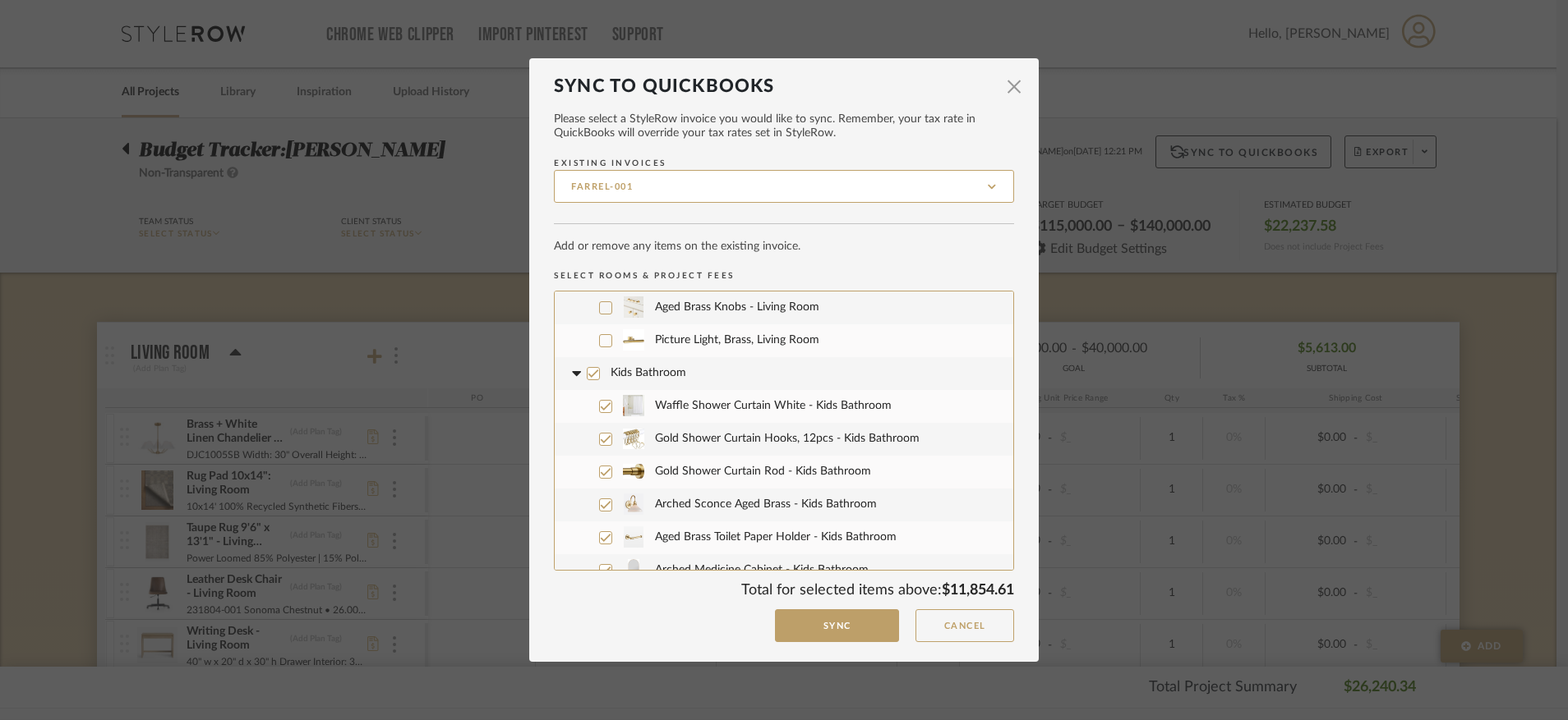
scroll to position [209, 0]
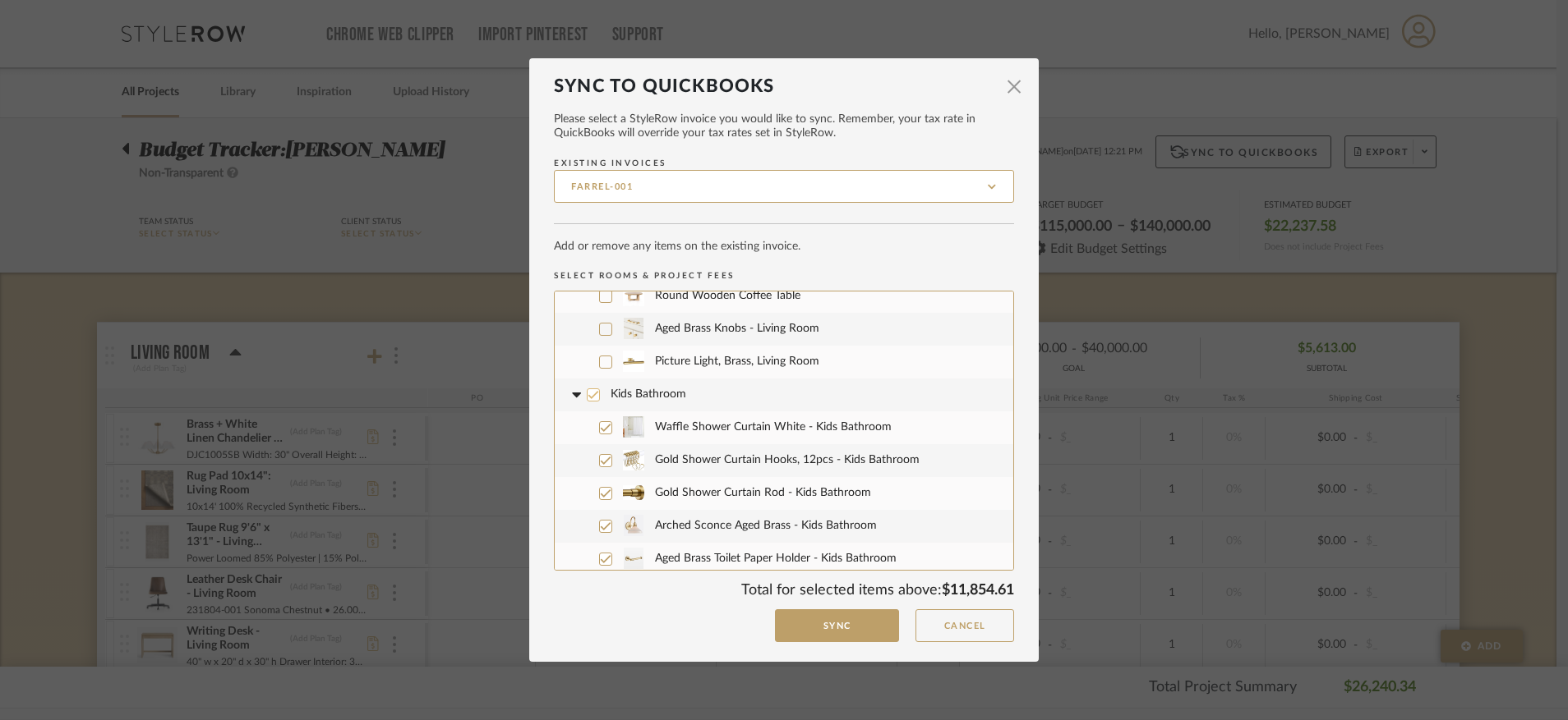
click at [588, 395] on icon at bounding box center [593, 394] width 11 height 11
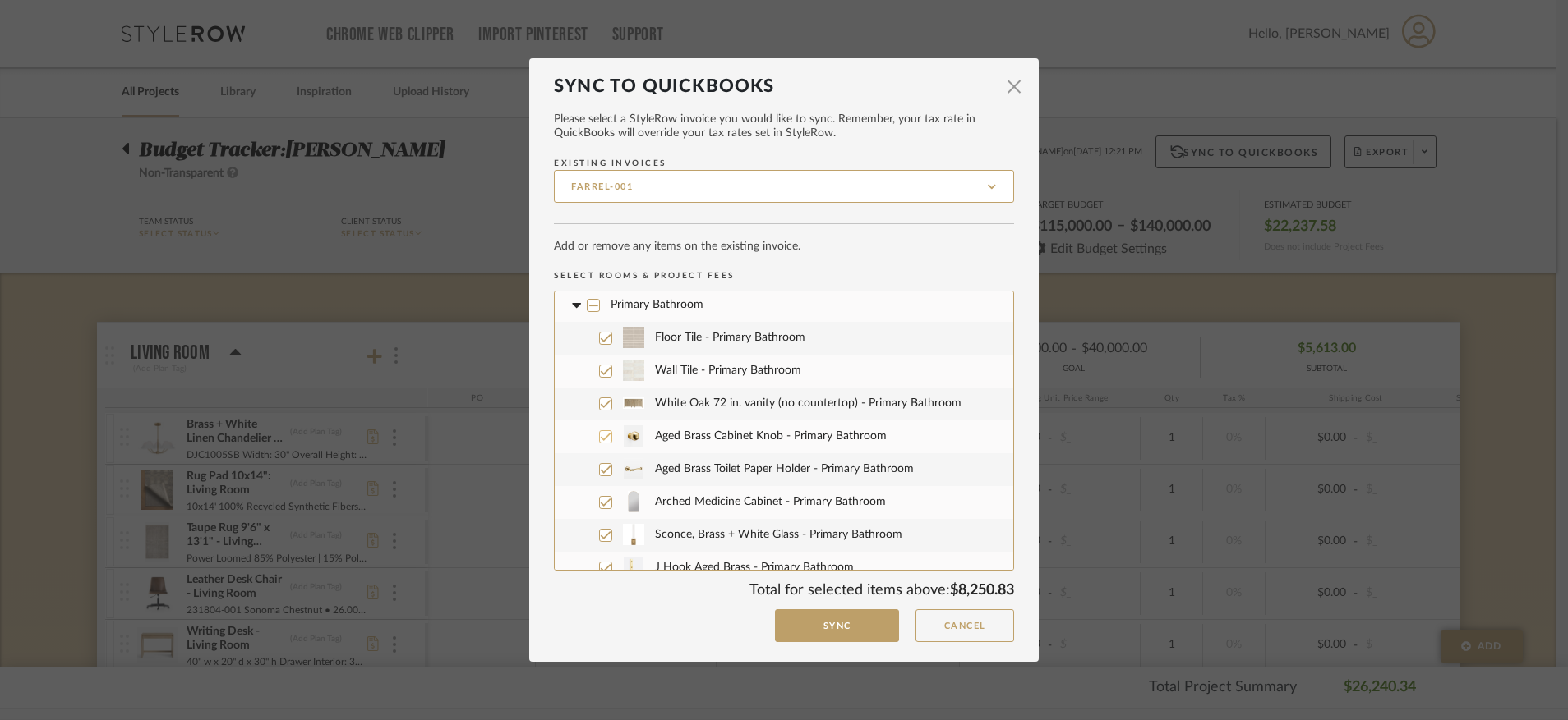
scroll to position [638, 0]
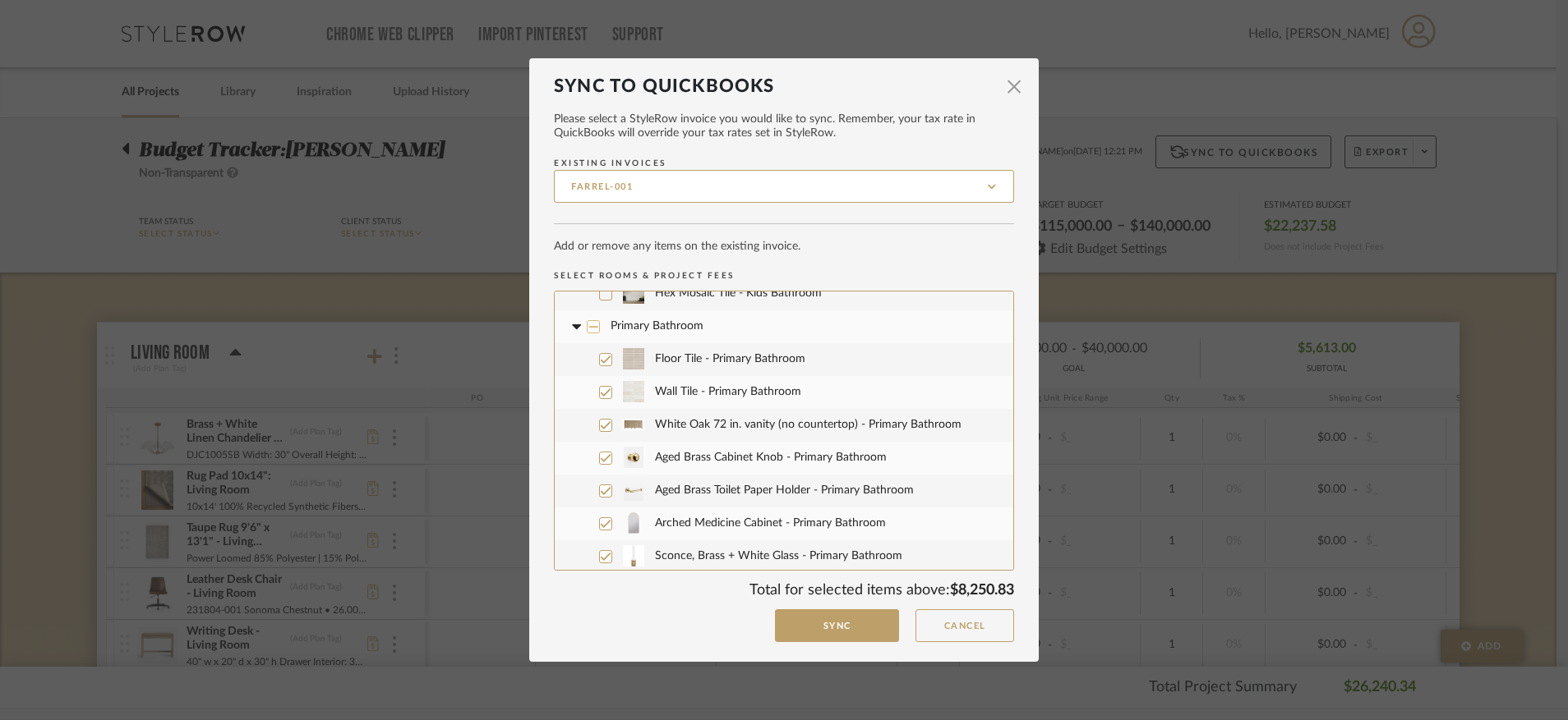
click at [587, 328] on div at bounding box center [593, 327] width 13 height 13
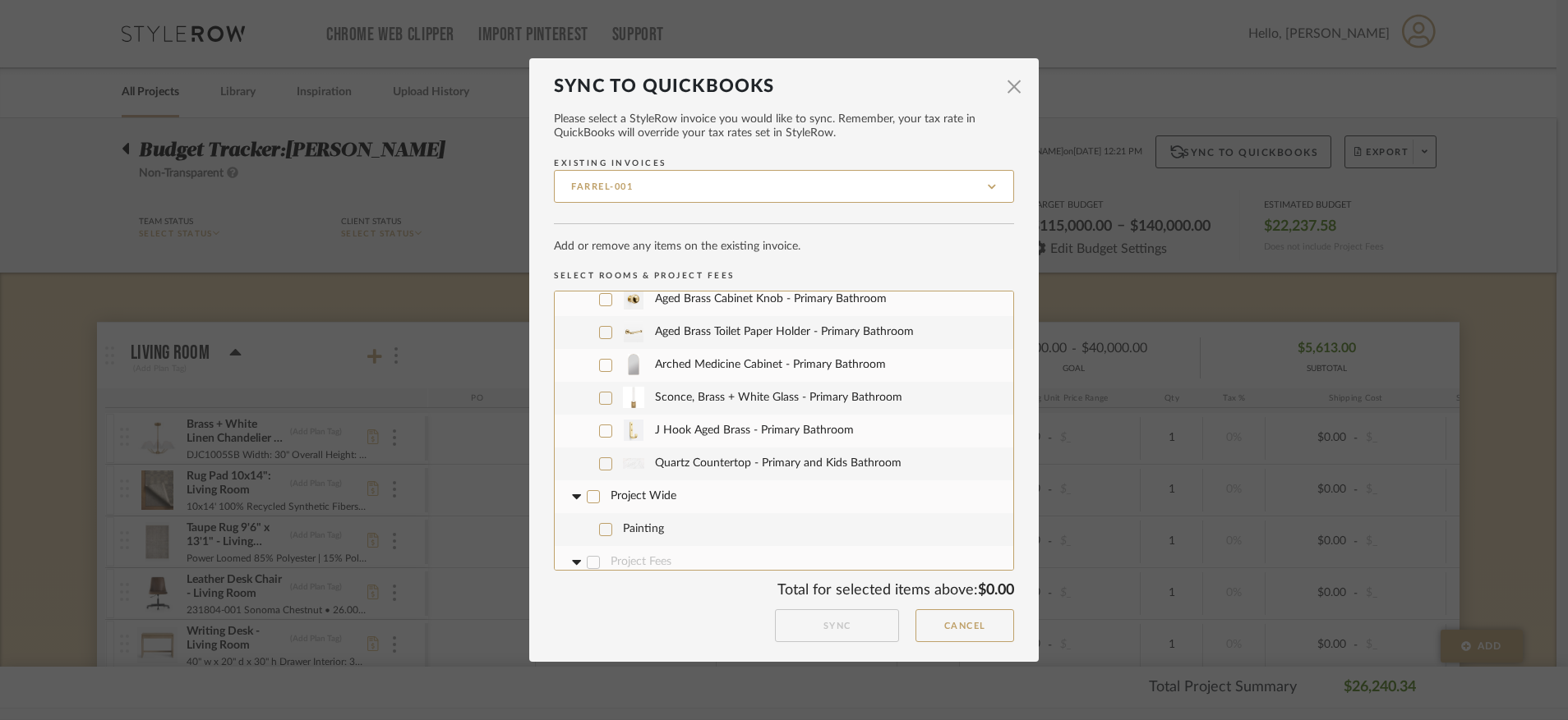
scroll to position [823, 0]
click at [601, 440] on icon at bounding box center [606, 438] width 10 height 9
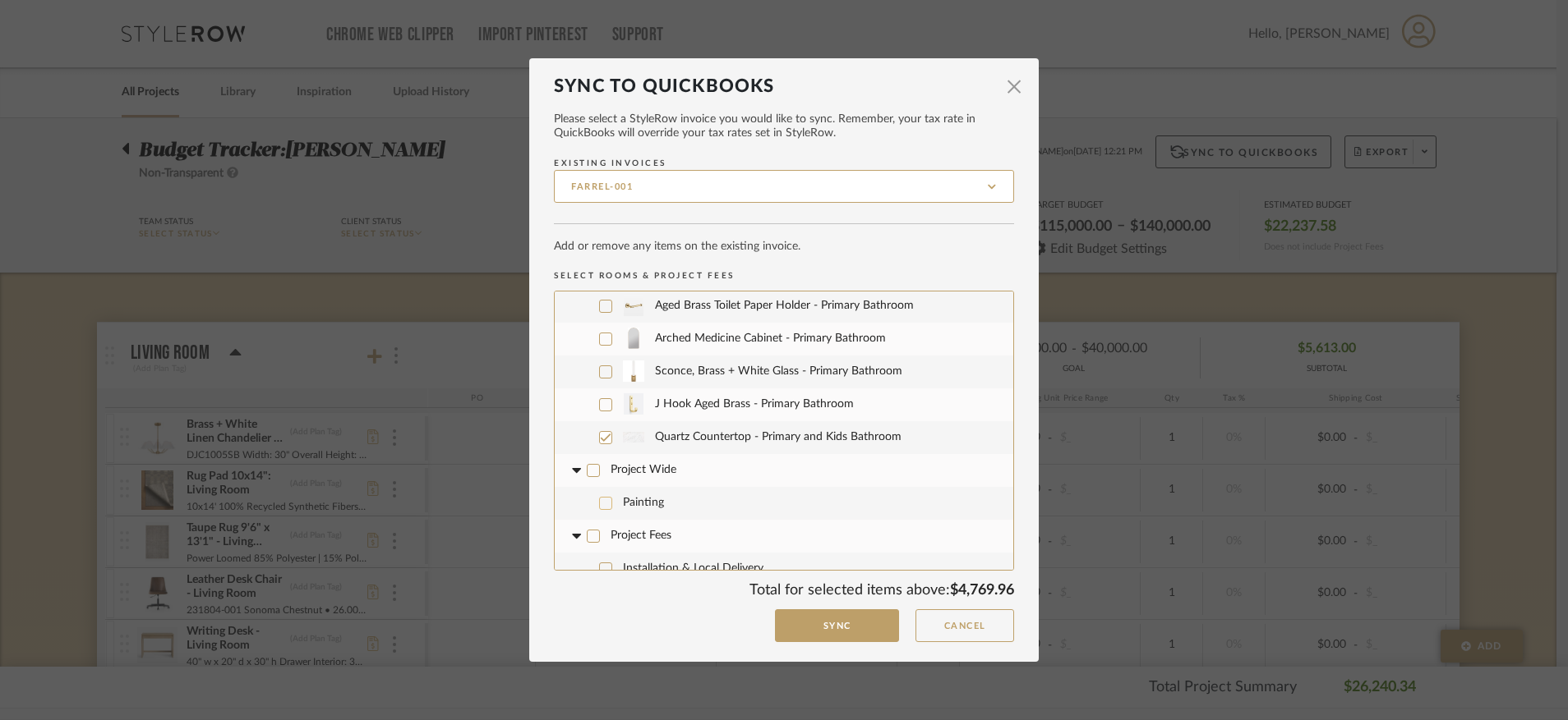
scroll to position [839, 0]
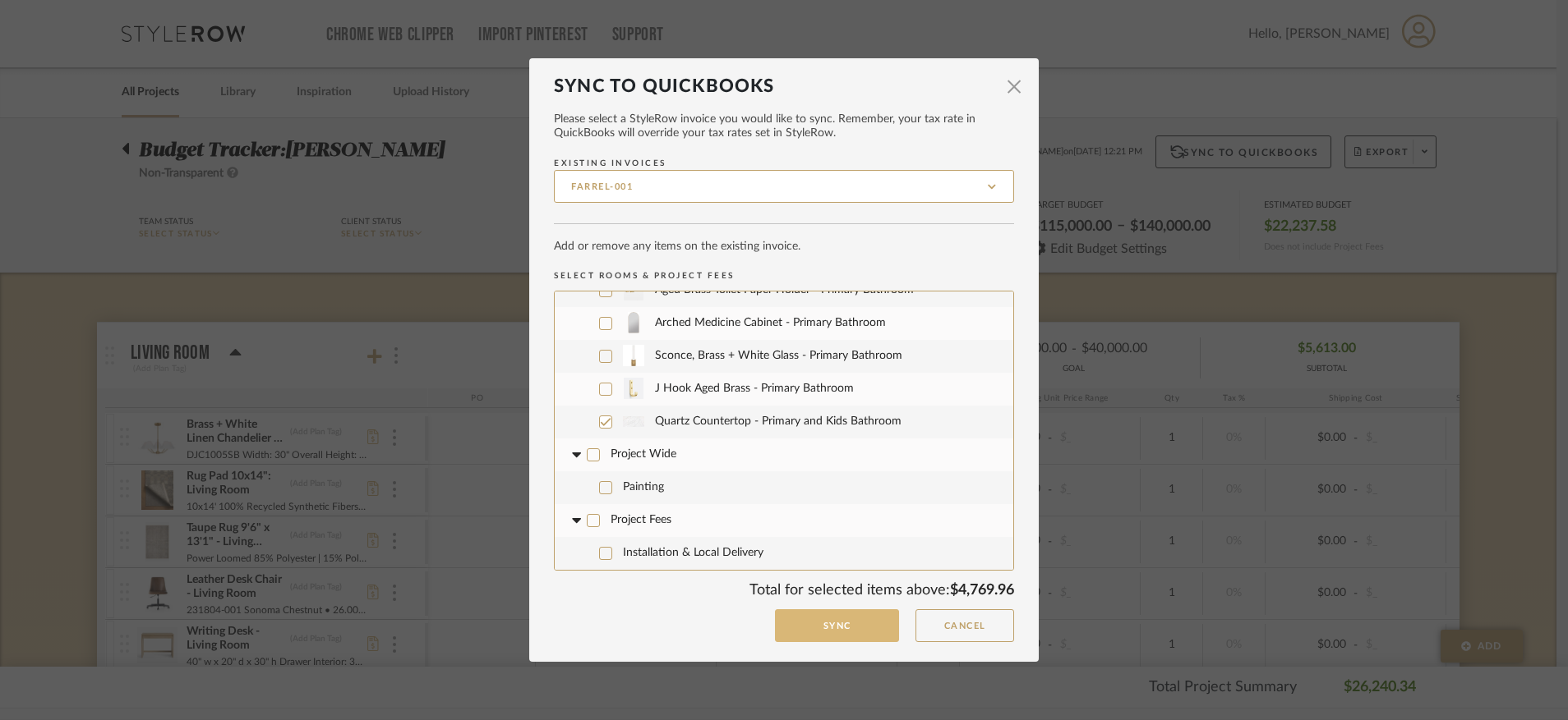
click at [816, 535] on button "Sync" at bounding box center [837, 626] width 124 height 33
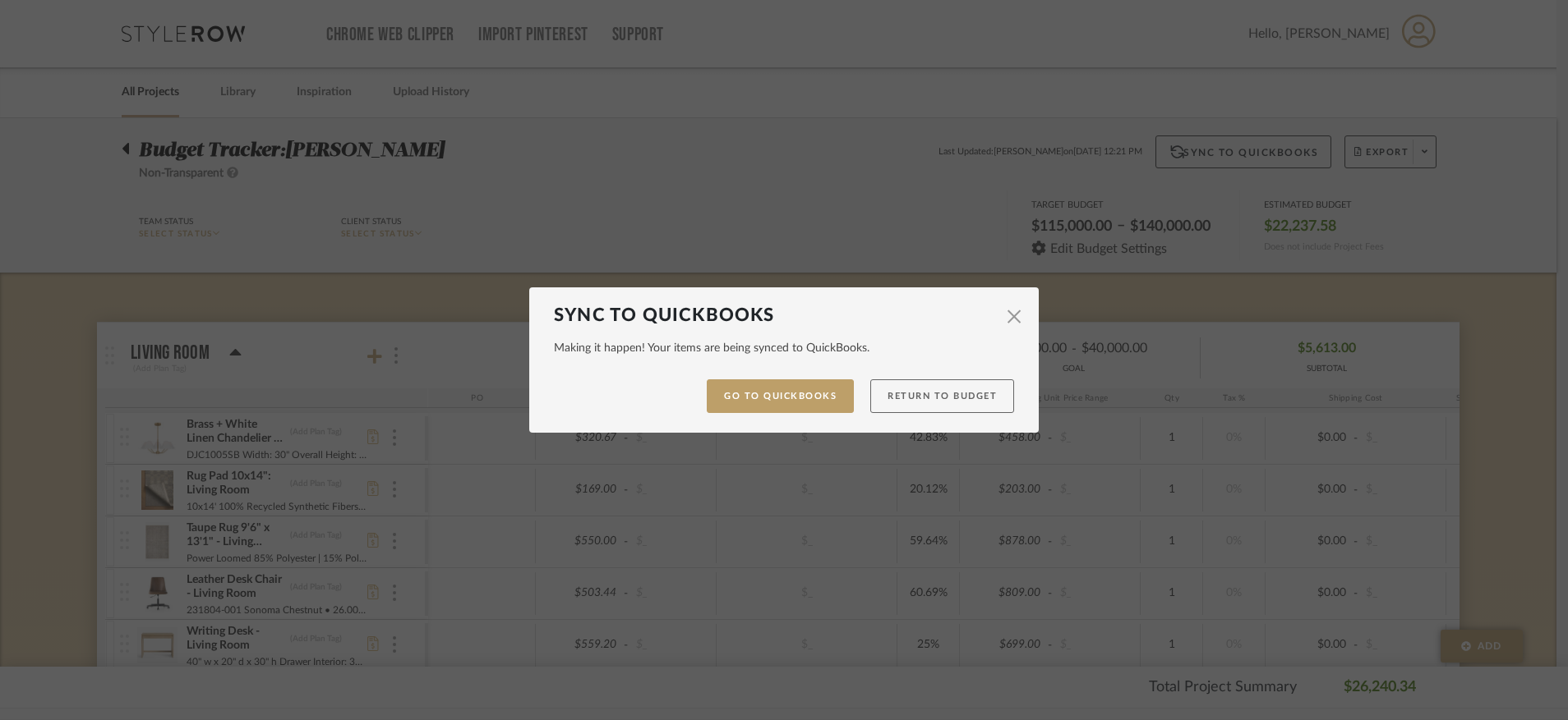
click at [934, 398] on button "Return to Budget" at bounding box center [942, 396] width 144 height 33
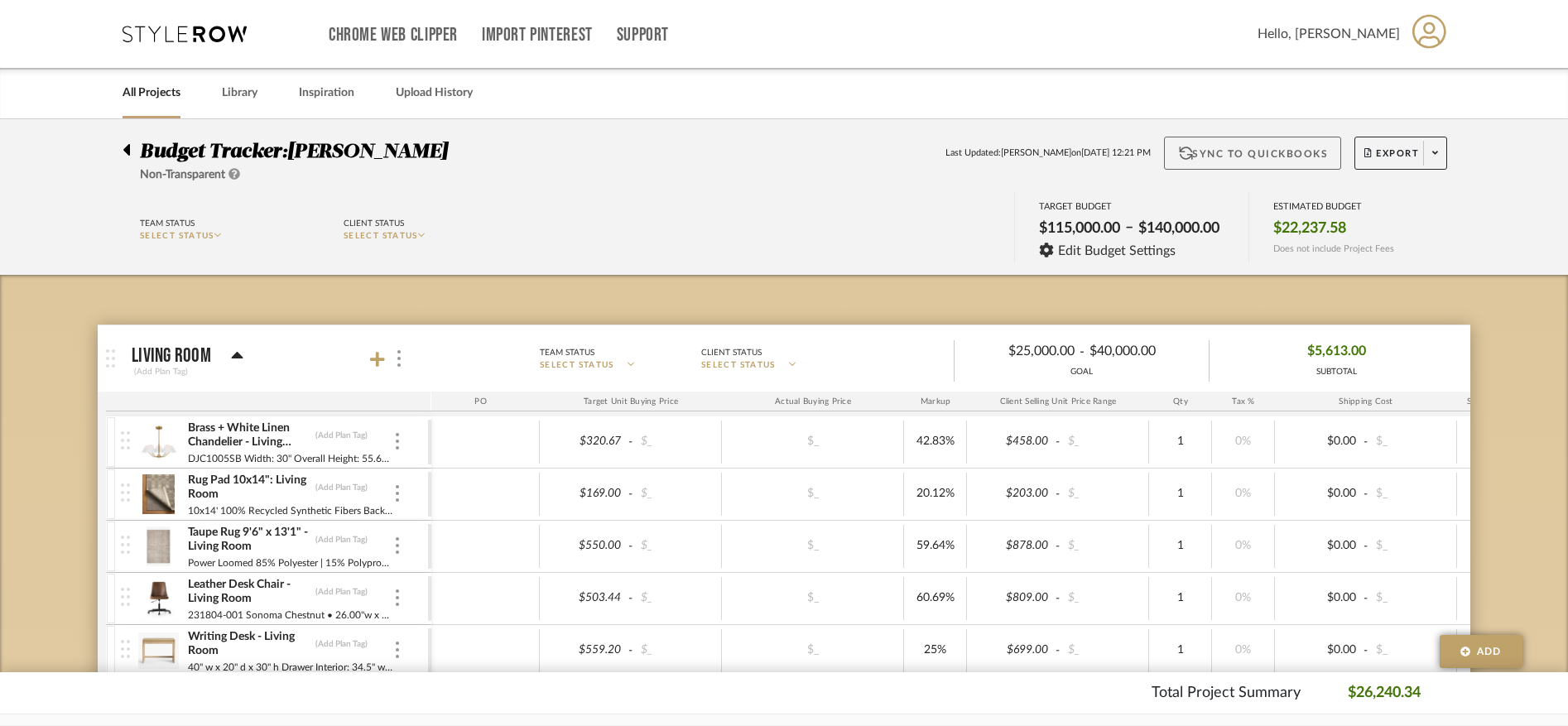
click at [1180, 147] on button "Sync to QuickBooks" at bounding box center [1253, 153] width 178 height 33
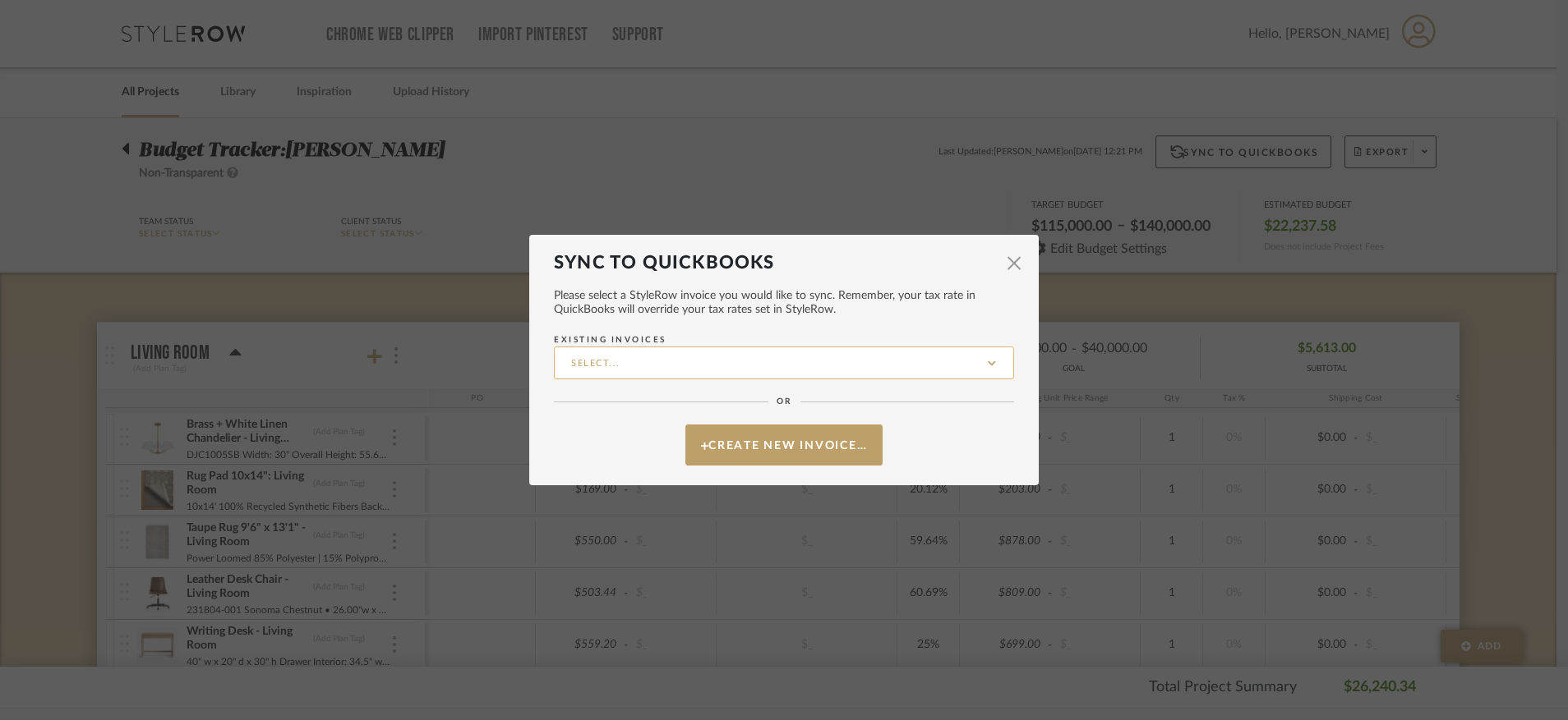
click at [789, 362] on input "Existing Invoices" at bounding box center [784, 363] width 460 height 32
click at [742, 413] on span "FARREL-001" at bounding box center [778, 404] width 459 height 39
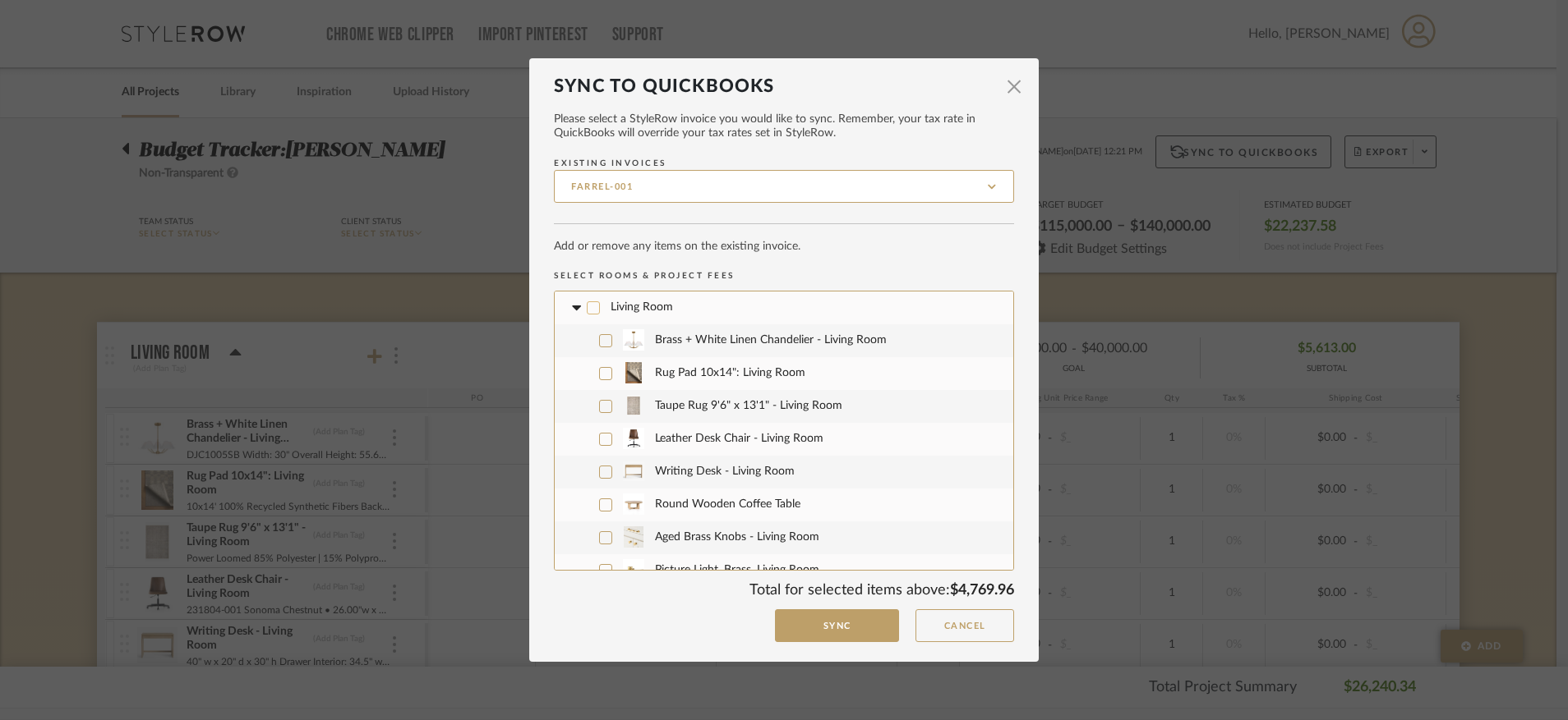
click at [588, 311] on icon at bounding box center [593, 307] width 11 height 11
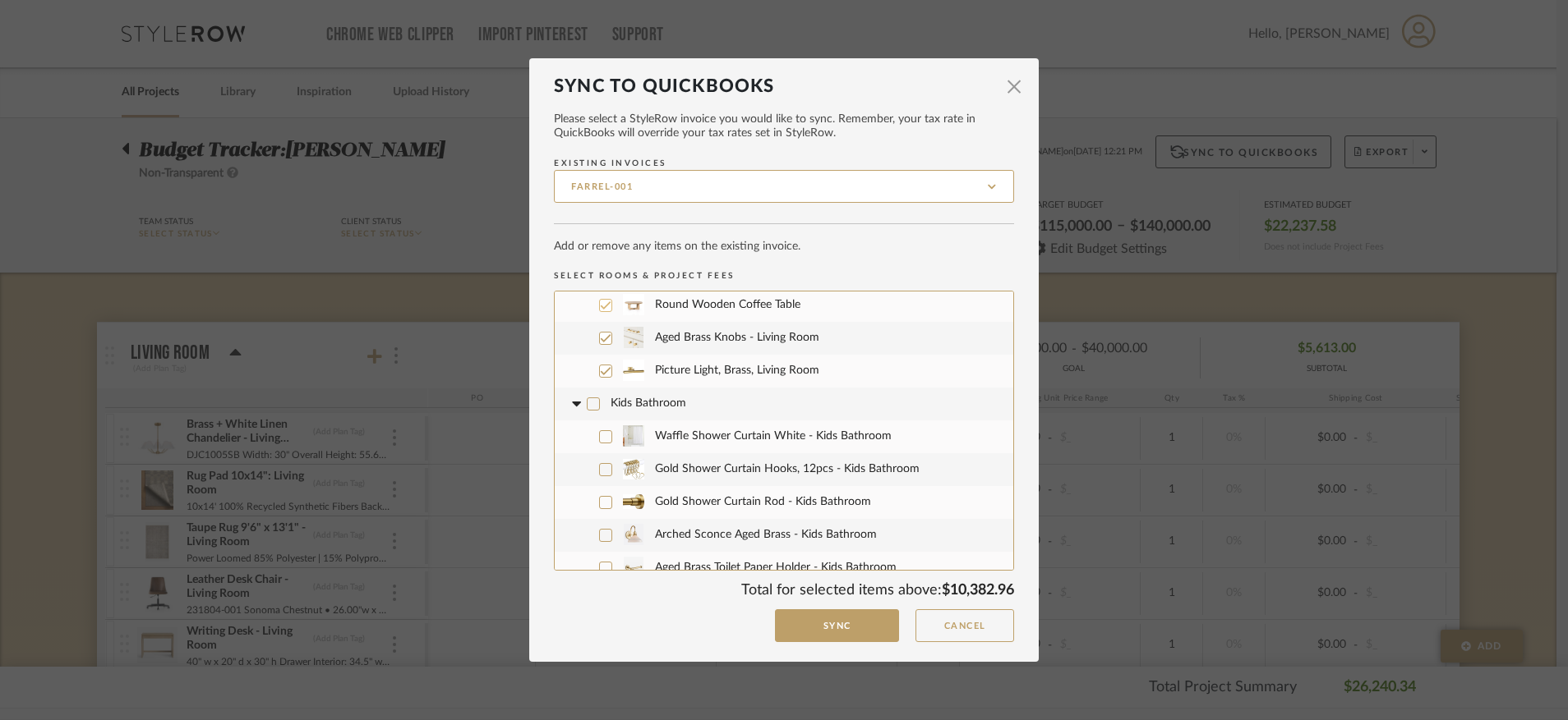
scroll to position [189, 0]
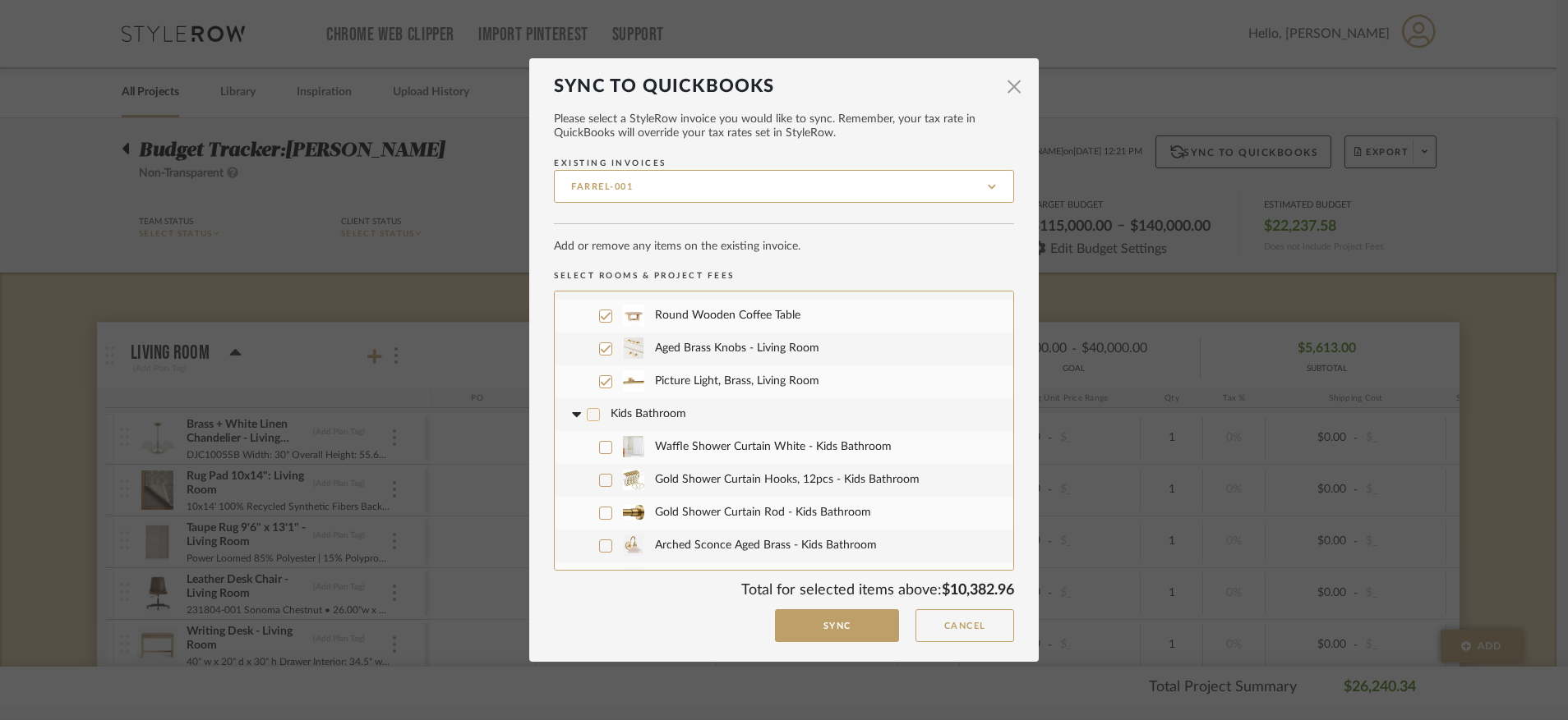
click at [589, 417] on icon at bounding box center [594, 415] width 10 height 9
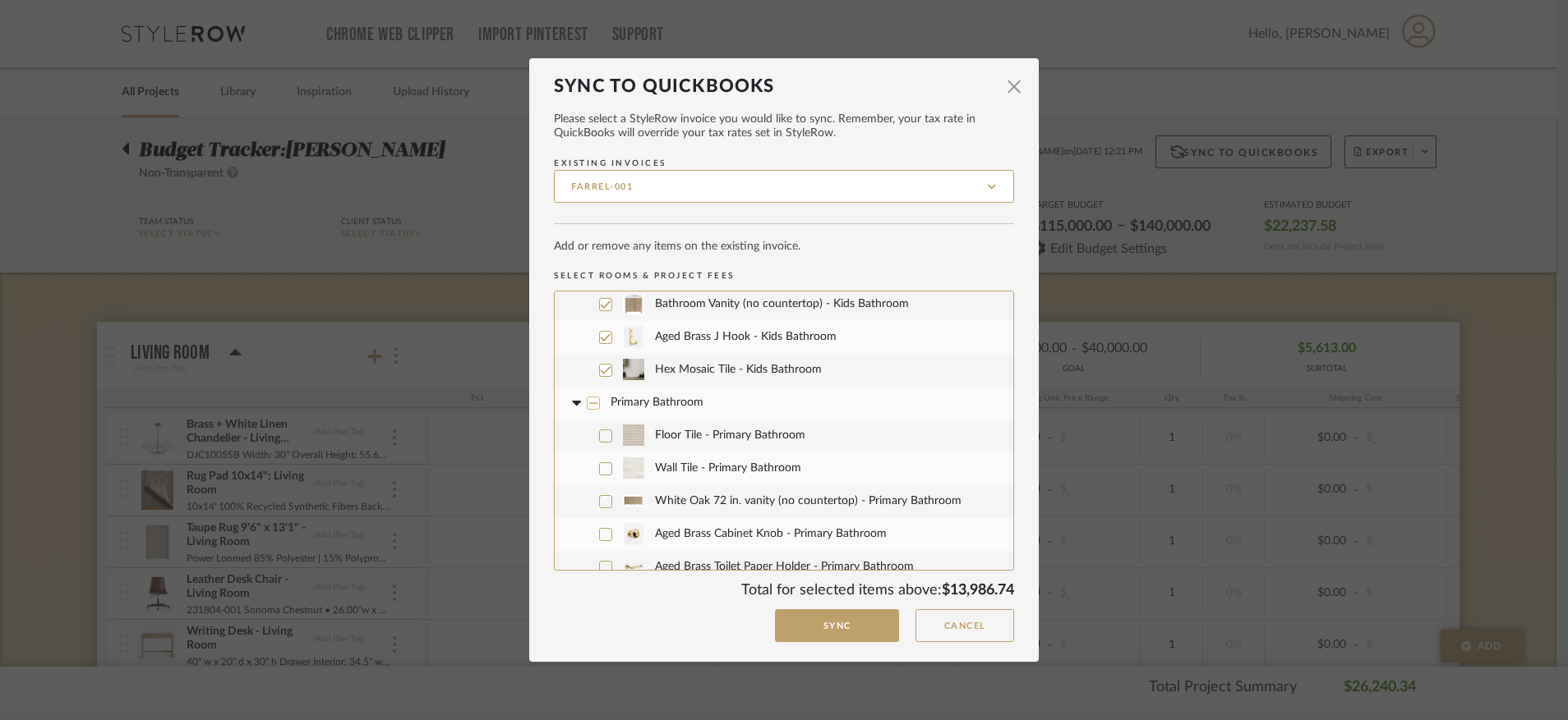
scroll to position [545, 0]
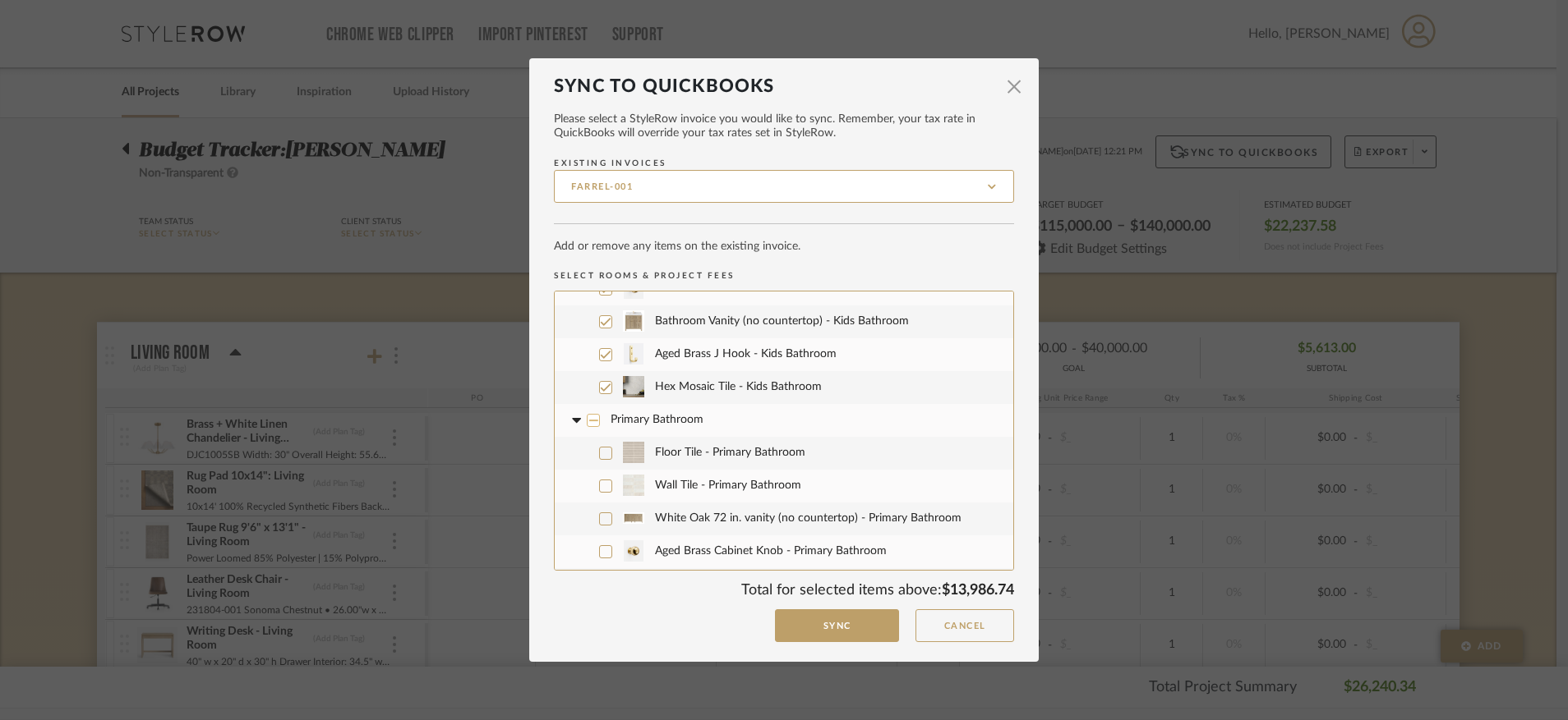
click at [589, 419] on icon at bounding box center [594, 421] width 10 height 10
click at [588, 419] on icon at bounding box center [593, 420] width 11 height 11
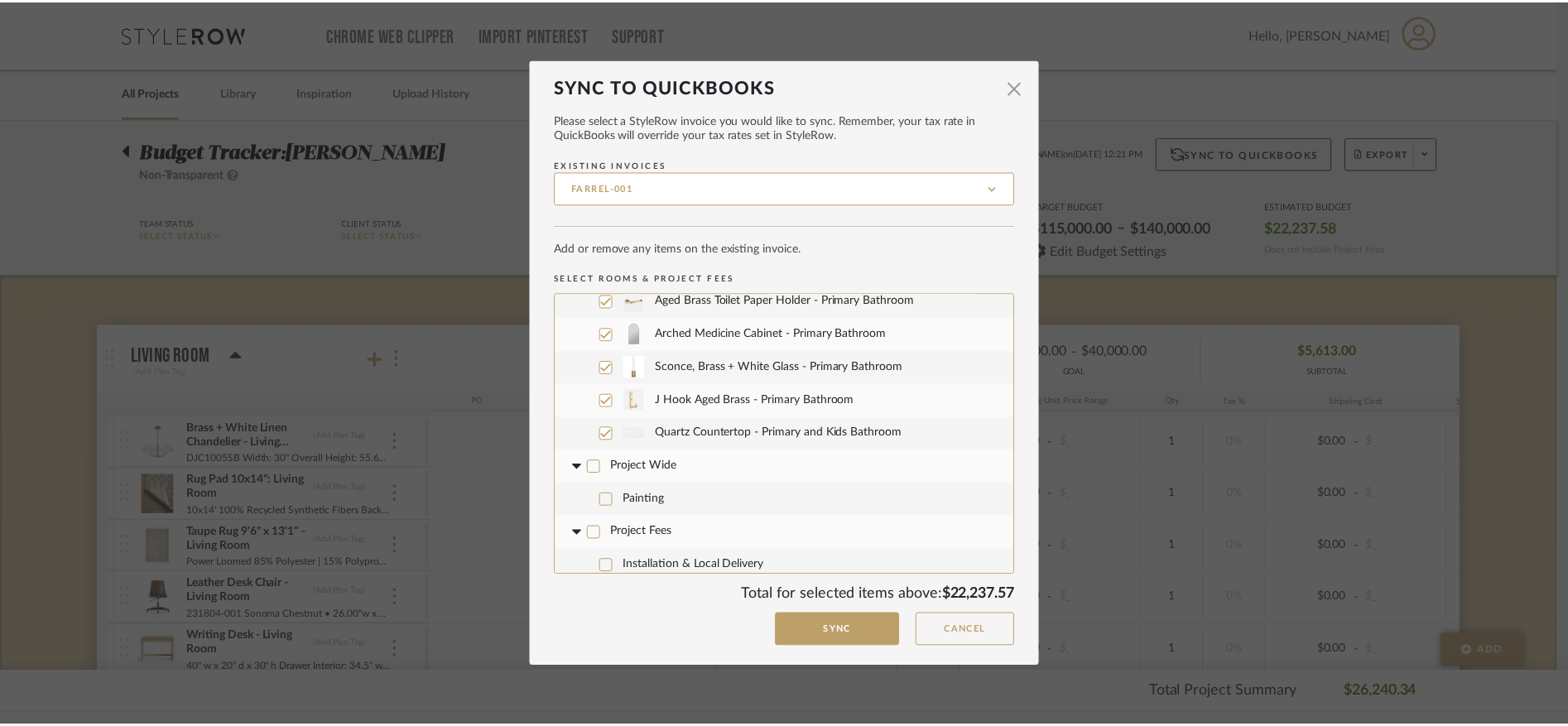
scroll to position [846, 0]
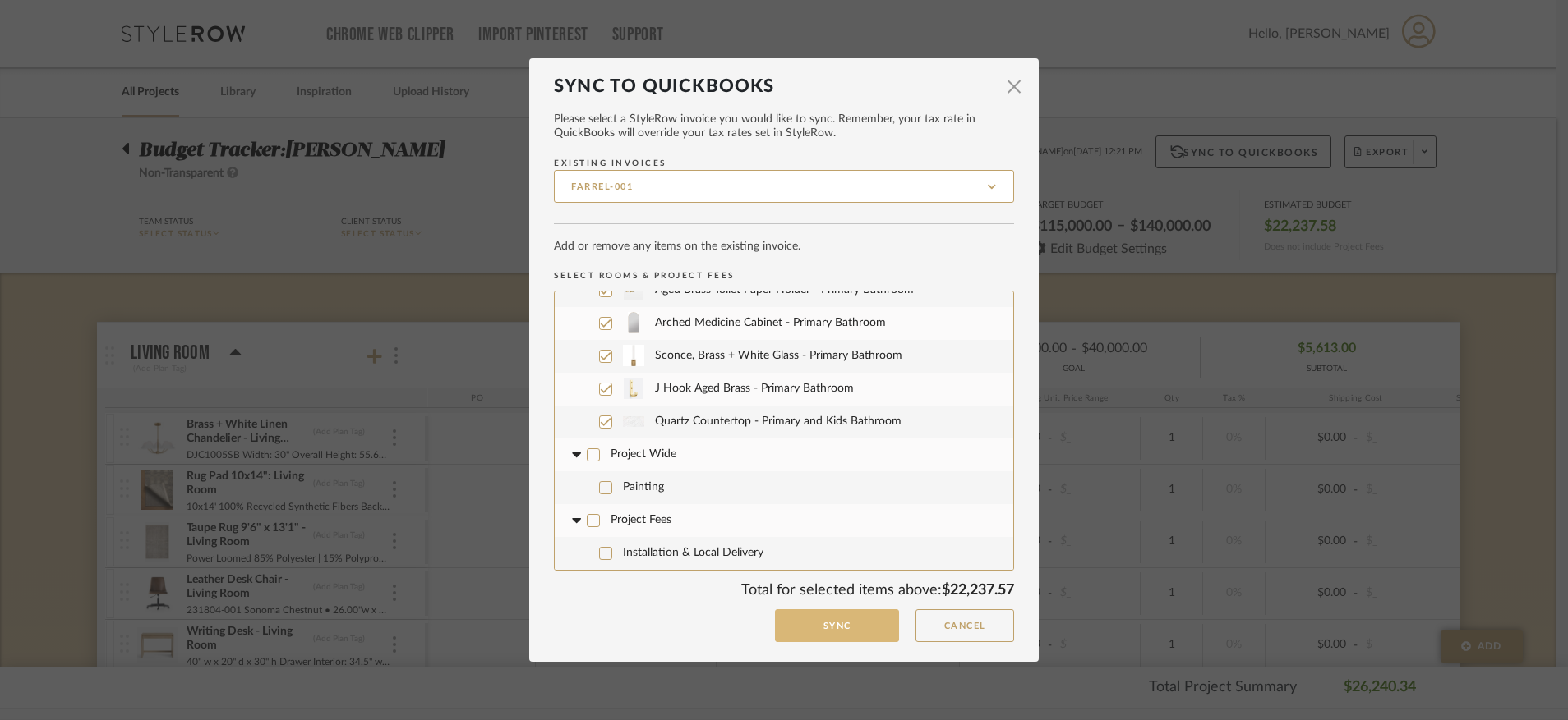
click at [834, 535] on button "Sync" at bounding box center [837, 626] width 124 height 33
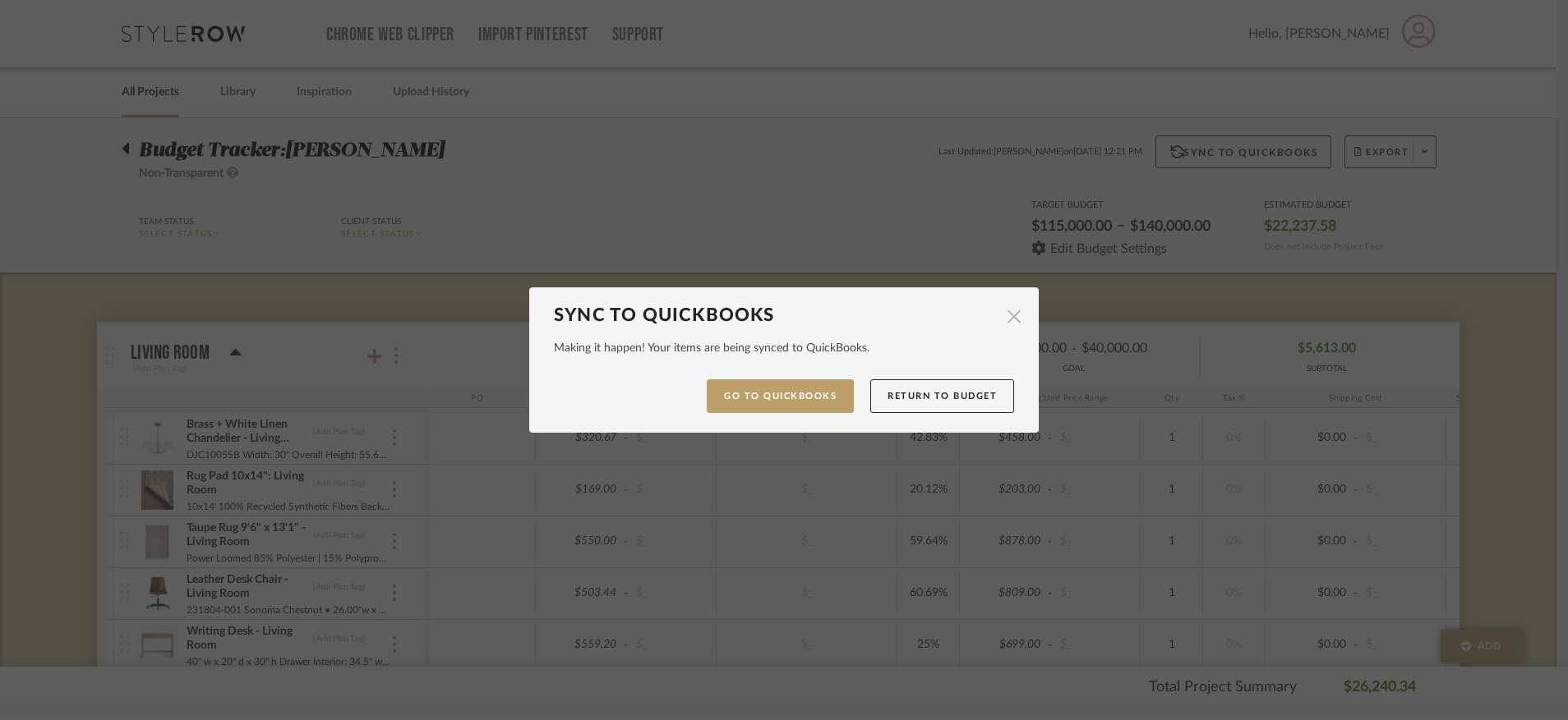
click at [1009, 322] on span "button" at bounding box center [1014, 316] width 33 height 32
